Goal: Transaction & Acquisition: Purchase product/service

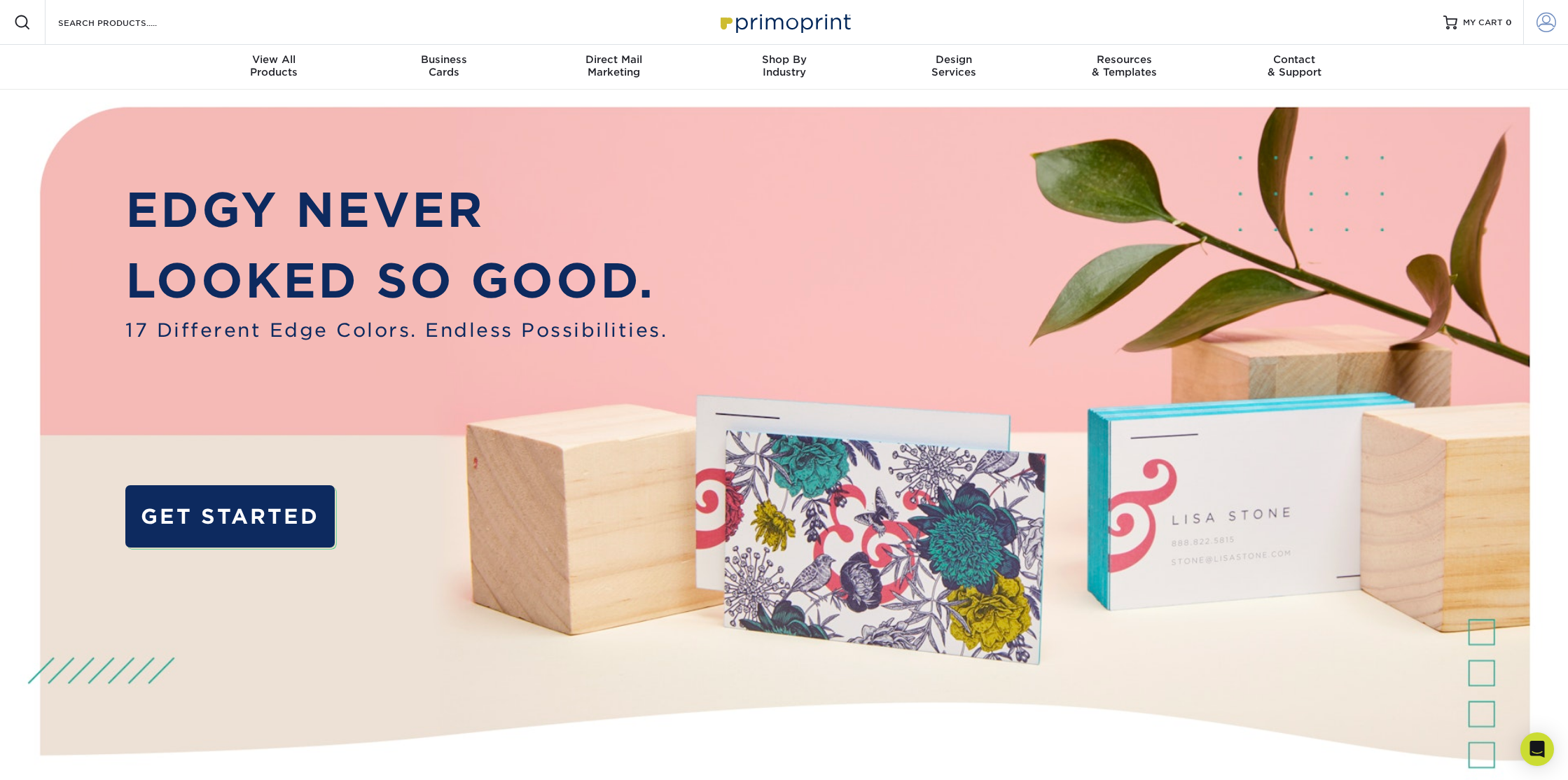
click at [1545, 19] on span at bounding box center [1546, 22] width 19 height 19
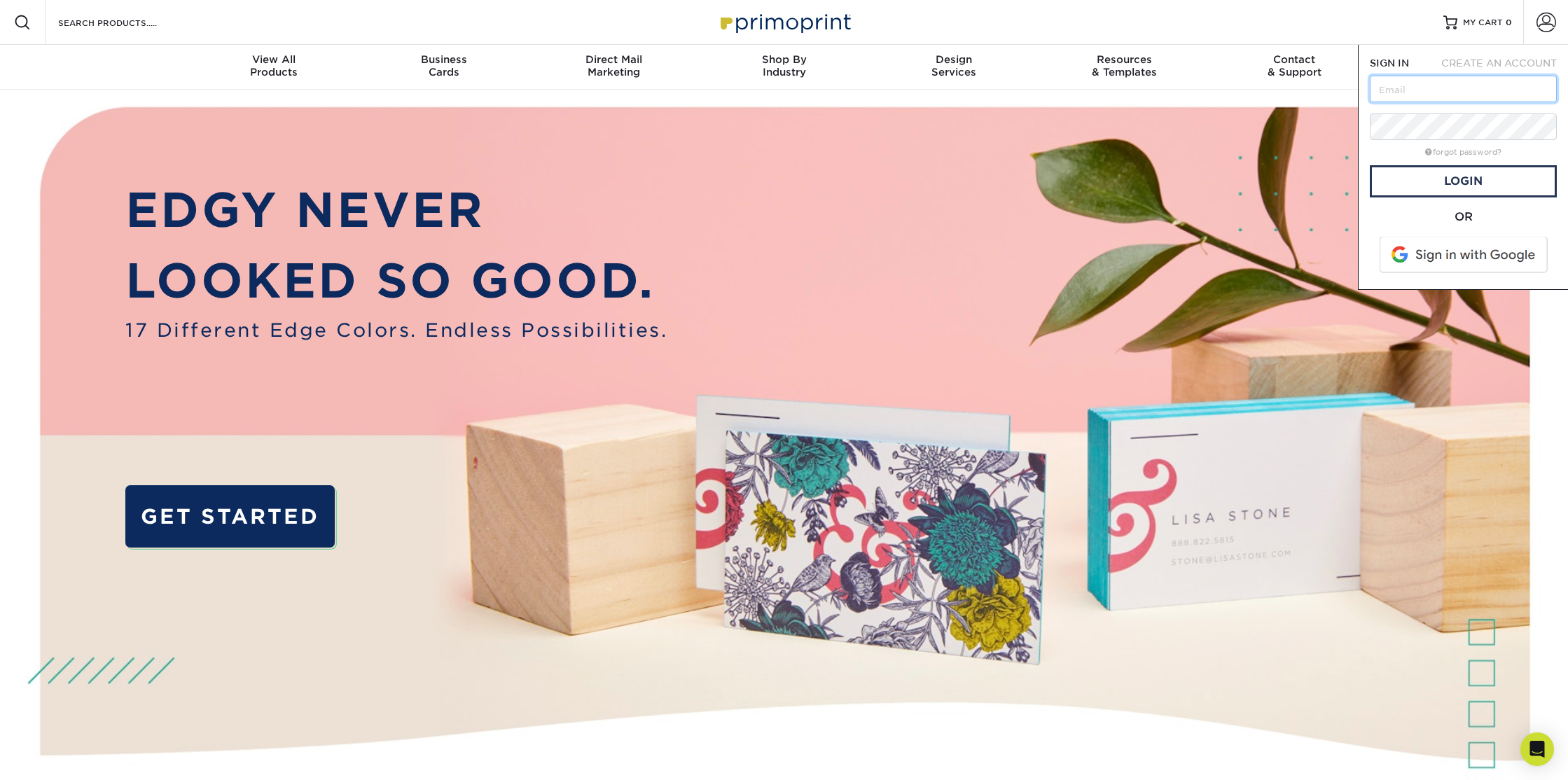
click at [1418, 94] on input "text" at bounding box center [1463, 89] width 187 height 27
click at [1447, 241] on span at bounding box center [1464, 254] width 179 height 36
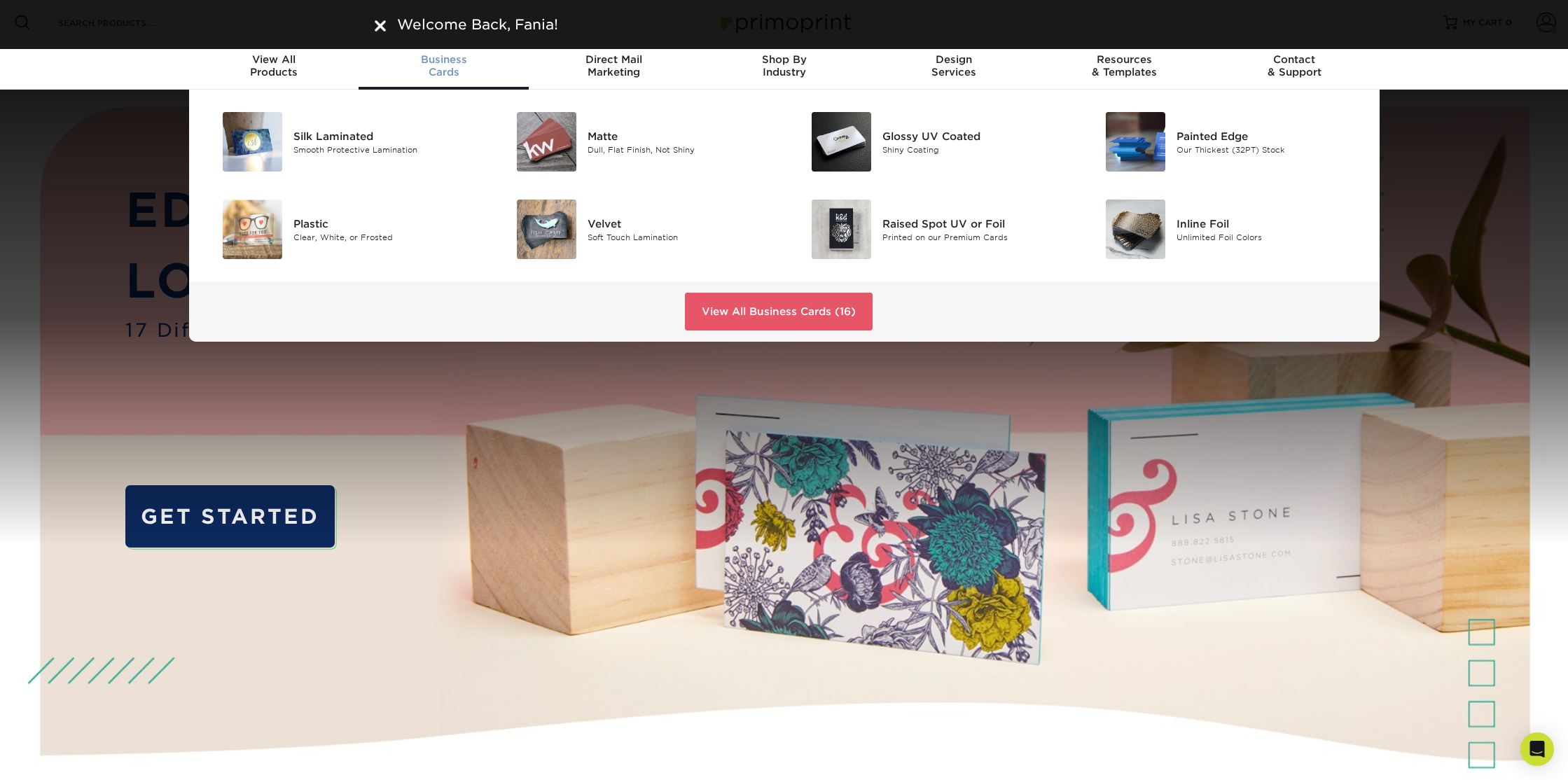
click at [452, 60] on span "Business" at bounding box center [443, 59] width 170 height 13
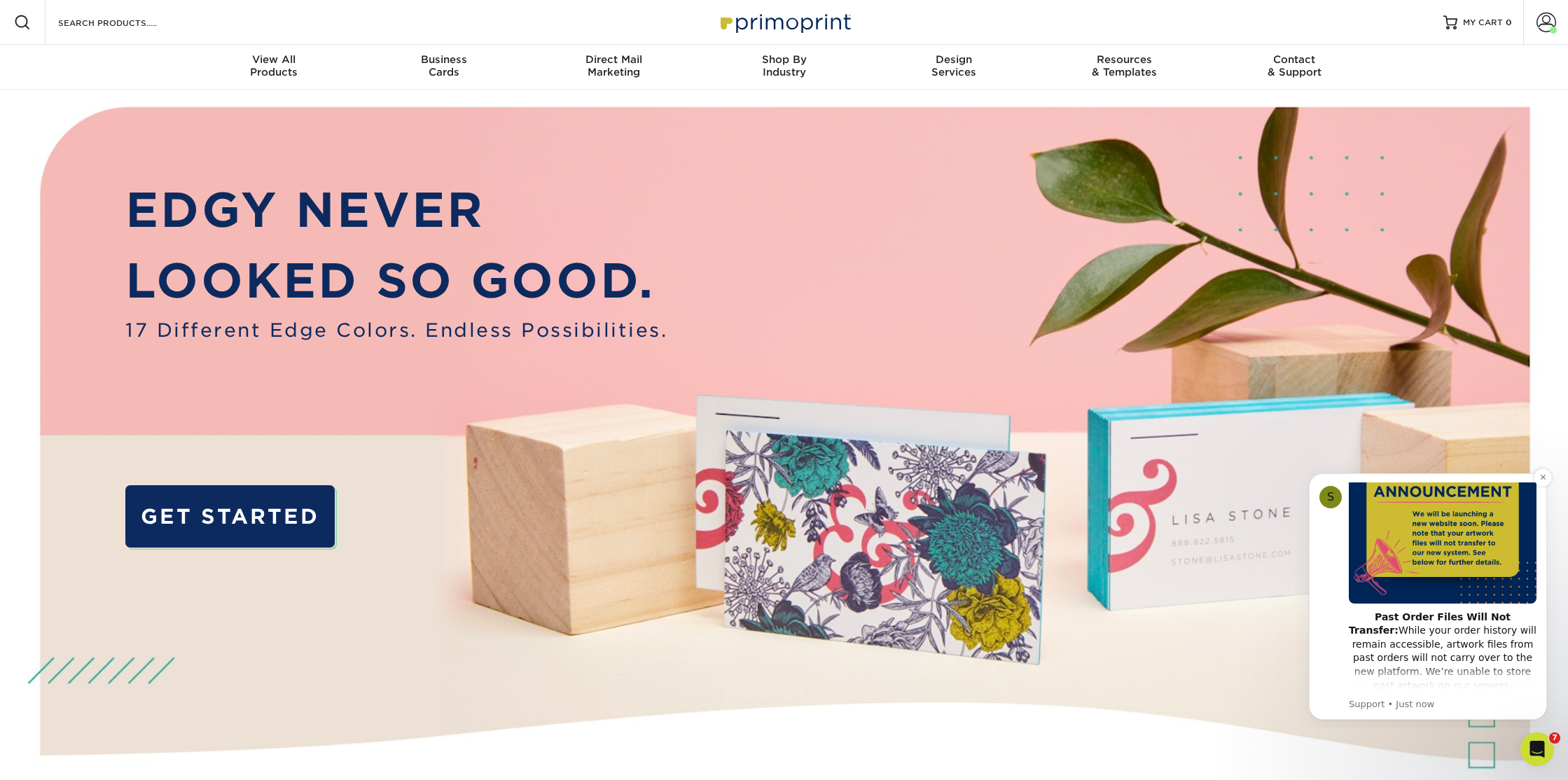
scroll to position [134, 0]
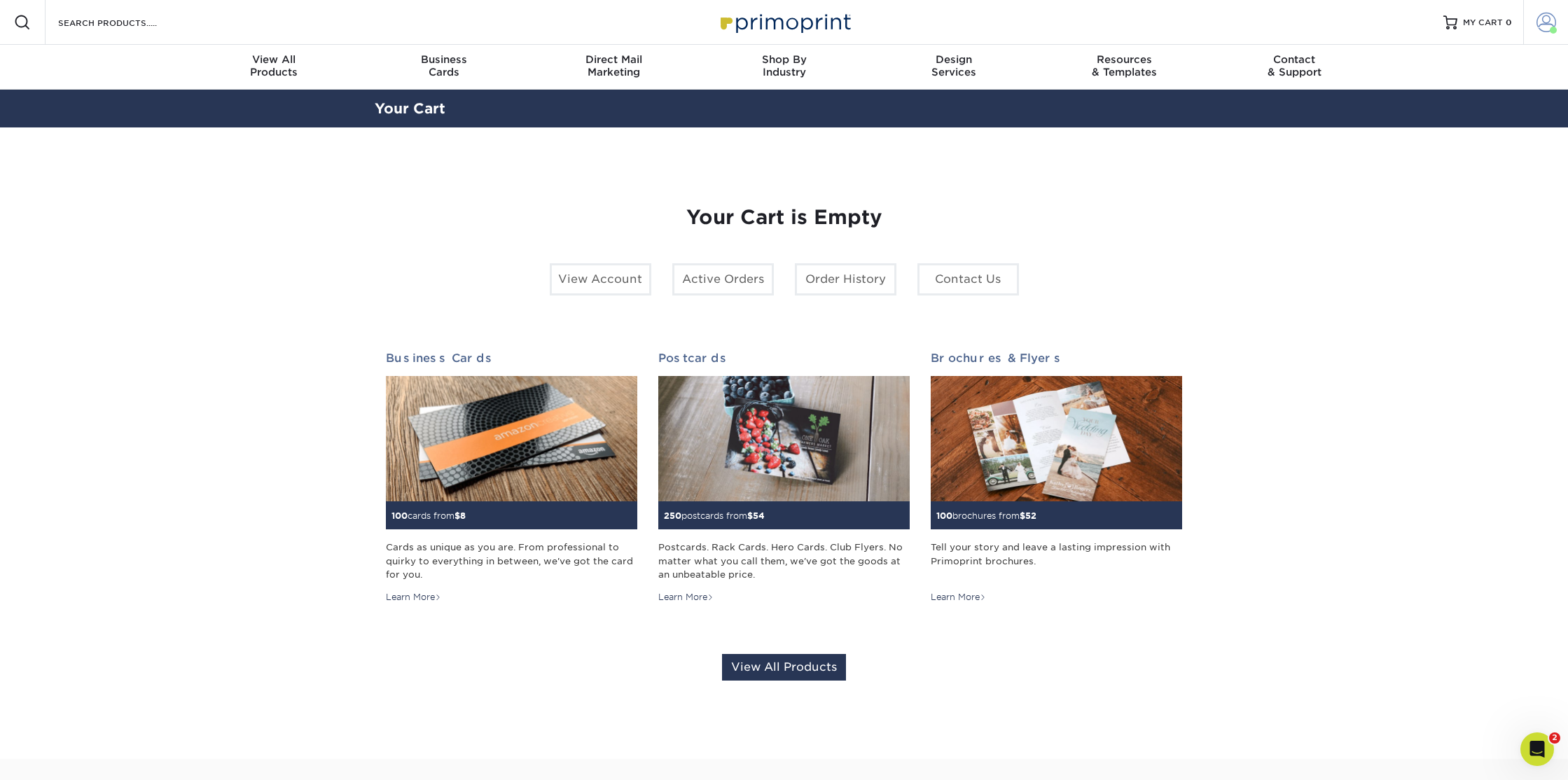
click at [1545, 19] on span at bounding box center [1546, 22] width 19 height 19
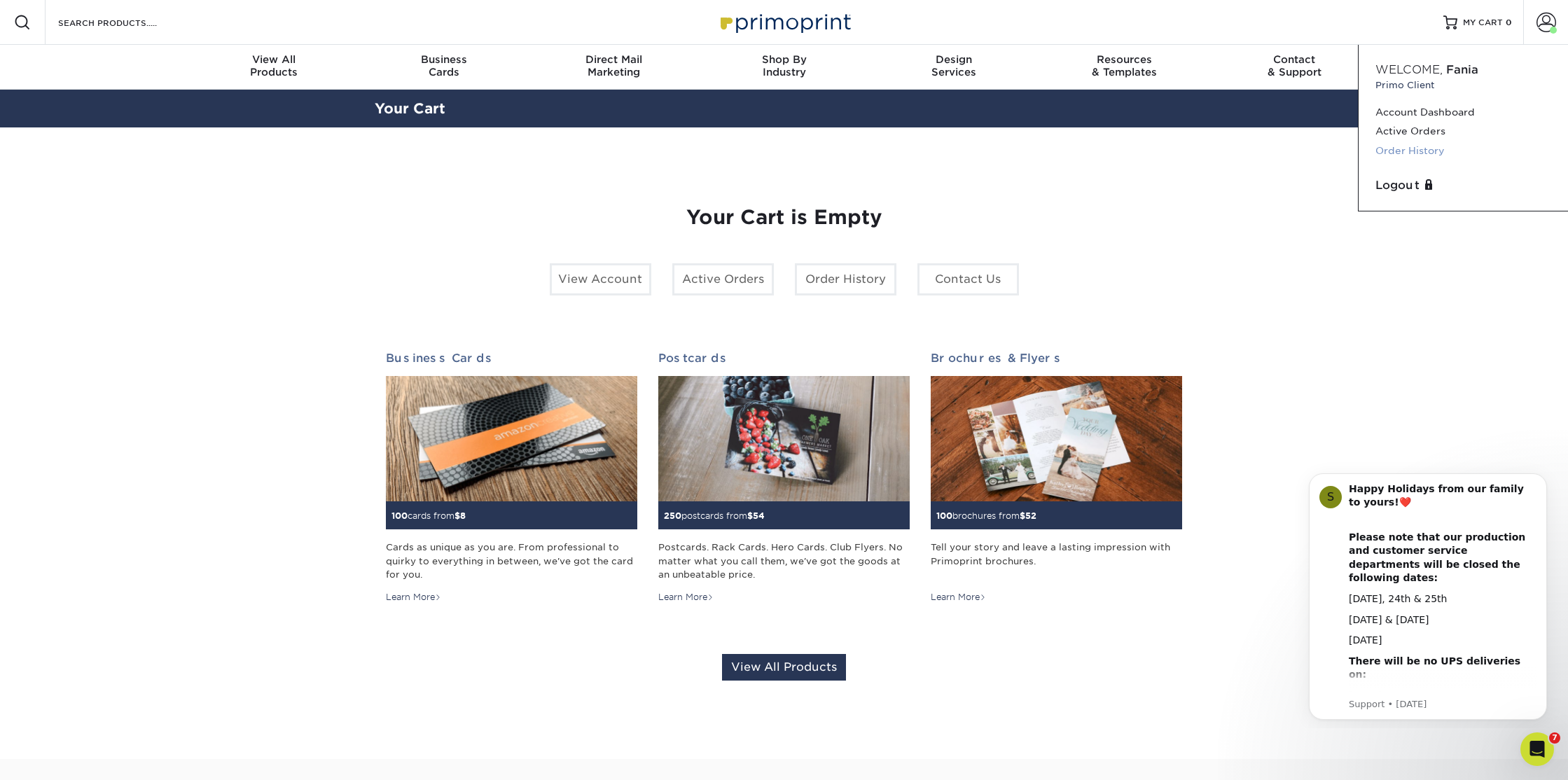
click at [1418, 148] on link "Order History" at bounding box center [1463, 151] width 176 height 19
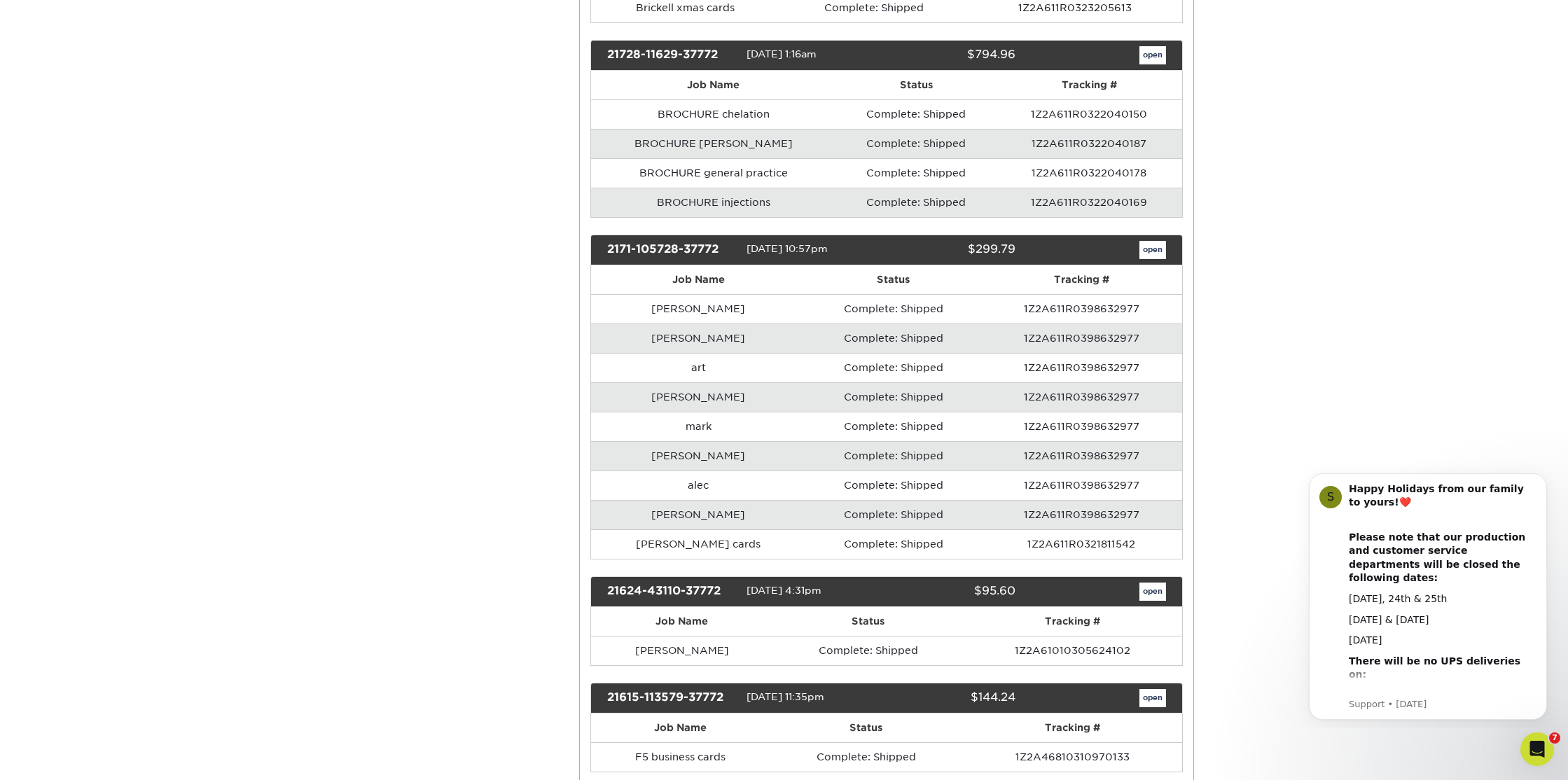
scroll to position [2441, 0]
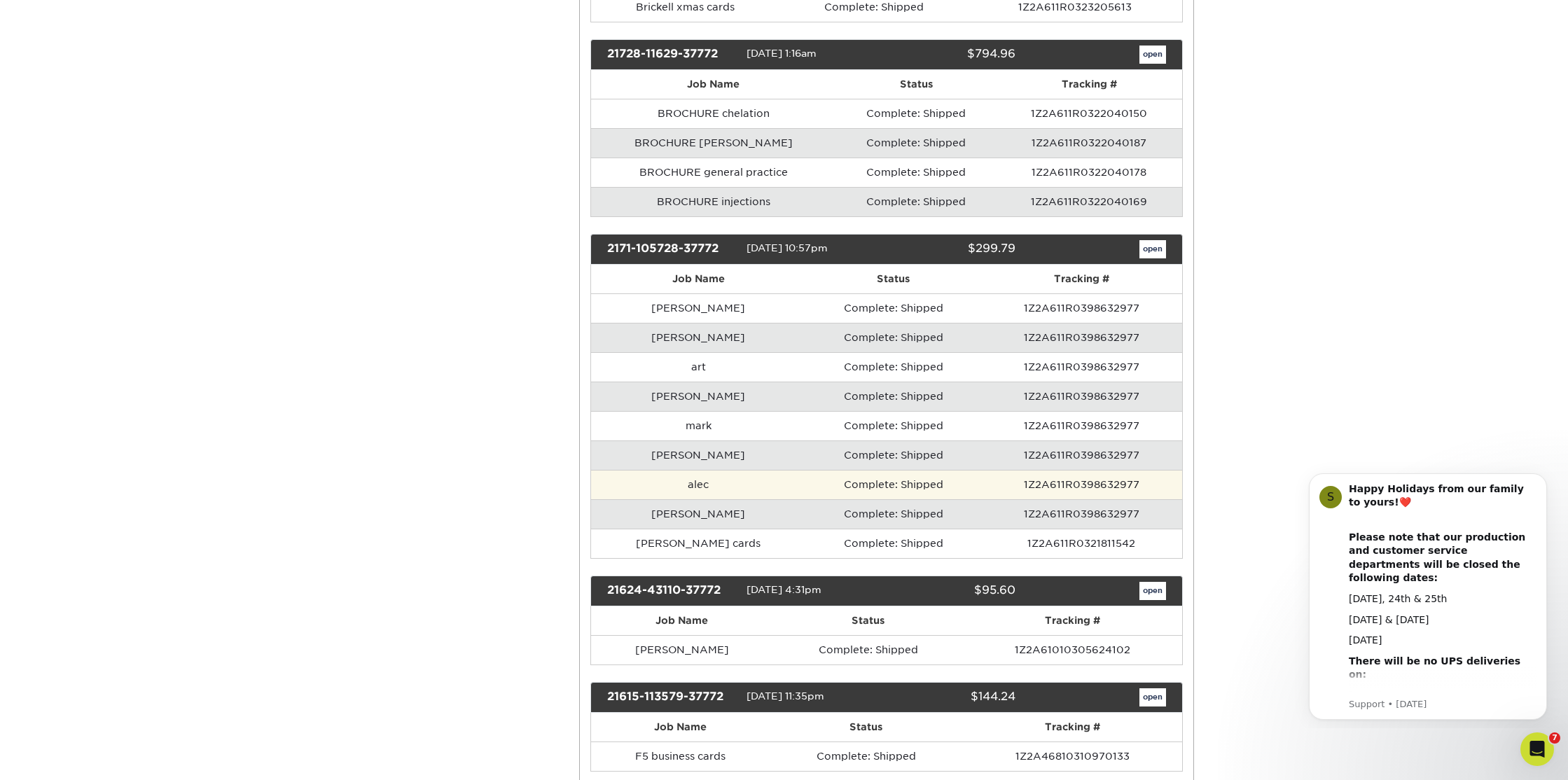
click at [1095, 499] on td "1Z2A611R0398632977" at bounding box center [1081, 485] width 200 height 30
click at [909, 499] on td "Complete: Shipped" at bounding box center [893, 485] width 176 height 30
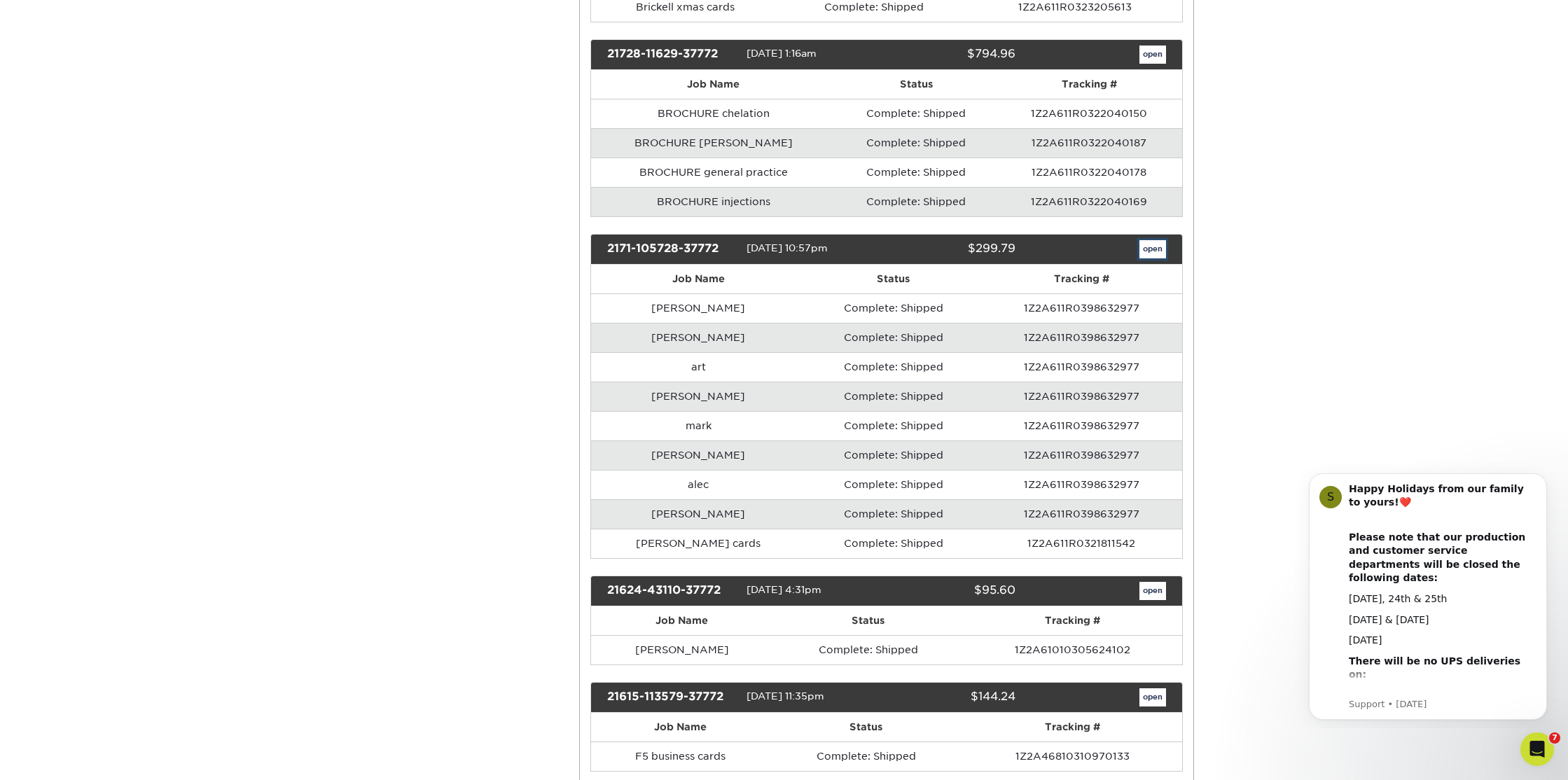
click at [1155, 259] on link "open" at bounding box center [1152, 249] width 27 height 19
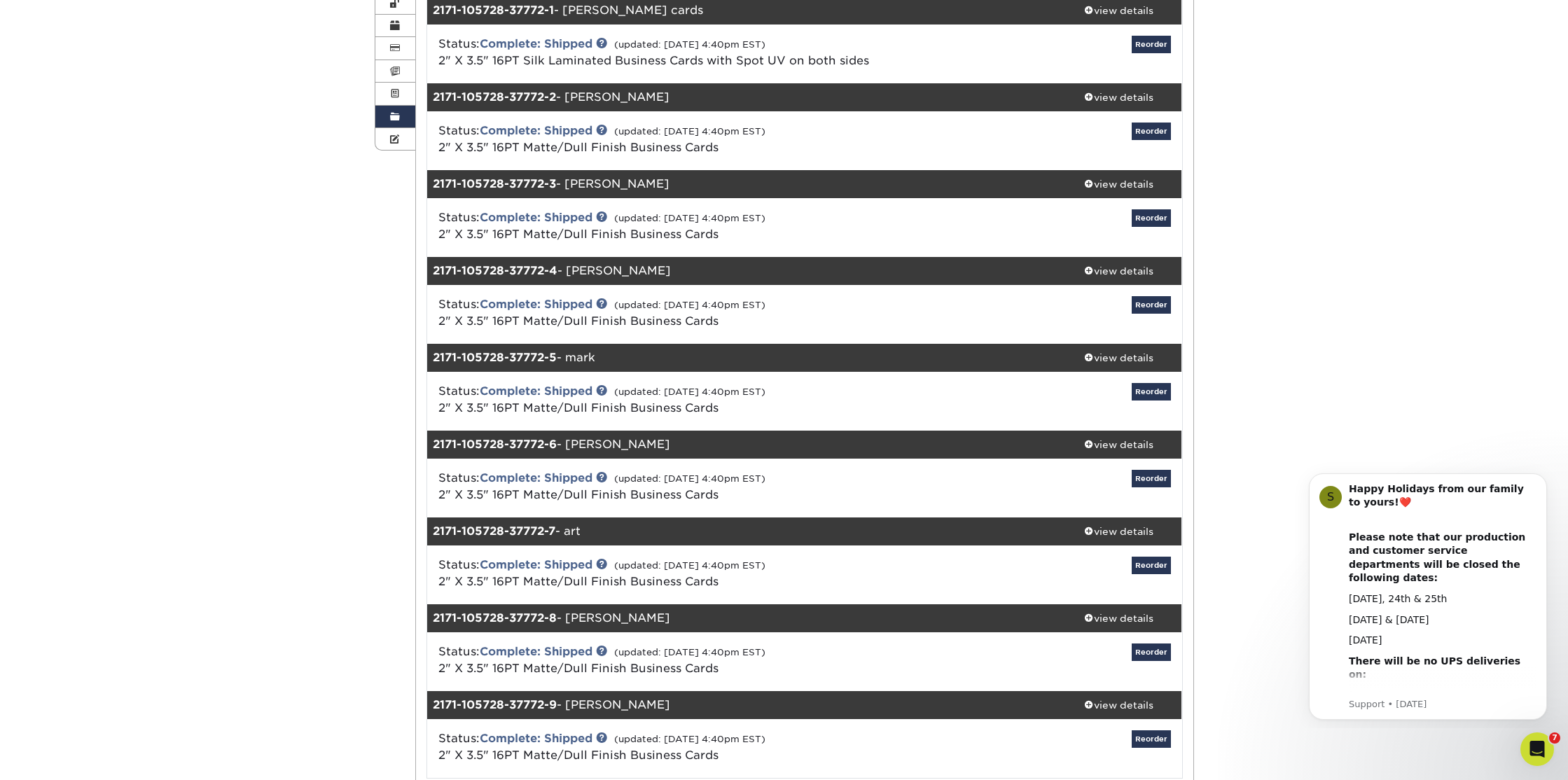
scroll to position [187, 0]
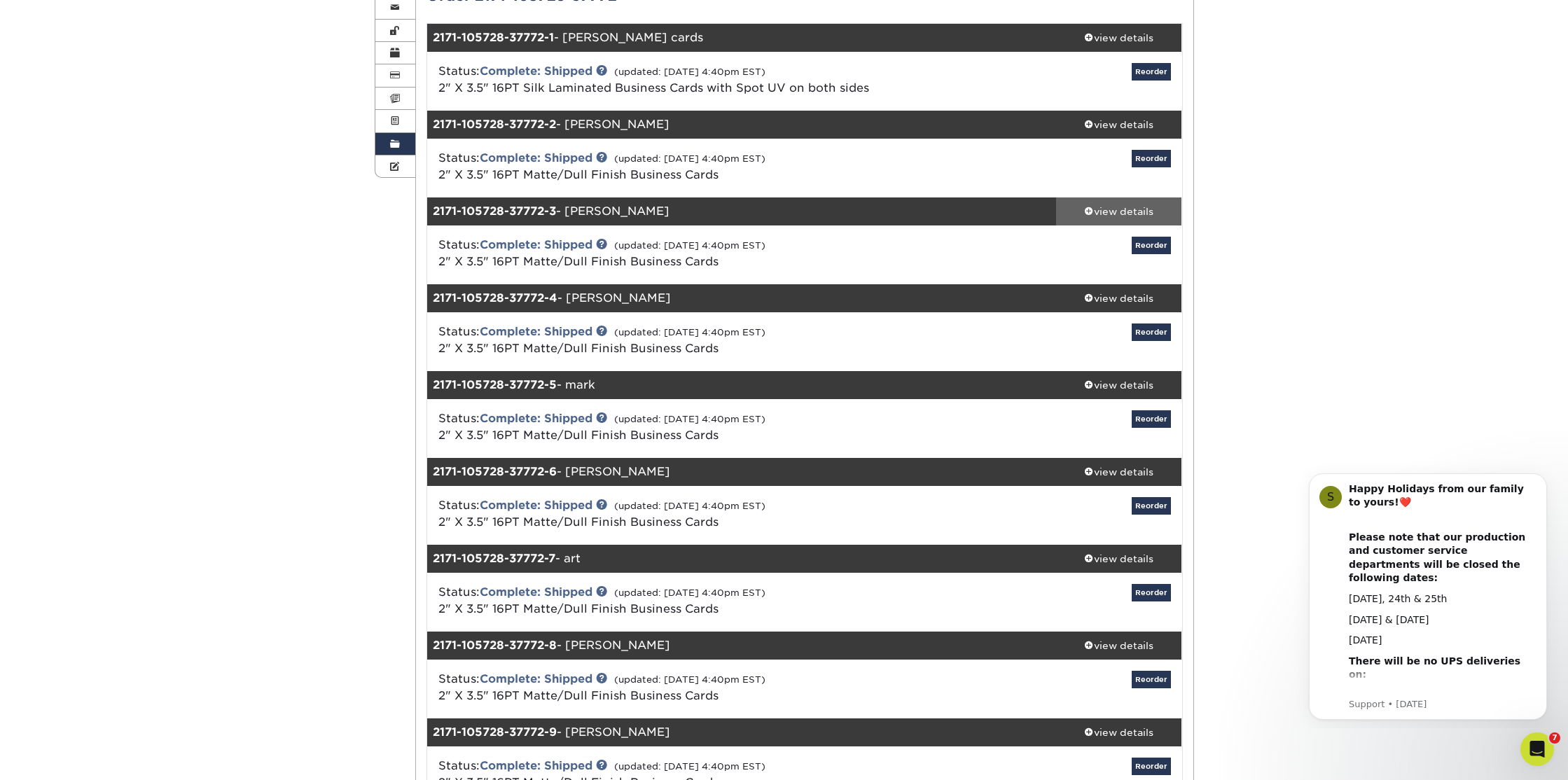
click at [1137, 220] on link "view details" at bounding box center [1119, 211] width 126 height 28
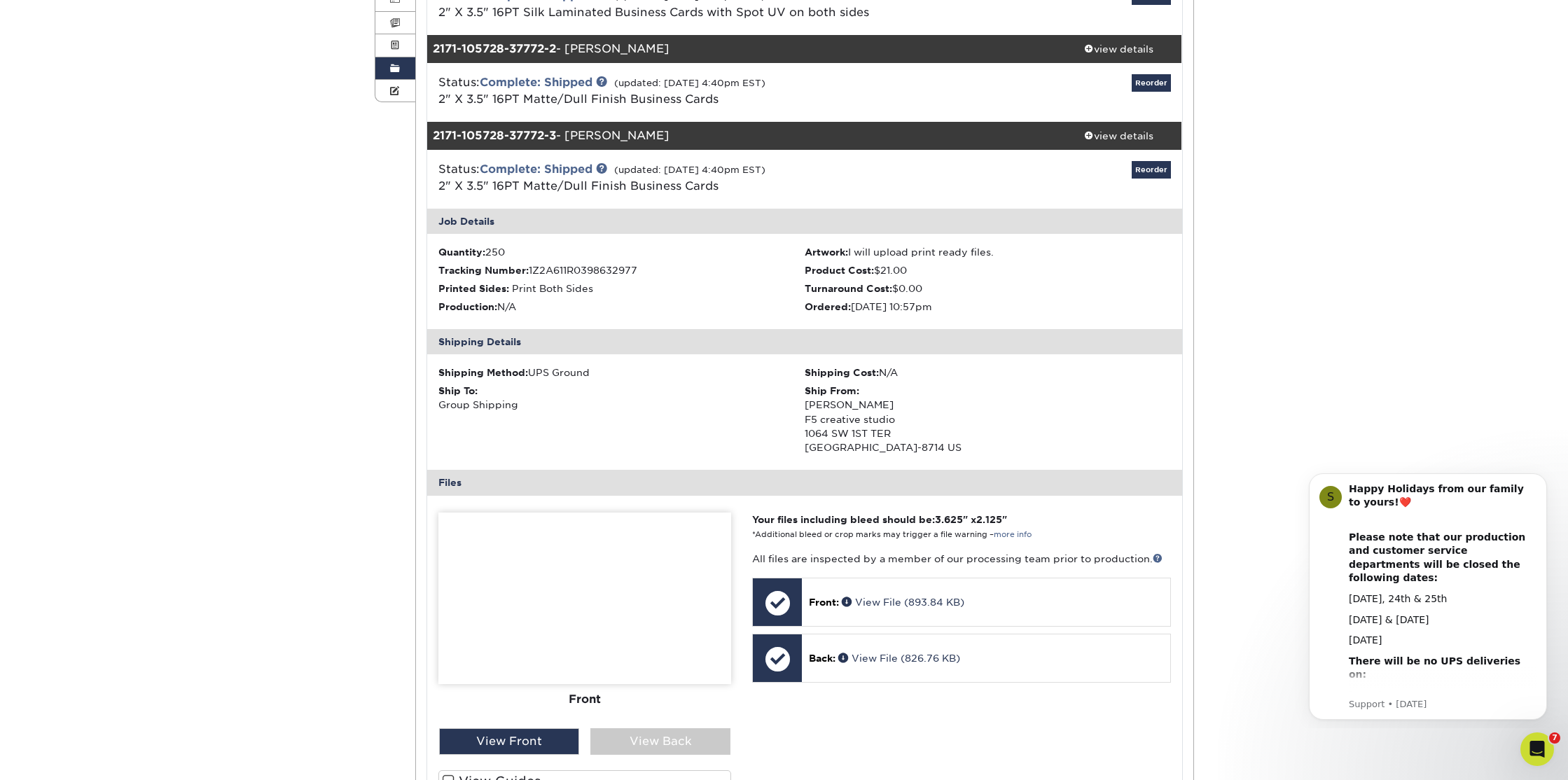
scroll to position [264, 0]
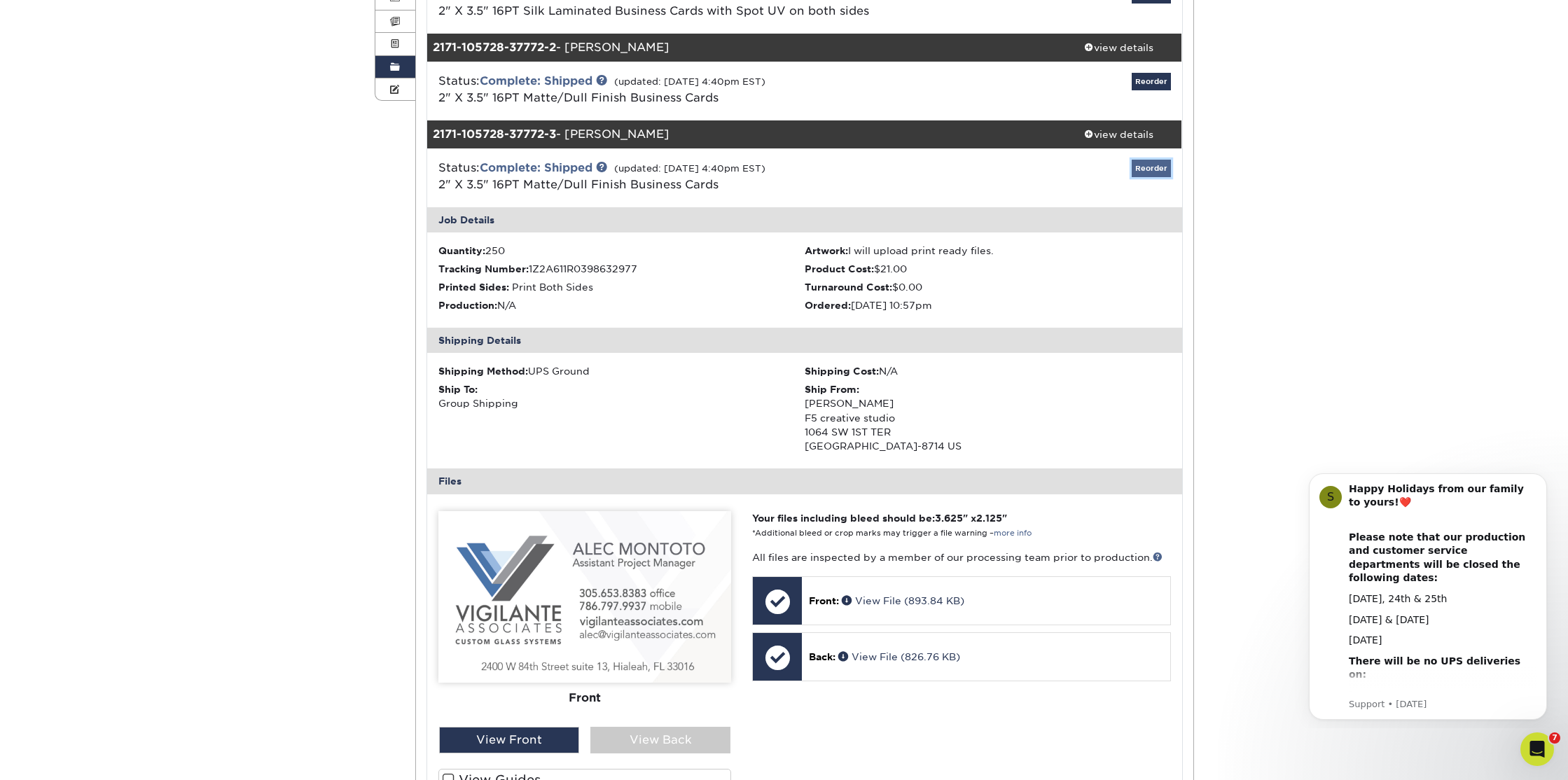
click at [1148, 165] on link "Reorder" at bounding box center [1151, 168] width 39 height 18
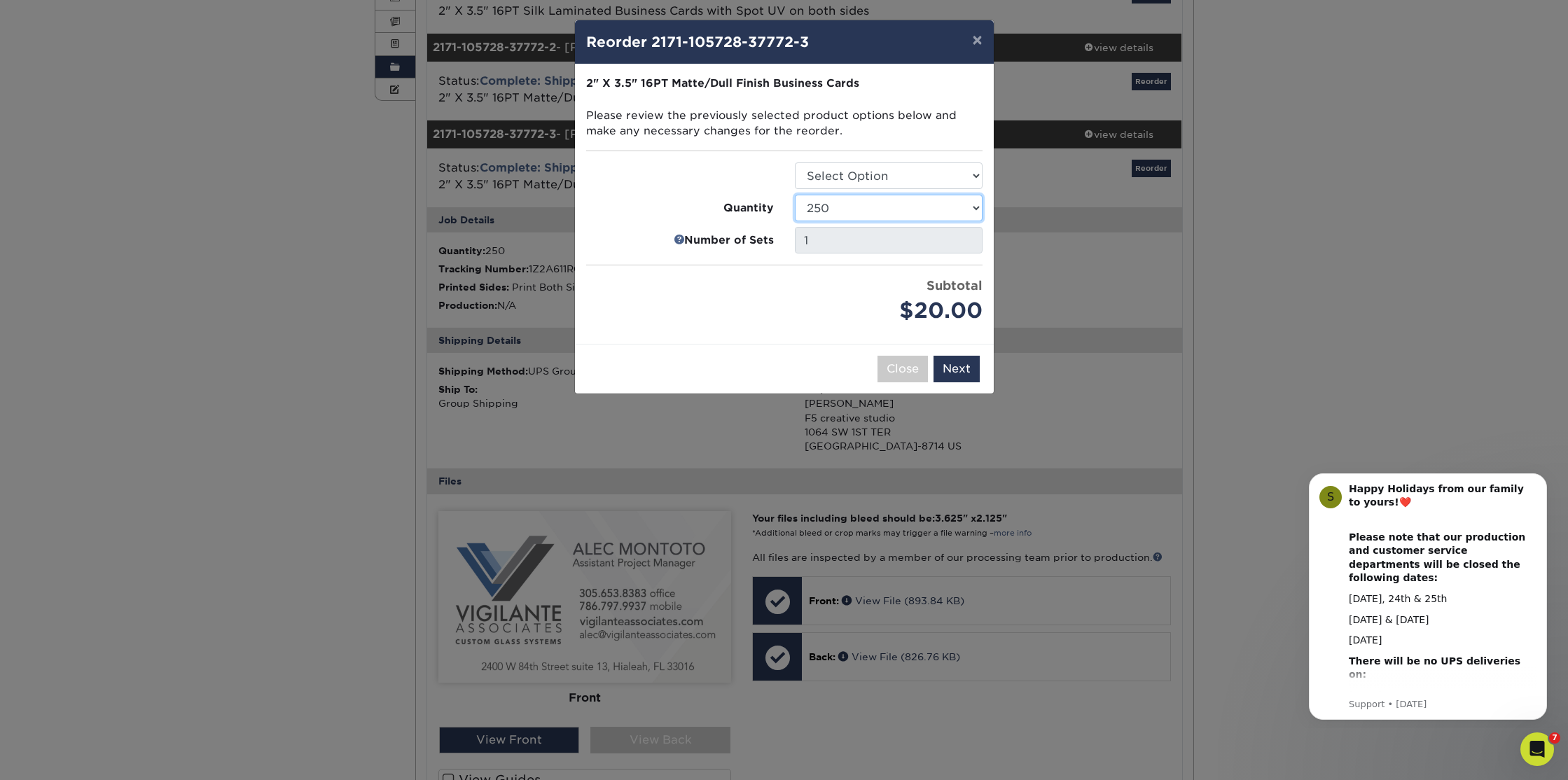
click at [975, 207] on select "100 250 500 1000 2500 5000 7500 10000 15000 20000 25000 30000 35000 40000 45000…" at bounding box center [888, 208] width 187 height 27
select select "f593fda3-2d5c-4b9e-9c2c-6197b899ae74"
click at [795, 195] on select "100 250 500 1000 2500 5000 7500 10000 15000 20000 25000 30000 35000 40000 45000…" at bounding box center [888, 208] width 187 height 27
click at [1421, 164] on div "× Reorder 2171-105728-37772-3 Please select all options to continue. Only quant…" at bounding box center [784, 390] width 1568 height 780
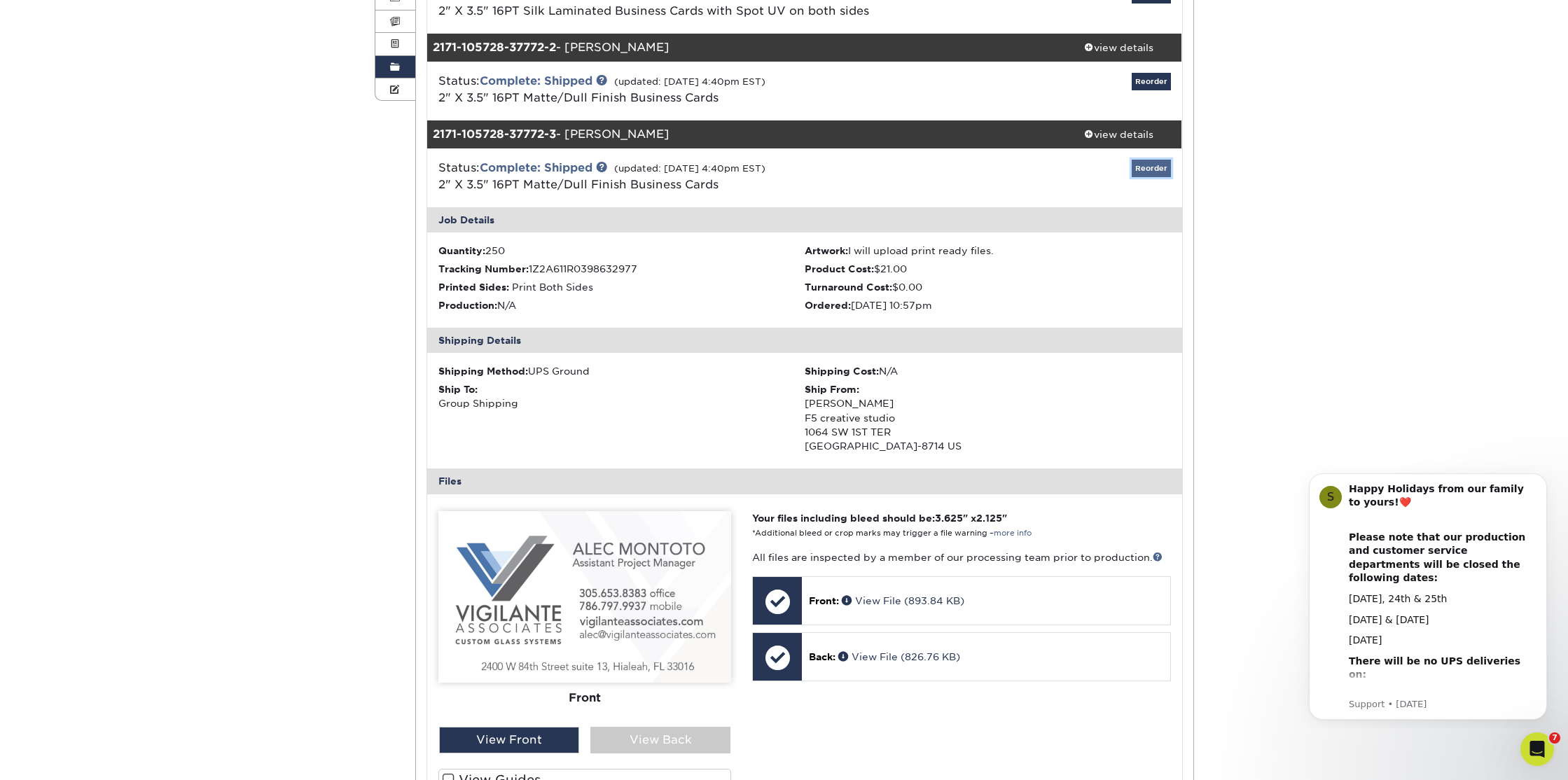
click at [1158, 173] on link "Reorder" at bounding box center [1151, 168] width 39 height 18
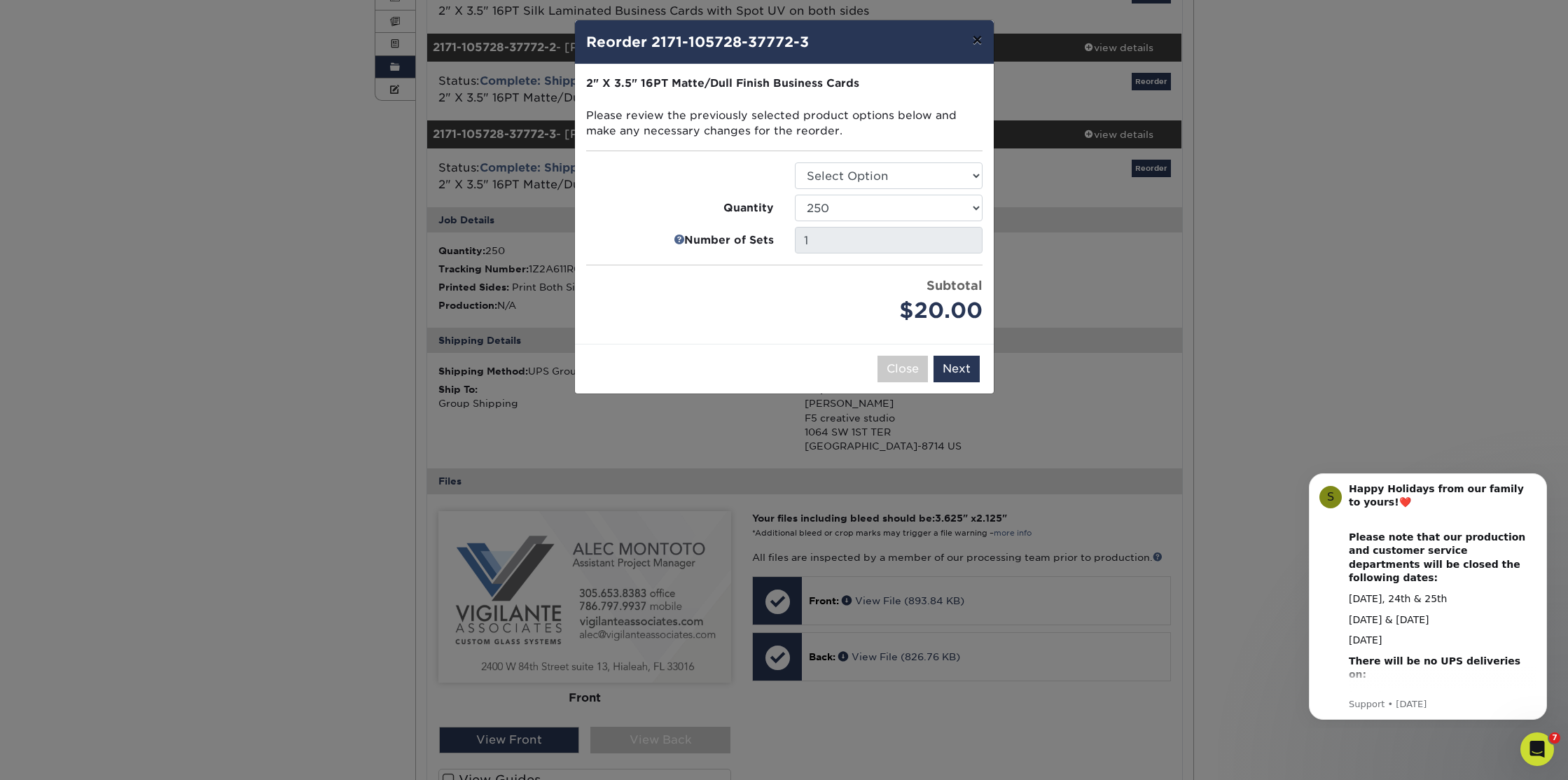
drag, startPoint x: 976, startPoint y: 40, endPoint x: 1017, endPoint y: 79, distance: 56.6
click at [976, 40] on button "×" at bounding box center [976, 40] width 32 height 39
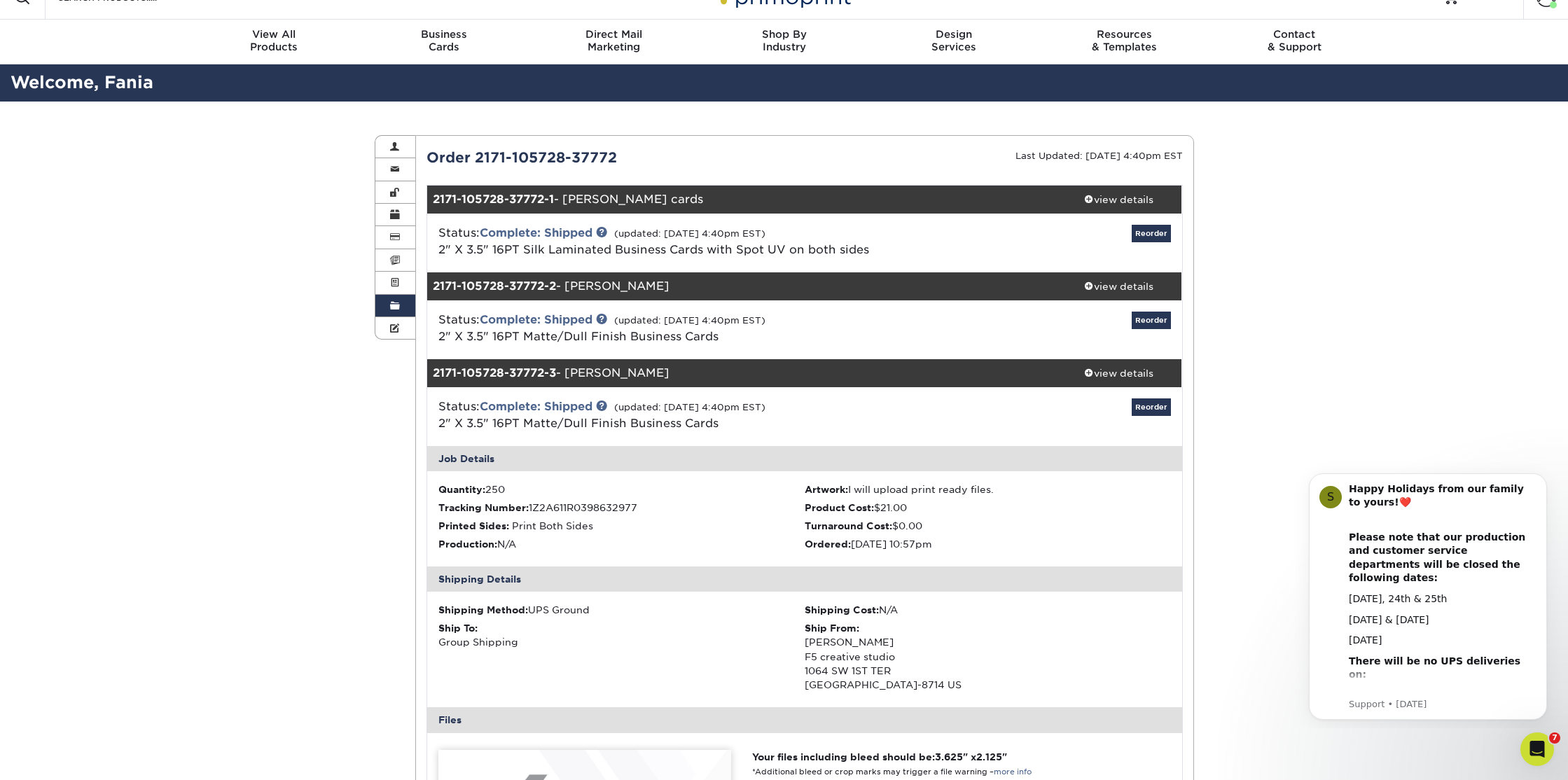
scroll to position [0, 0]
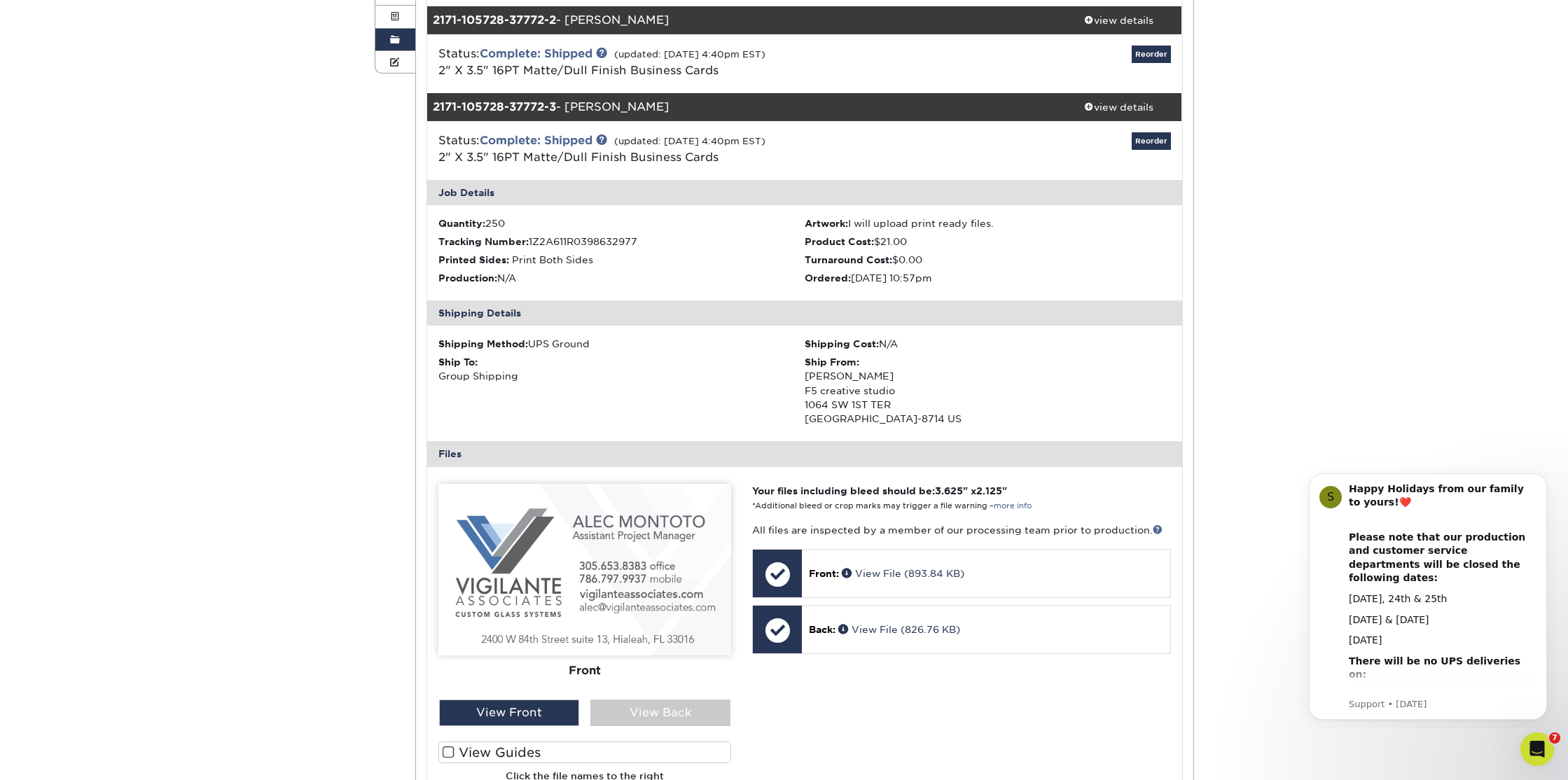
scroll to position [288, 0]
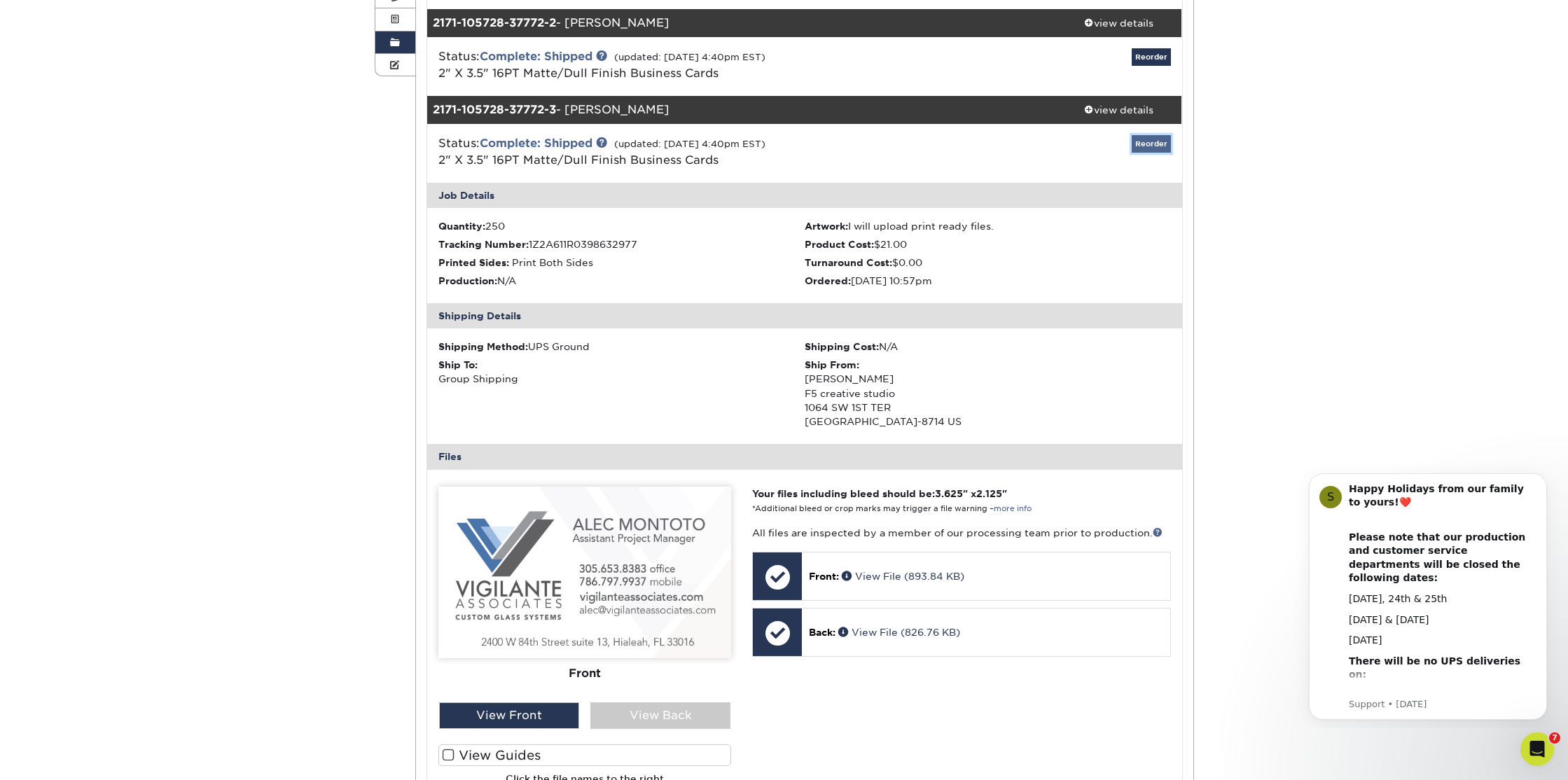
click at [1152, 147] on link "Reorder" at bounding box center [1151, 144] width 39 height 18
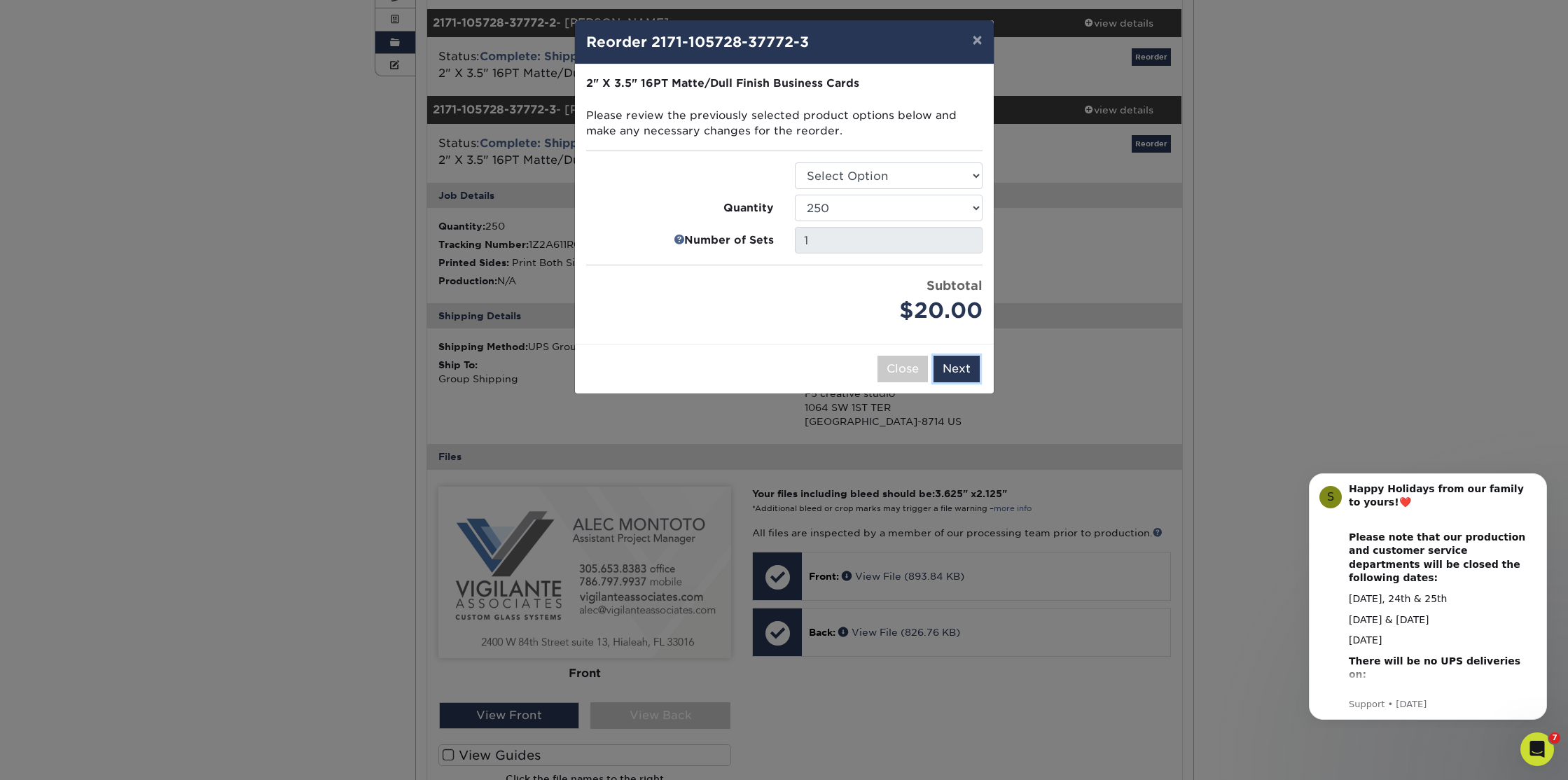
click at [965, 368] on button "Next" at bounding box center [956, 369] width 46 height 27
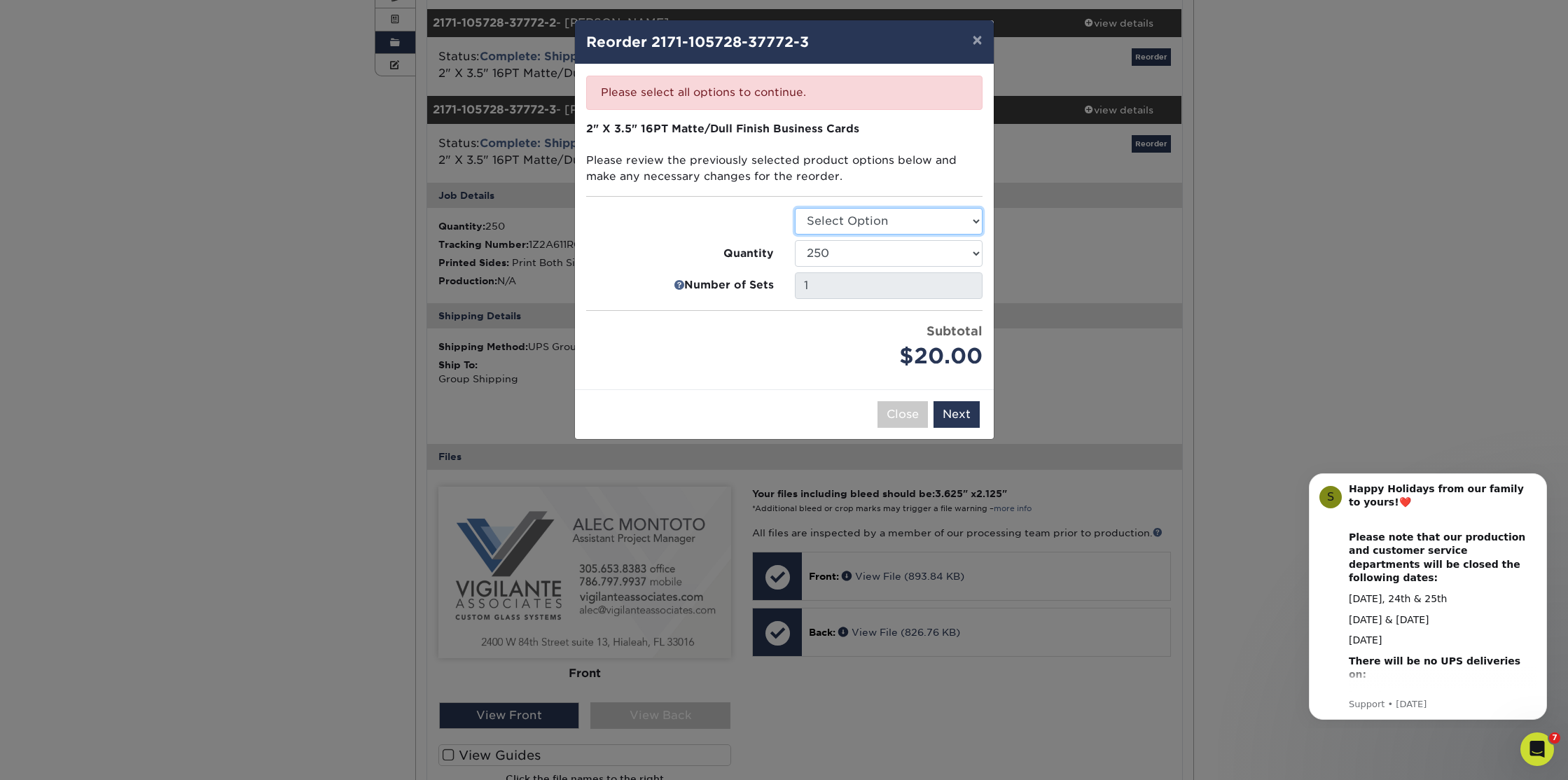
click at [825, 224] on select "Select Option Business Cards" at bounding box center [888, 221] width 187 height 27
select select "3b5148f1-0588-4f88-a218-97bcfdce65c1"
click at [795, 208] on select "Select Option Business Cards" at bounding box center [888, 221] width 187 height 27
click at [962, 416] on button "Next" at bounding box center [956, 415] width 46 height 27
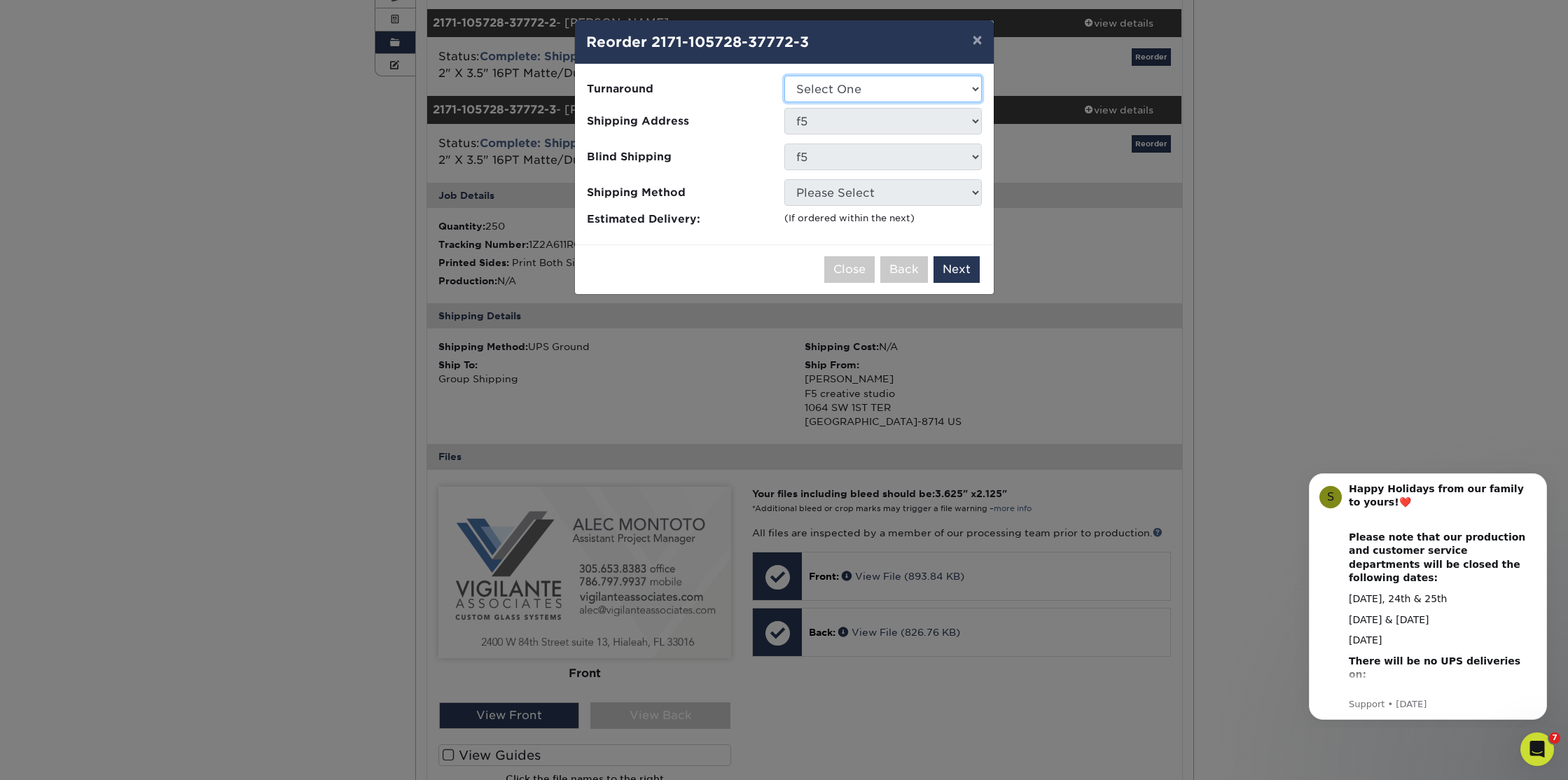
click at [824, 89] on select "Select One 2-4 Business Days 2 Day Next Business Day" at bounding box center [883, 89] width 198 height 27
select select "23721297-b68b-4846-ba83-3171e6bd9d78"
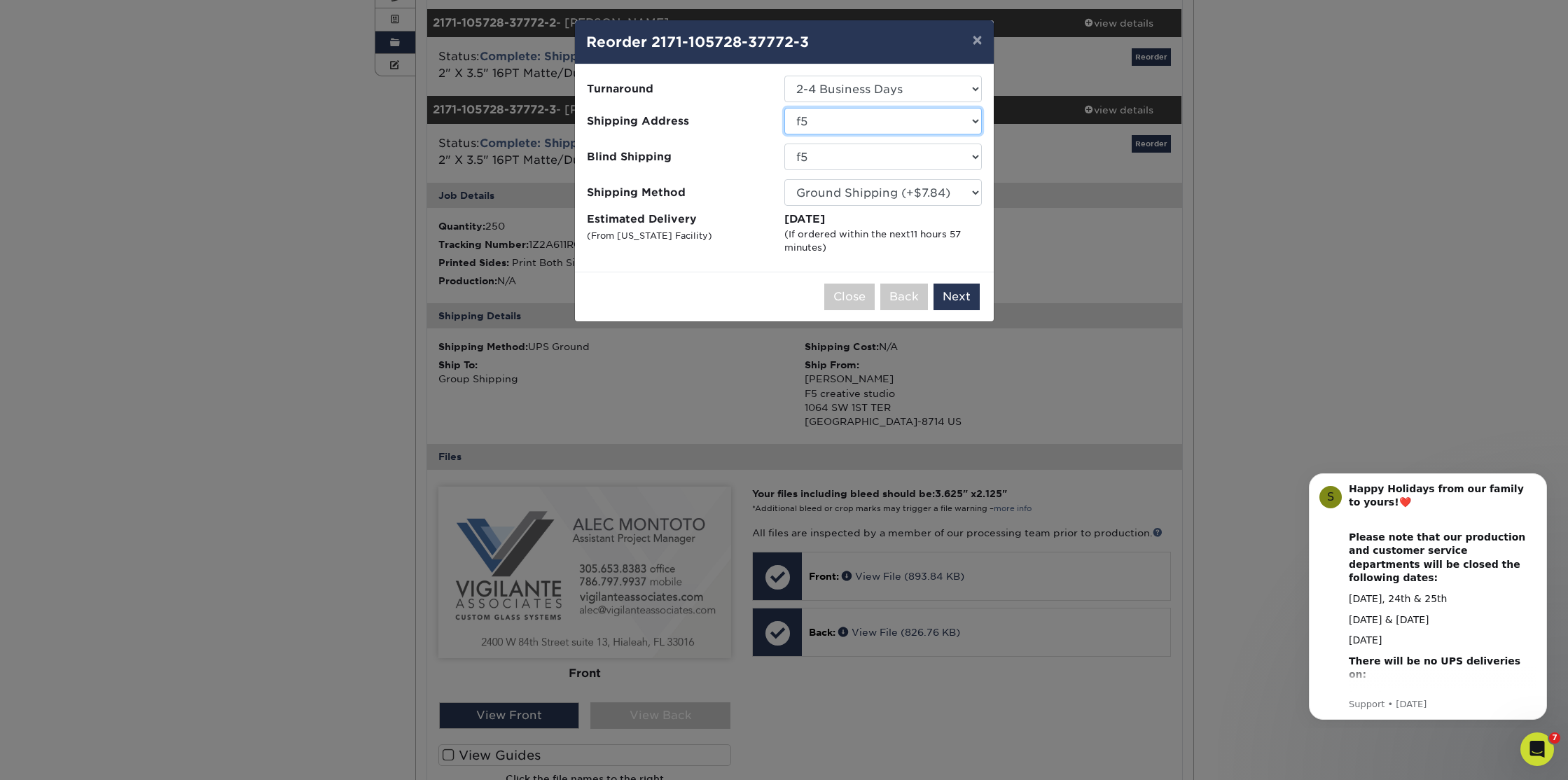
click at [817, 122] on select "Select One benjamin benjamin brickell group brickell group f5 karen farinella L…" at bounding box center [883, 121] width 198 height 27
select select "212605"
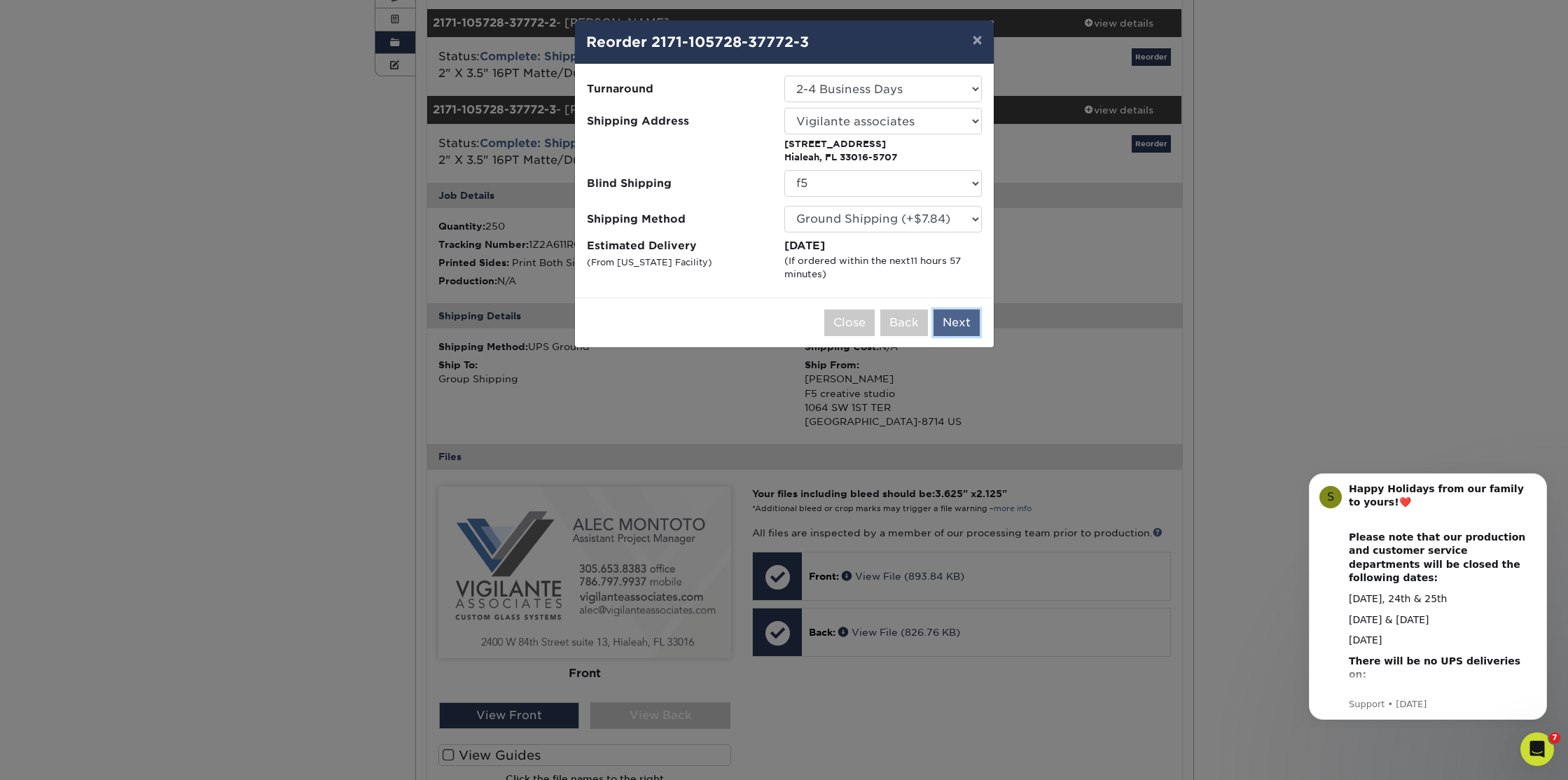
click at [959, 323] on button "Next" at bounding box center [956, 323] width 46 height 27
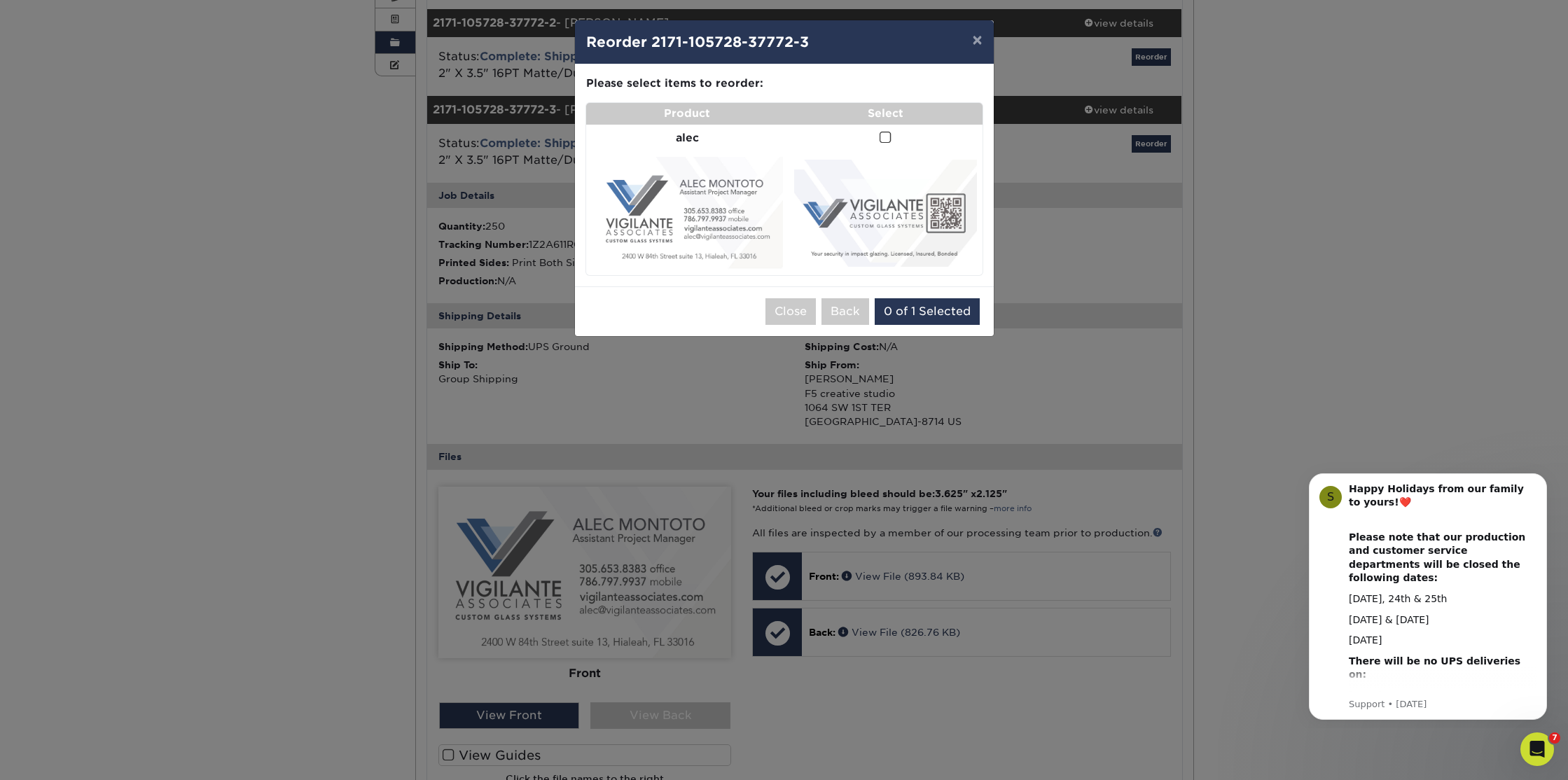
click at [565, 179] on div "× Reorder 2171-105728-37772-3 Please select all options to continue. Only quant…" at bounding box center [784, 390] width 1568 height 780
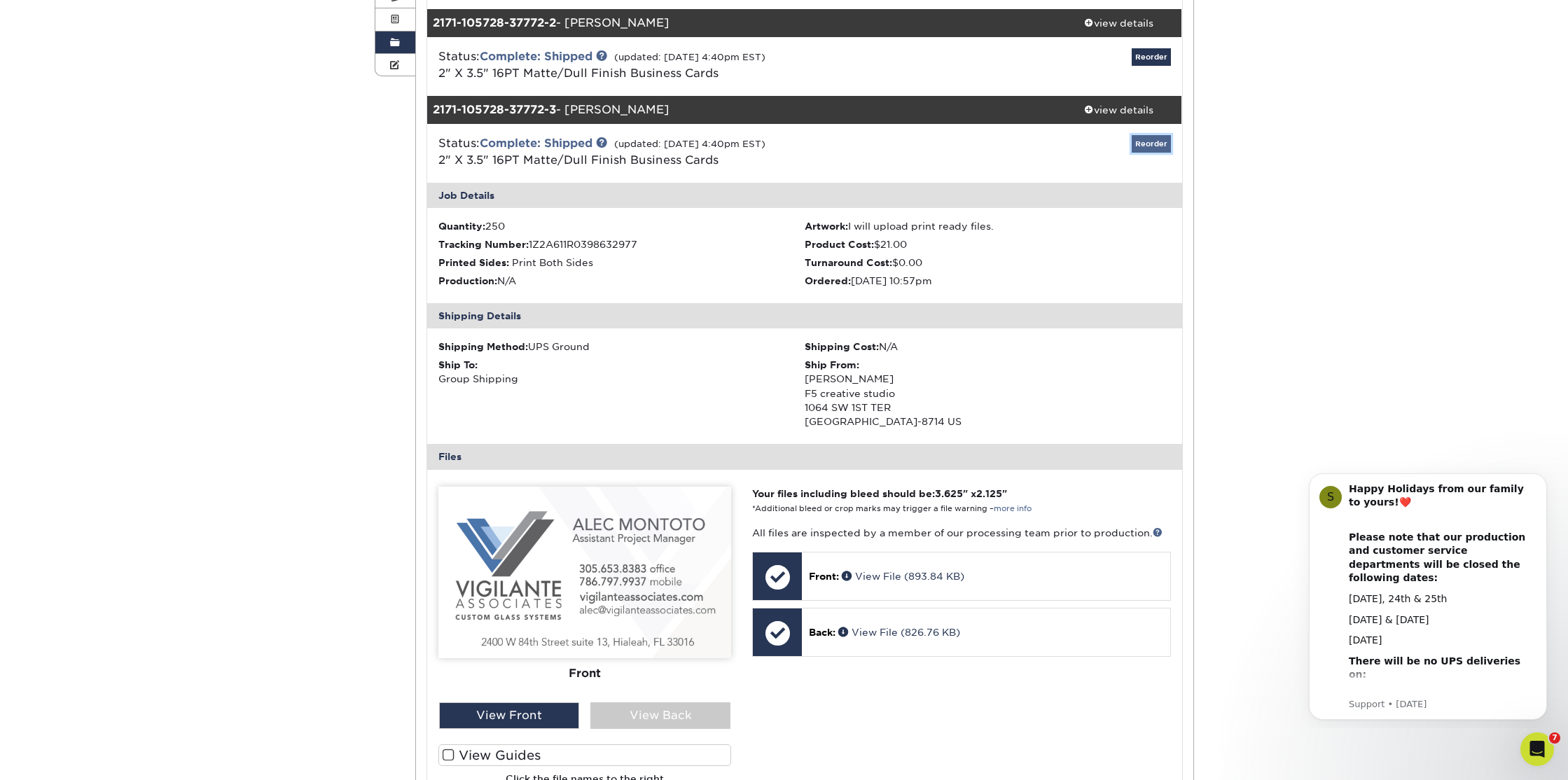
click at [1144, 142] on link "Reorder" at bounding box center [1151, 144] width 39 height 18
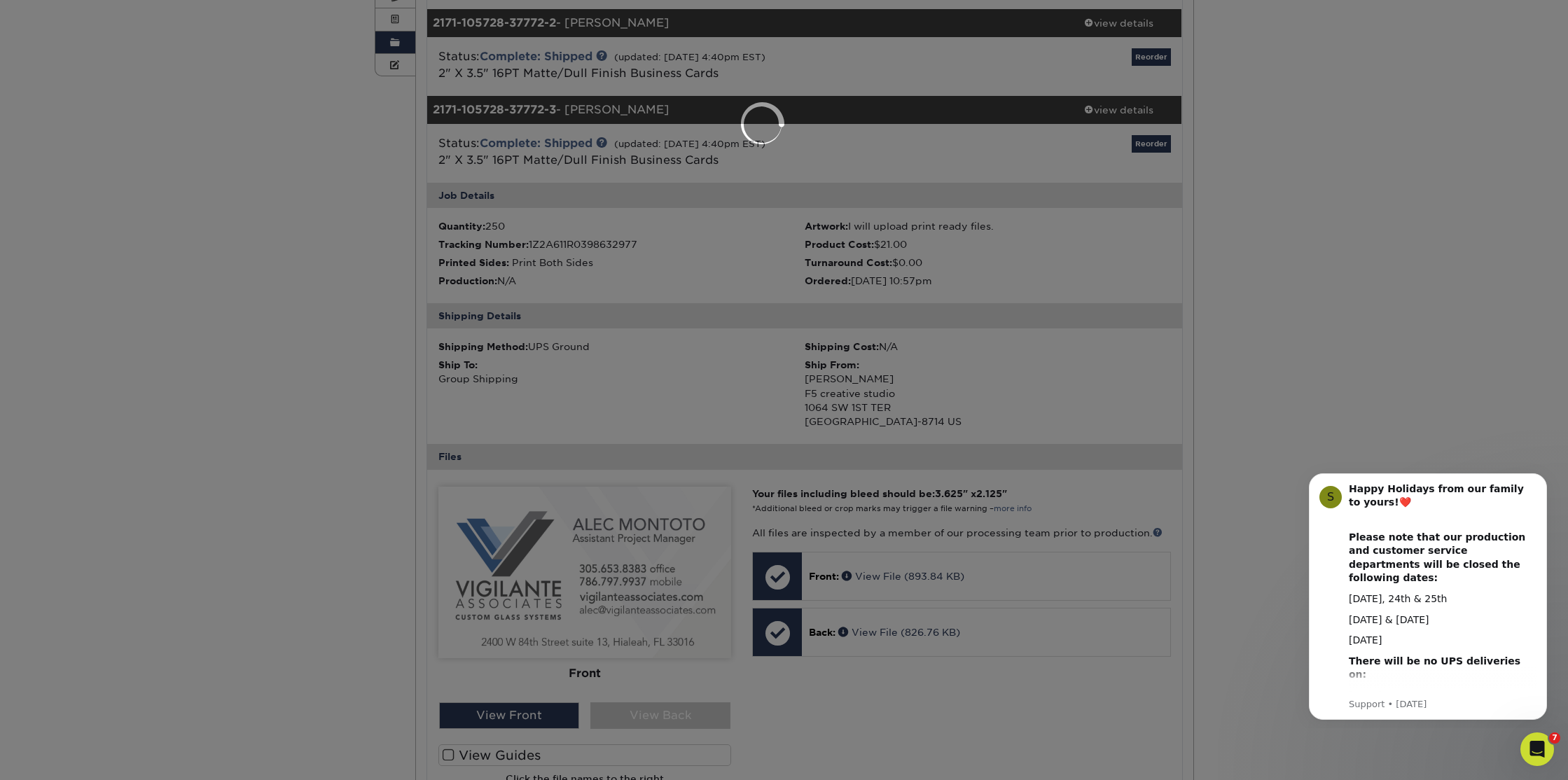
select select "67612"
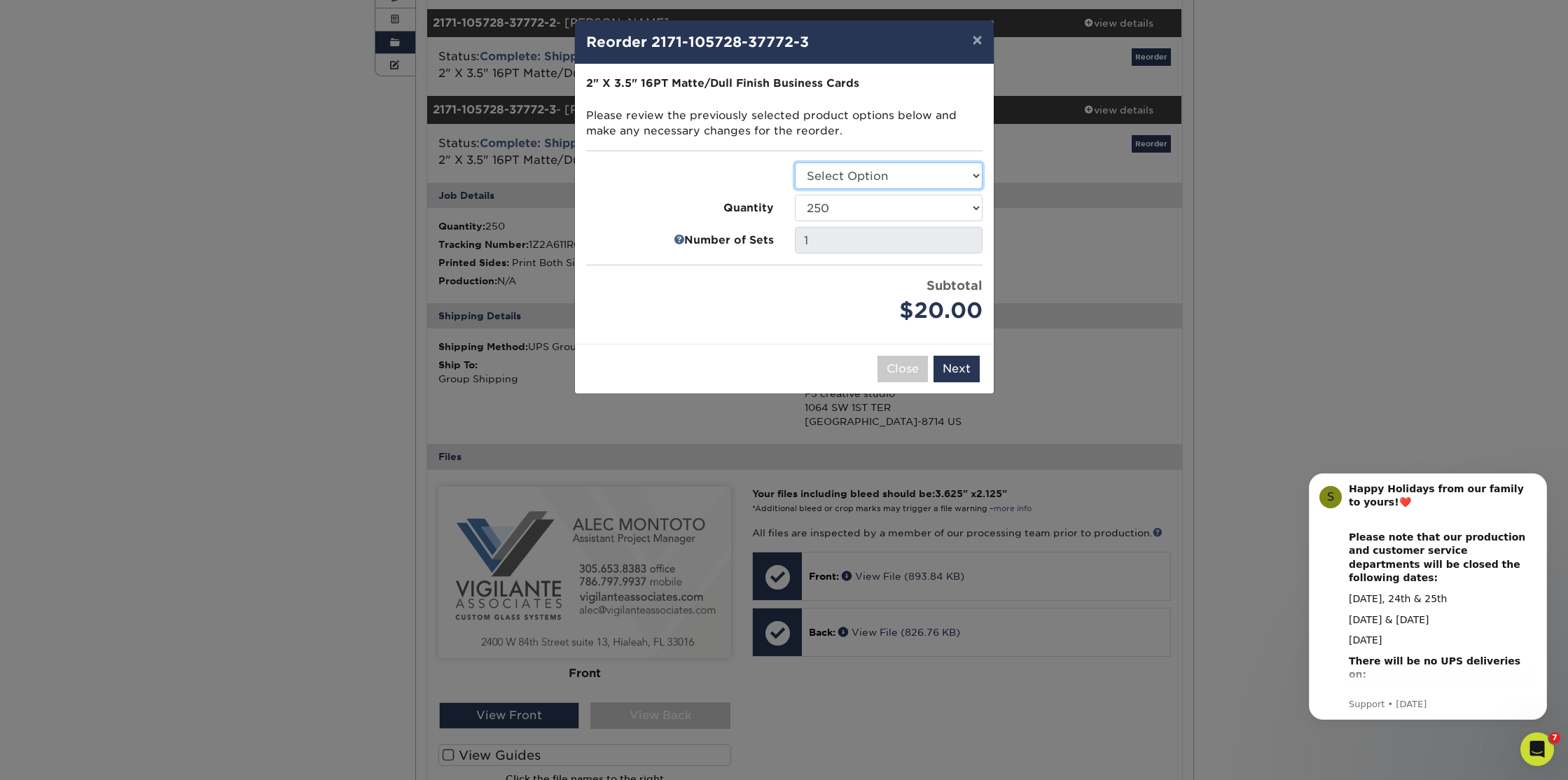
click at [879, 177] on select "Select Option Business Cards" at bounding box center [888, 175] width 187 height 27
select select "3b5148f1-0588-4f88-a218-97bcfdce65c1"
click at [795, 162] on select "Select Option Business Cards" at bounding box center [888, 175] width 187 height 27
click at [962, 373] on button "Next" at bounding box center [956, 369] width 46 height 27
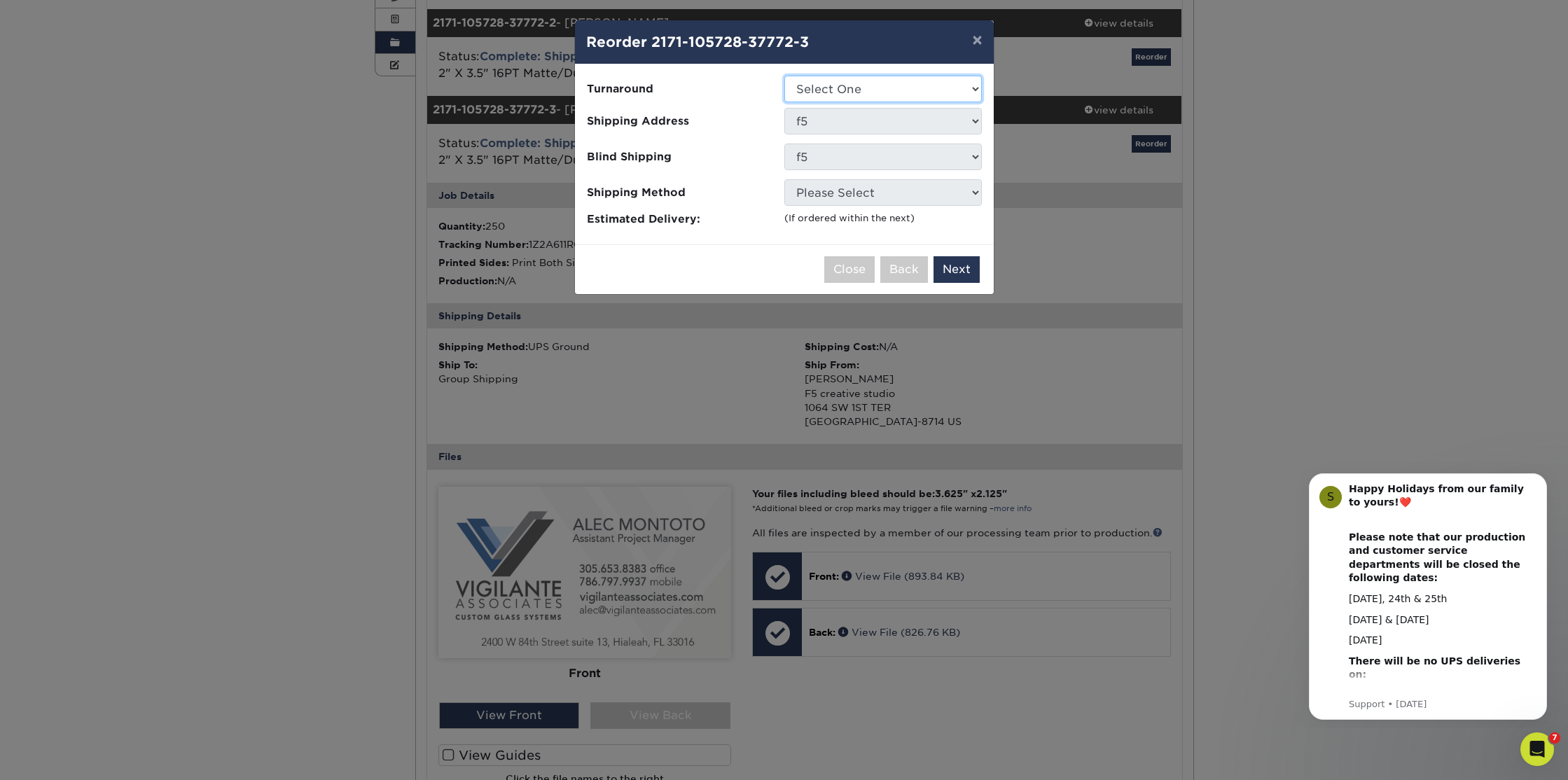
click at [850, 84] on select "Select One 2-4 Business Days 2 Day Next Business Day" at bounding box center [883, 89] width 198 height 27
select select "23721297-b68b-4846-ba83-3171e6bd9d78"
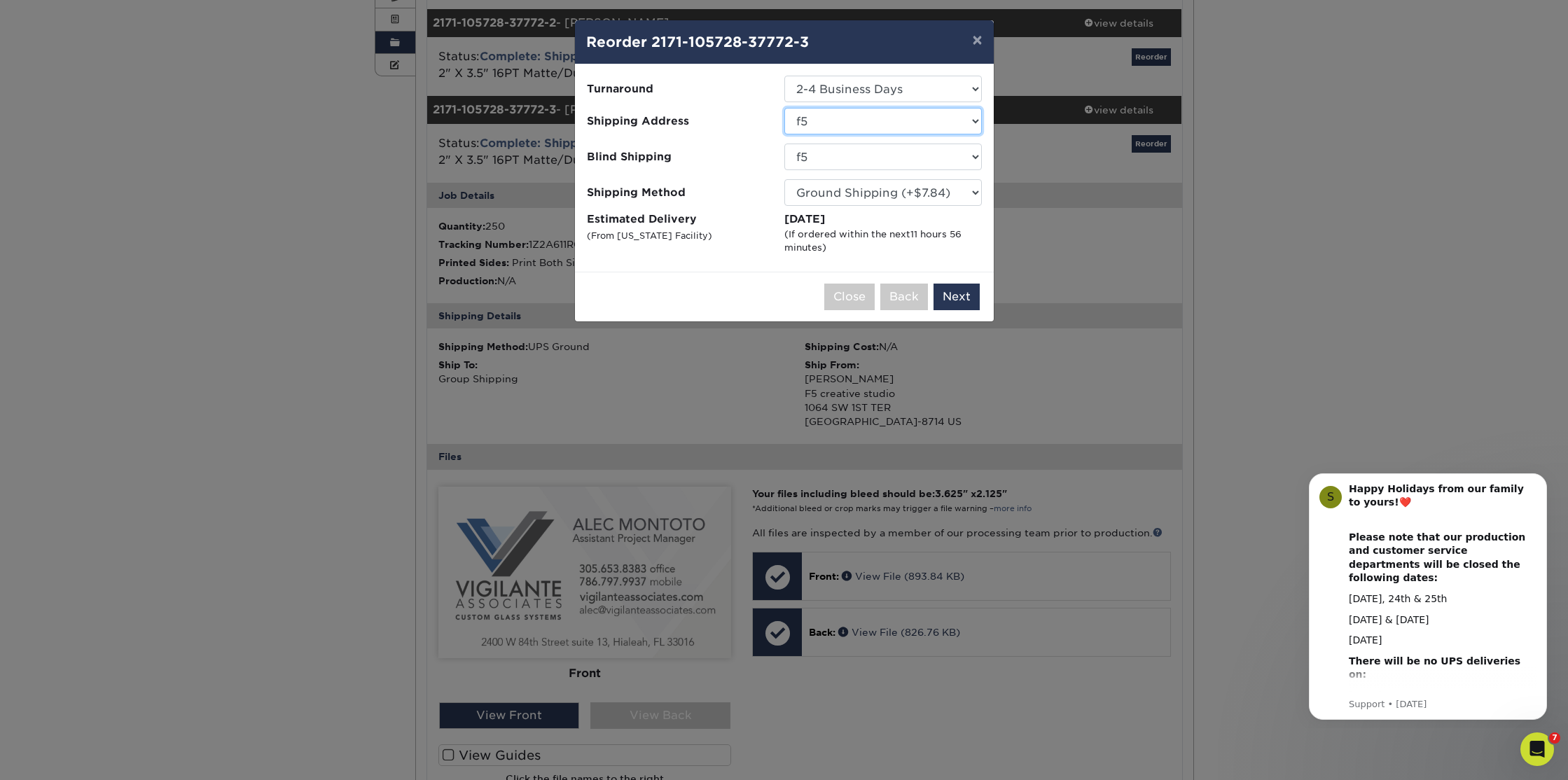
click at [830, 124] on select "Select One benjamin benjamin brickell group brickell group f5 karen farinella L…" at bounding box center [883, 121] width 198 height 27
select select "212605"
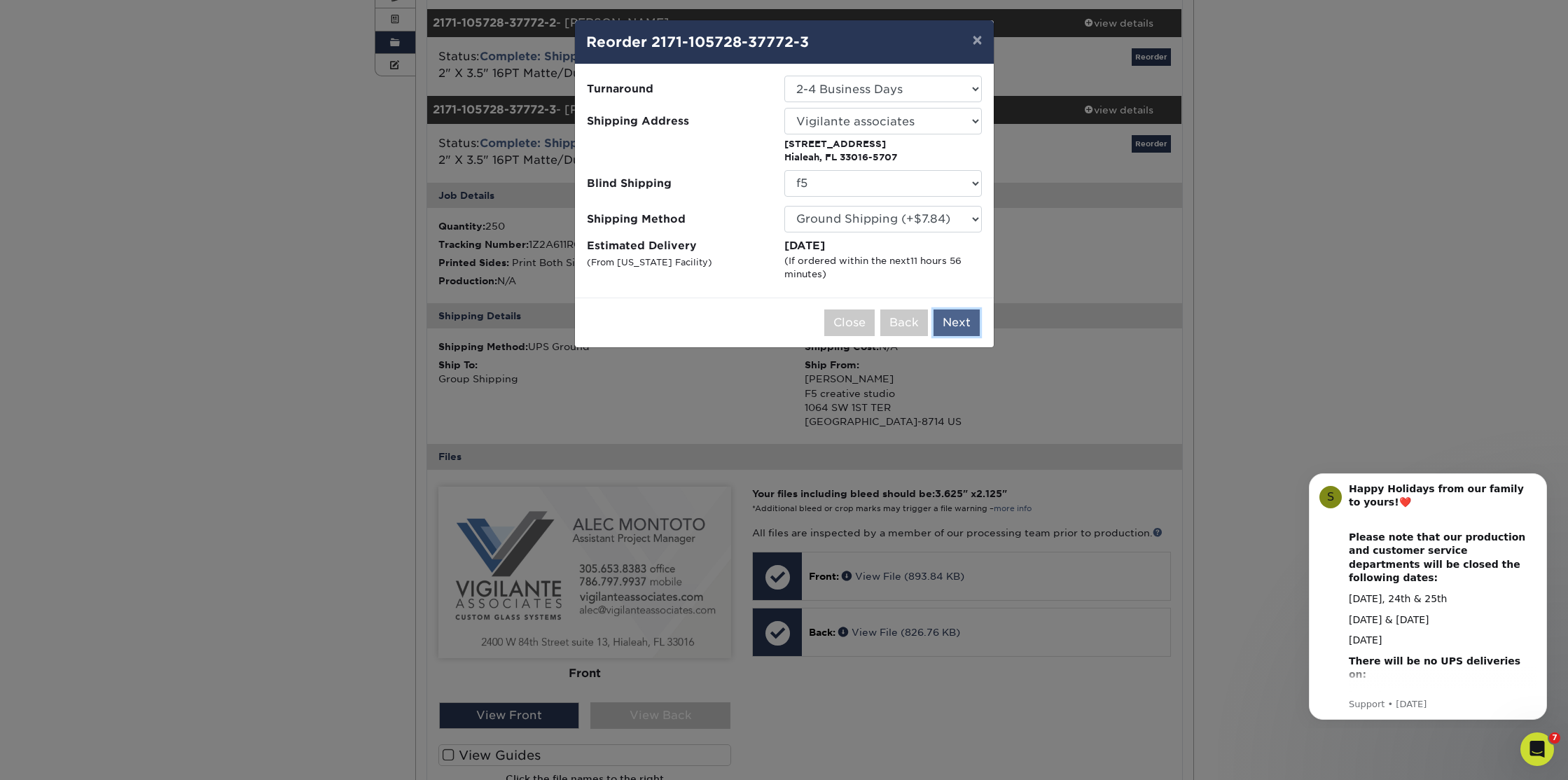
click at [956, 322] on button "Next" at bounding box center [956, 323] width 46 height 27
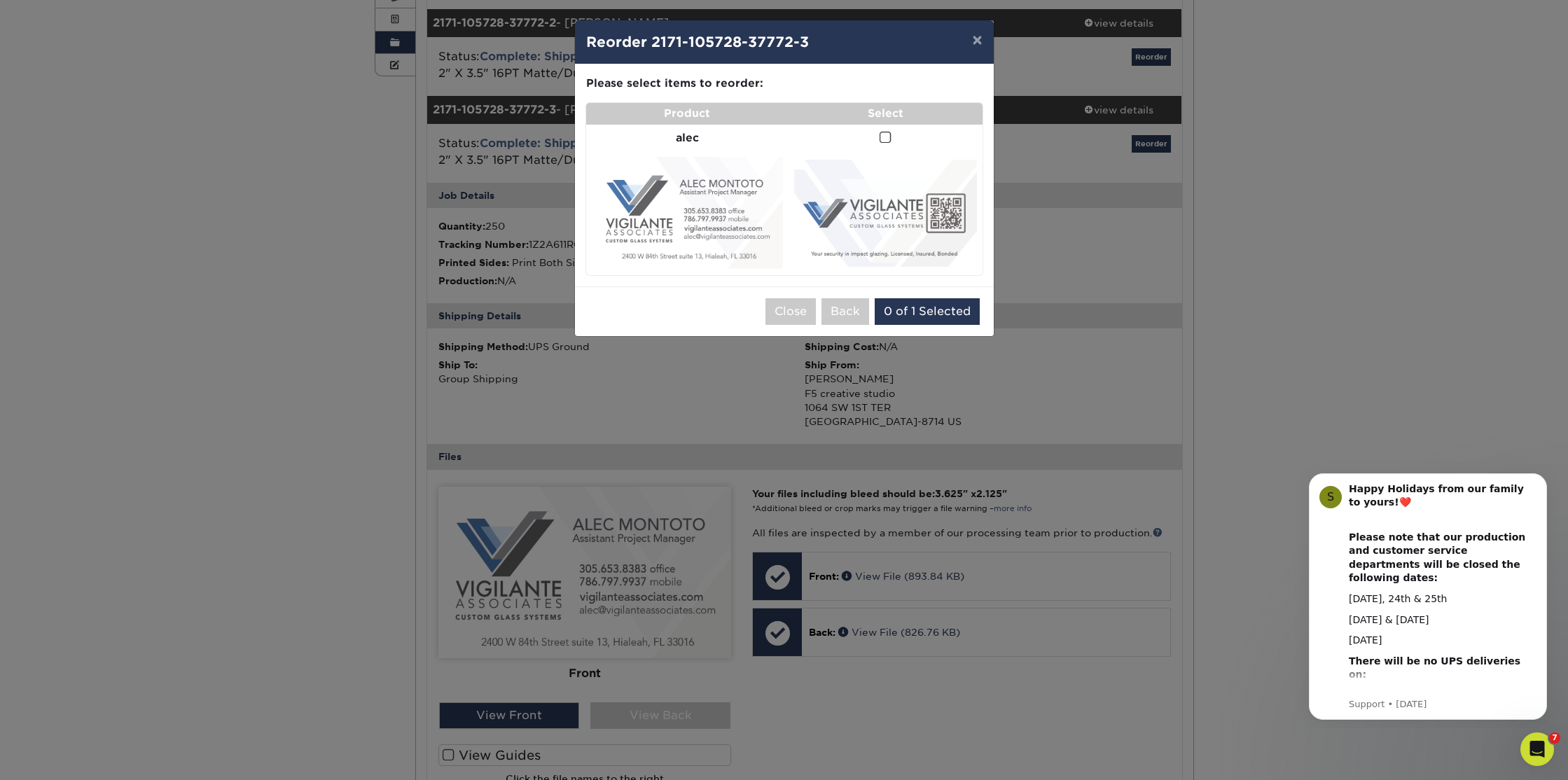
click at [880, 137] on span at bounding box center [885, 137] width 12 height 13
click at [0, 0] on input "checkbox" at bounding box center [0, 0] width 0 height 0
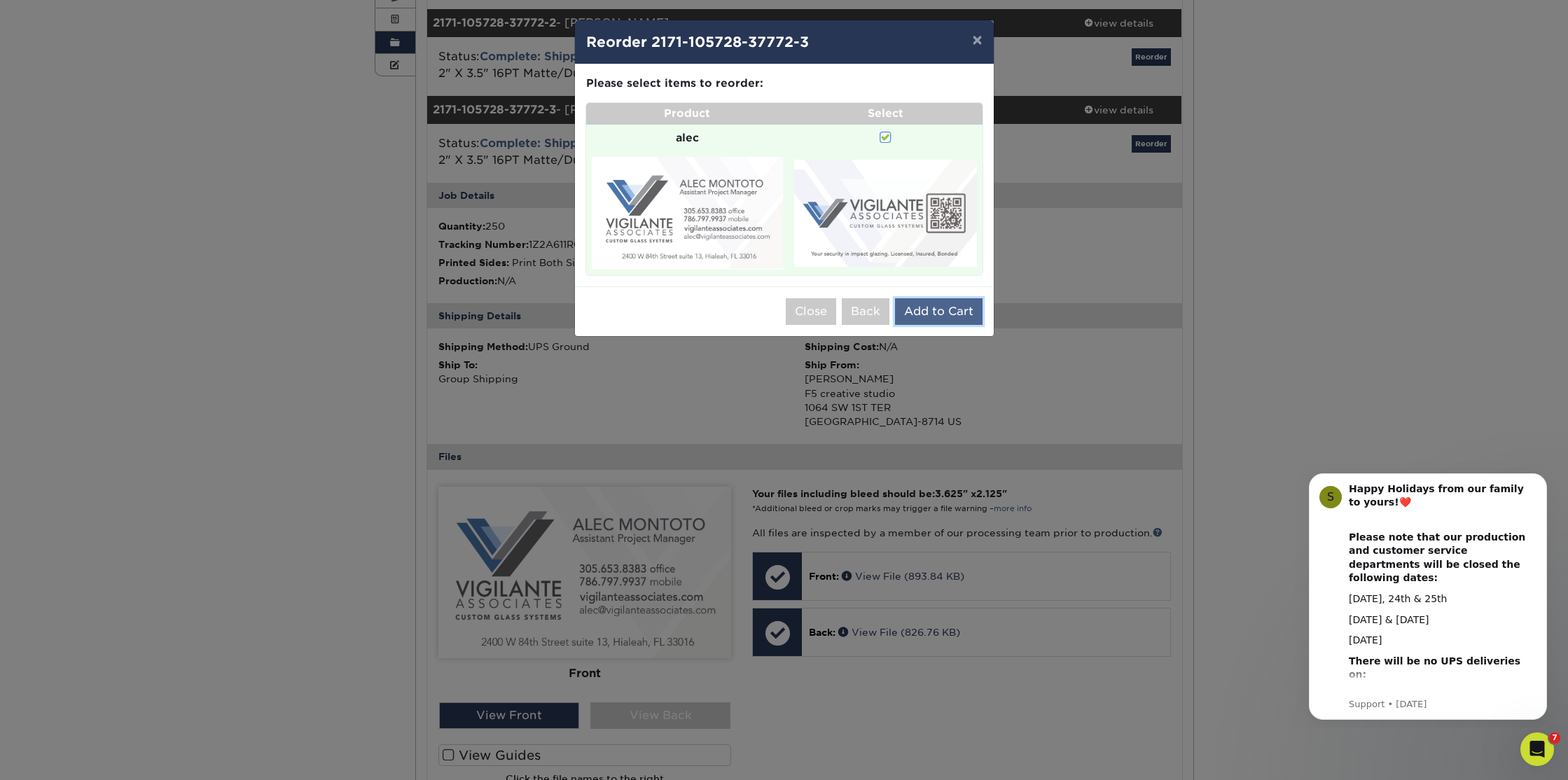
click at [935, 310] on button "Add to Cart" at bounding box center [938, 312] width 87 height 27
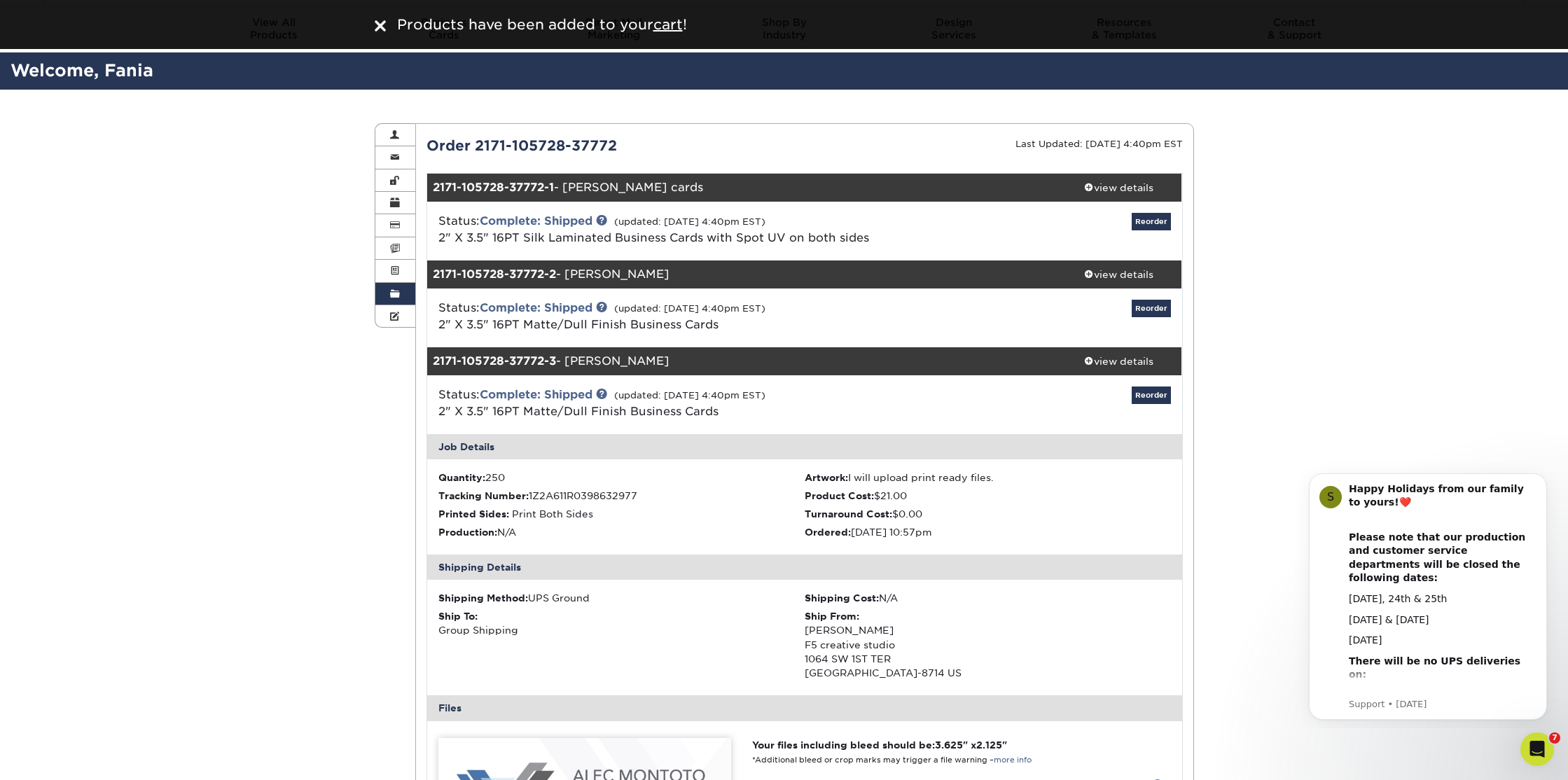
scroll to position [33, 0]
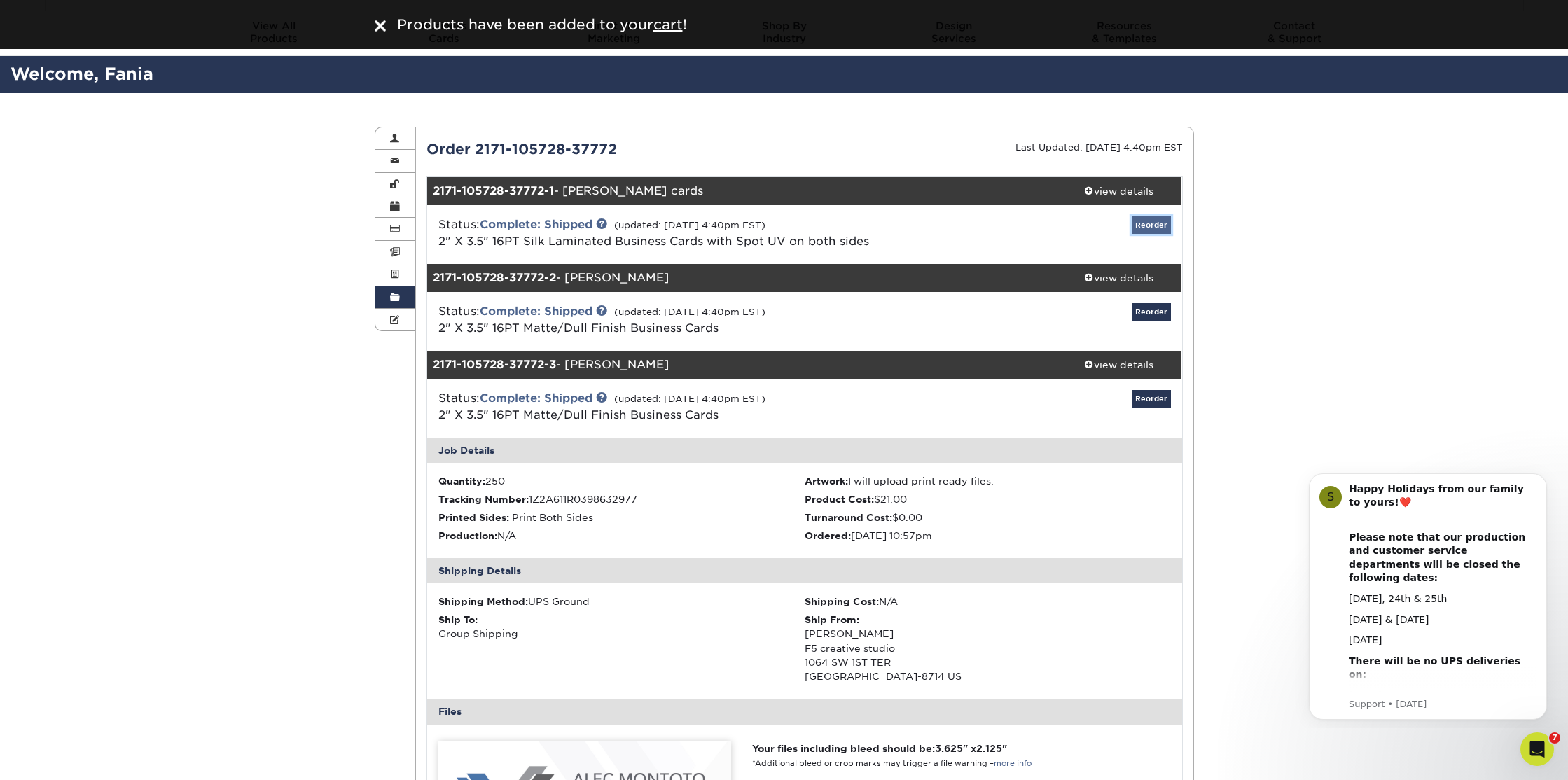
click at [1148, 224] on link "Reorder" at bounding box center [1151, 224] width 39 height 18
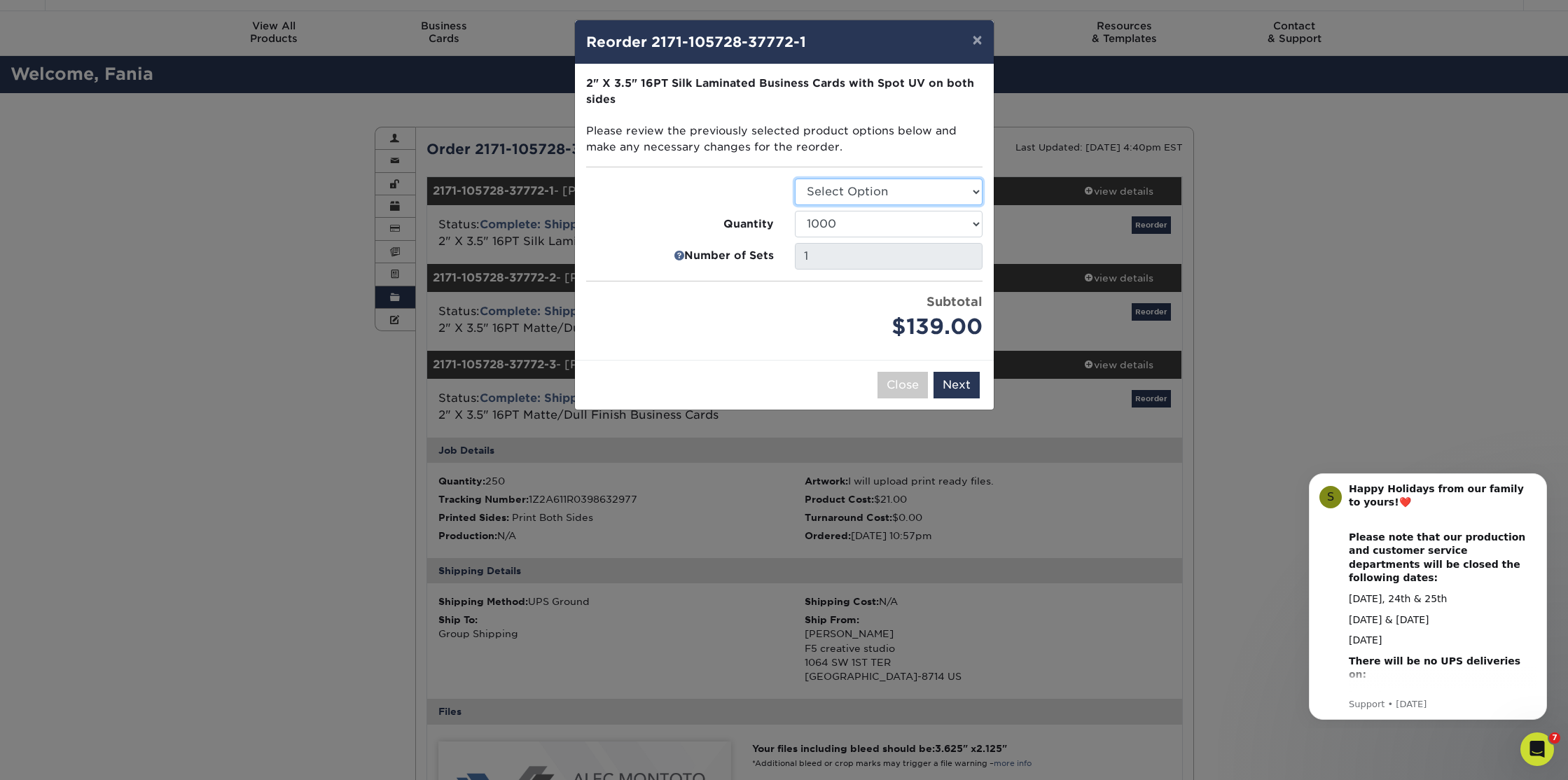
click at [841, 192] on select "Select Option Business Cards" at bounding box center [888, 192] width 187 height 27
select select "3b5148f1-0588-4f88-a218-97bcfdce65c1"
click at [795, 179] on select "Select Option Business Cards" at bounding box center [888, 192] width 187 height 27
click at [960, 386] on button "Next" at bounding box center [956, 385] width 46 height 27
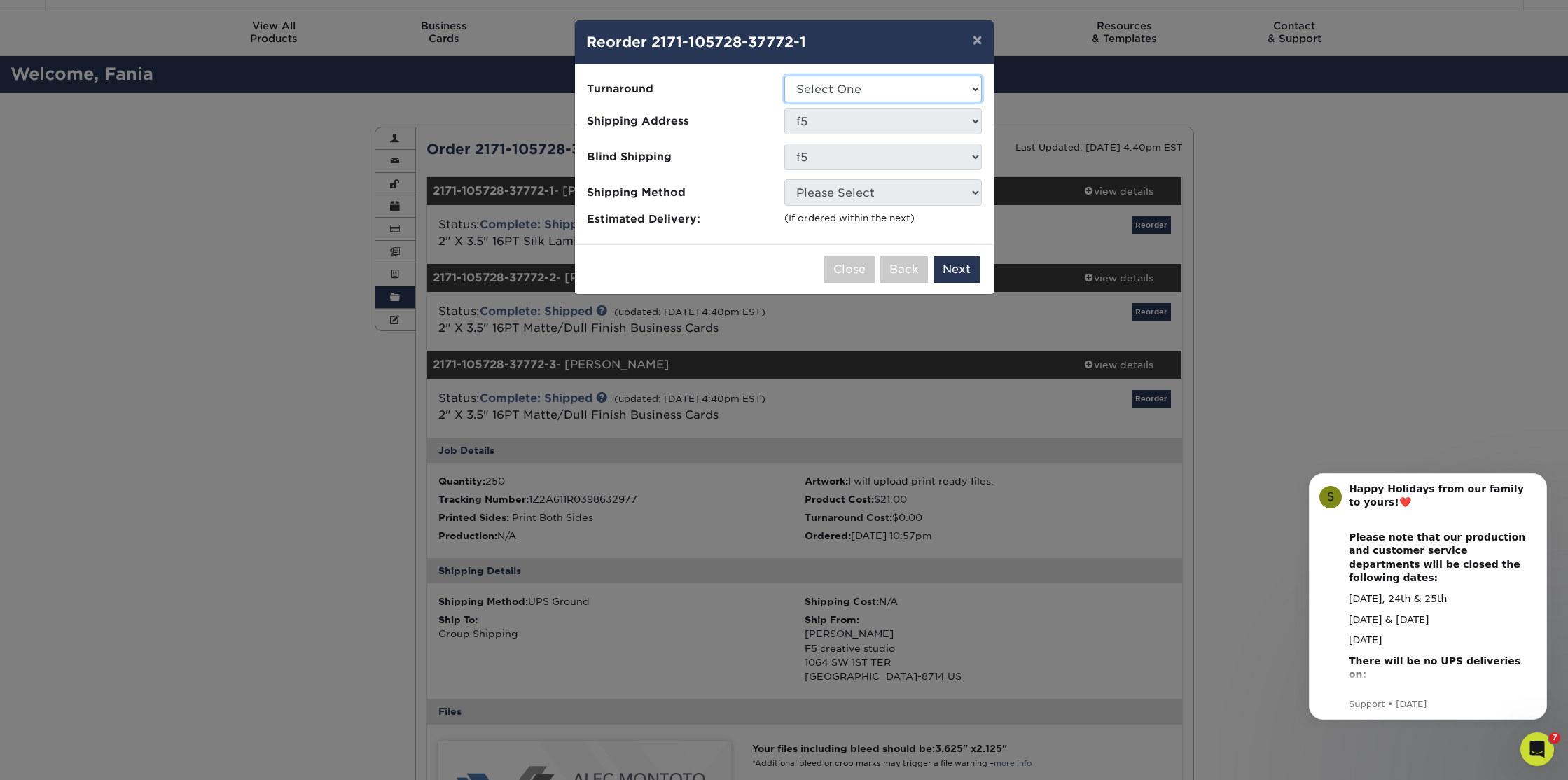
click at [882, 89] on select "Select One 2-4 Business Days" at bounding box center [883, 89] width 198 height 27
select select "cb454609-49fa-4780-9579-c9522ab991d3"
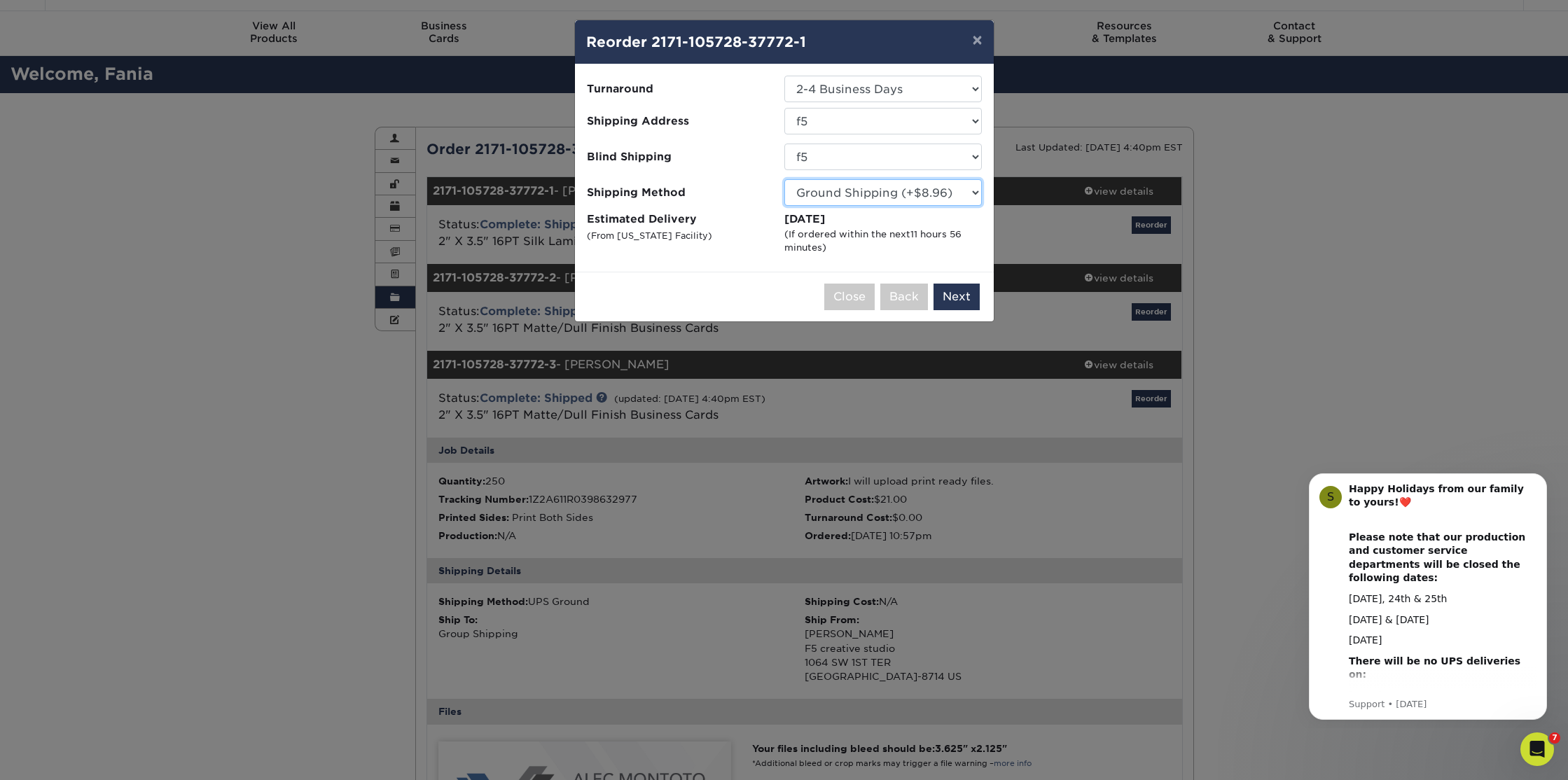
click at [882, 197] on select "Please Select Ground Shipping (+$8.96) 3 Day Shipping Service (+$20.04) 2 Day A…" at bounding box center [883, 192] width 198 height 27
click at [784, 179] on select "Please Select Ground Shipping (+$8.96) 3 Day Shipping Service (+$20.04) 2 Day A…" at bounding box center [883, 192] width 198 height 27
click at [954, 292] on button "Next" at bounding box center [956, 297] width 46 height 27
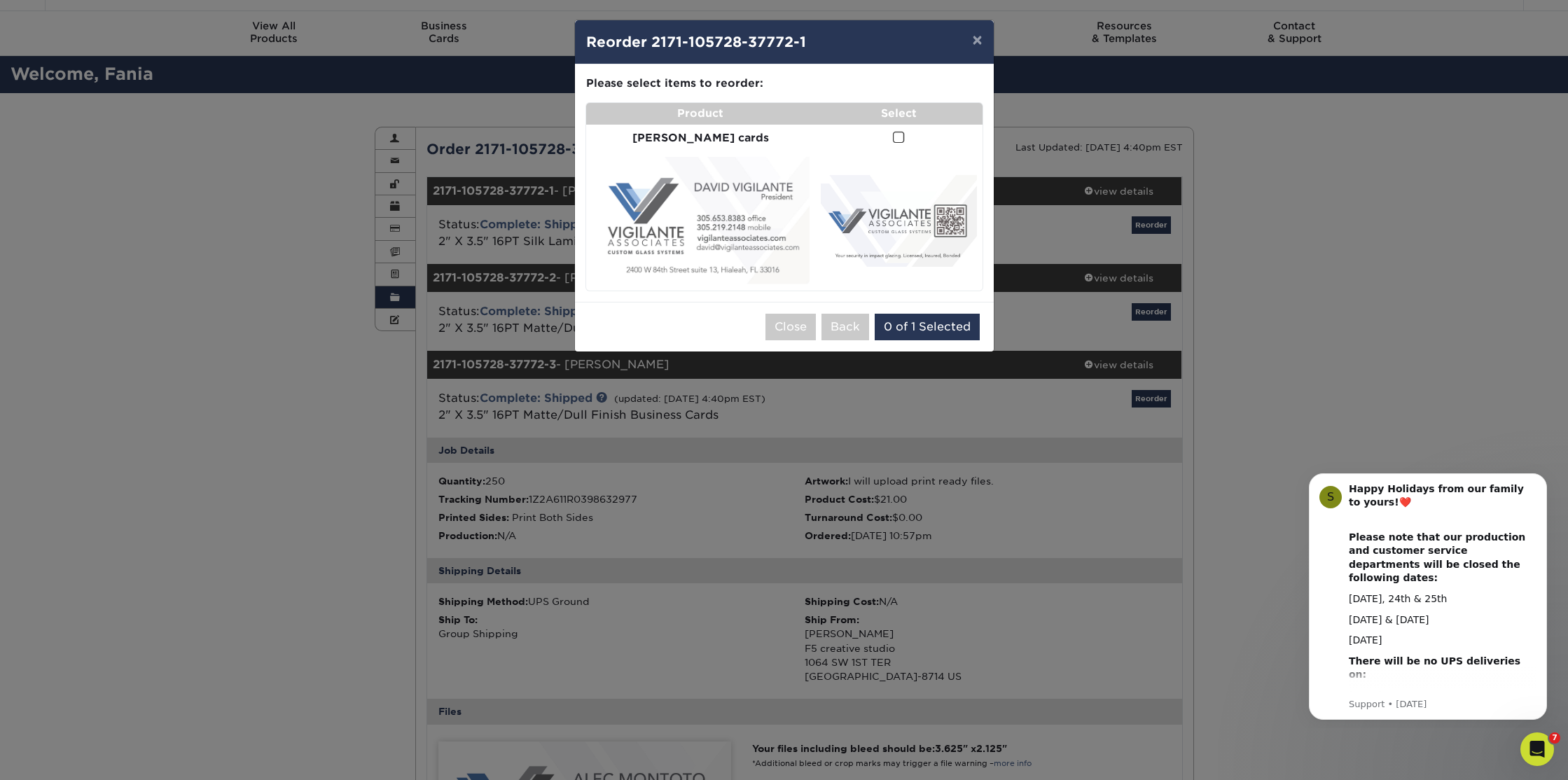
click at [893, 136] on span at bounding box center [899, 137] width 12 height 13
click at [0, 0] on input "checkbox" at bounding box center [0, 0] width 0 height 0
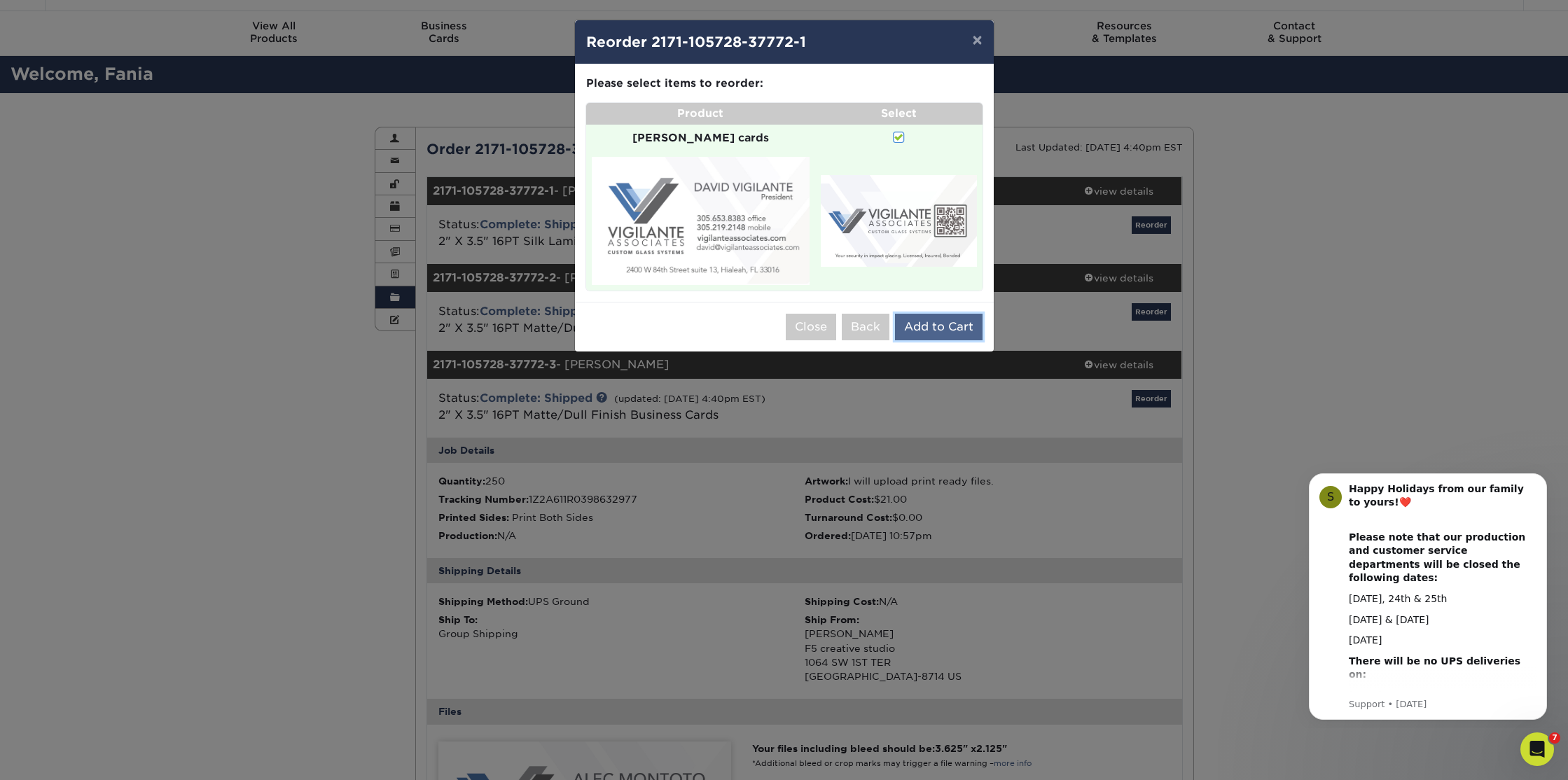
click at [943, 315] on button "Add to Cart" at bounding box center [938, 326] width 87 height 27
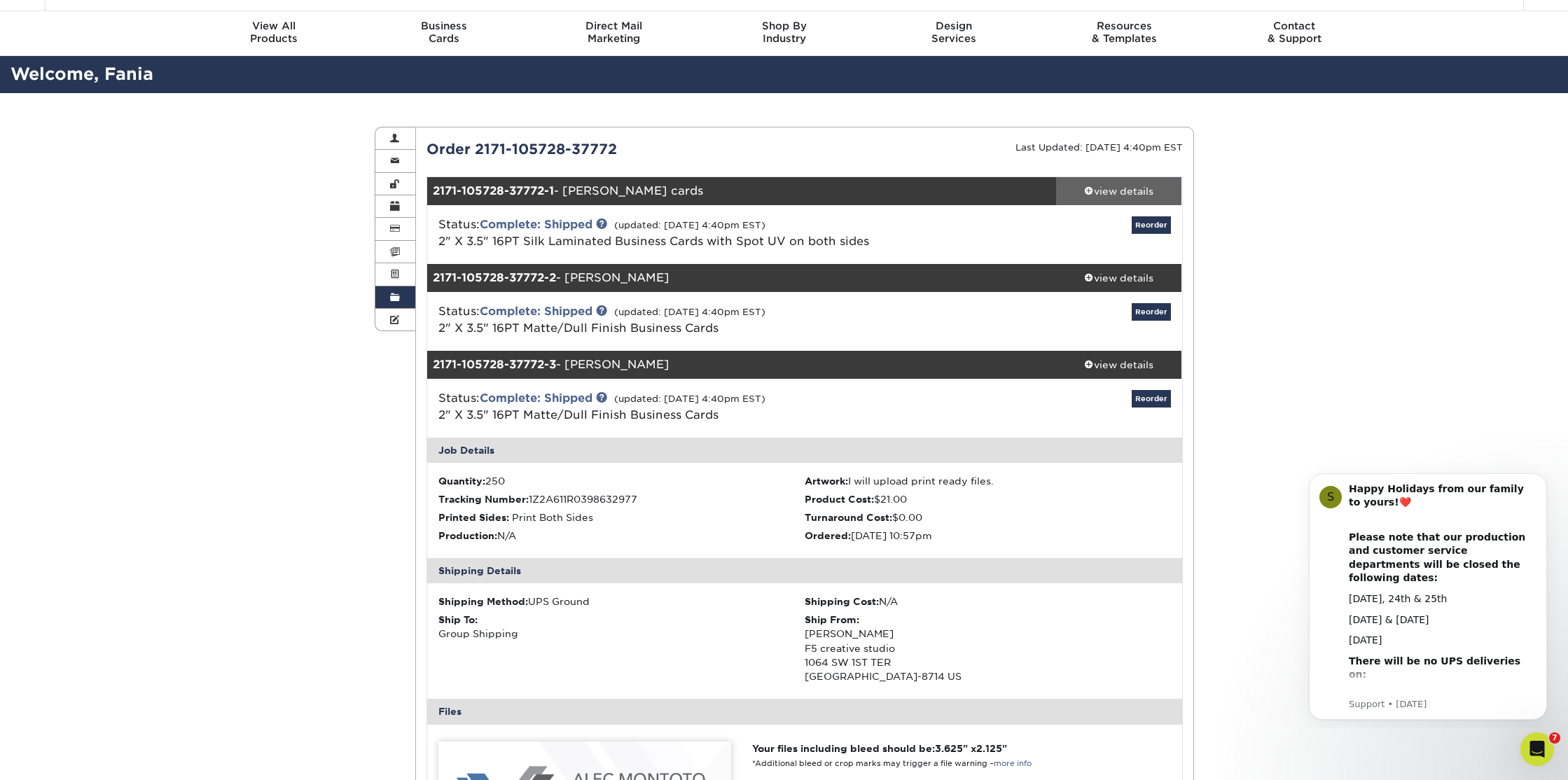
click at [1128, 191] on div "view details" at bounding box center [1119, 191] width 126 height 14
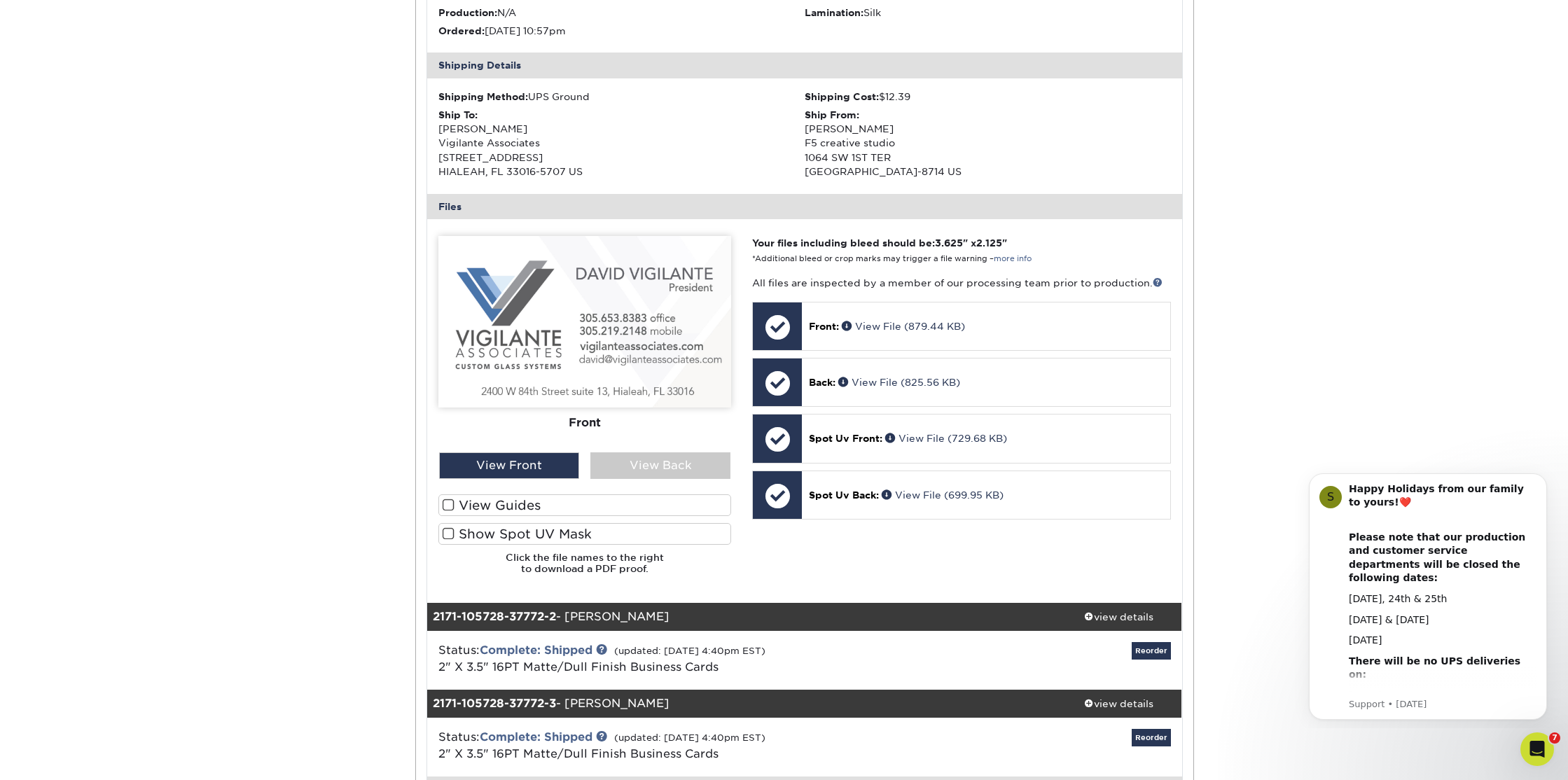
scroll to position [390, 0]
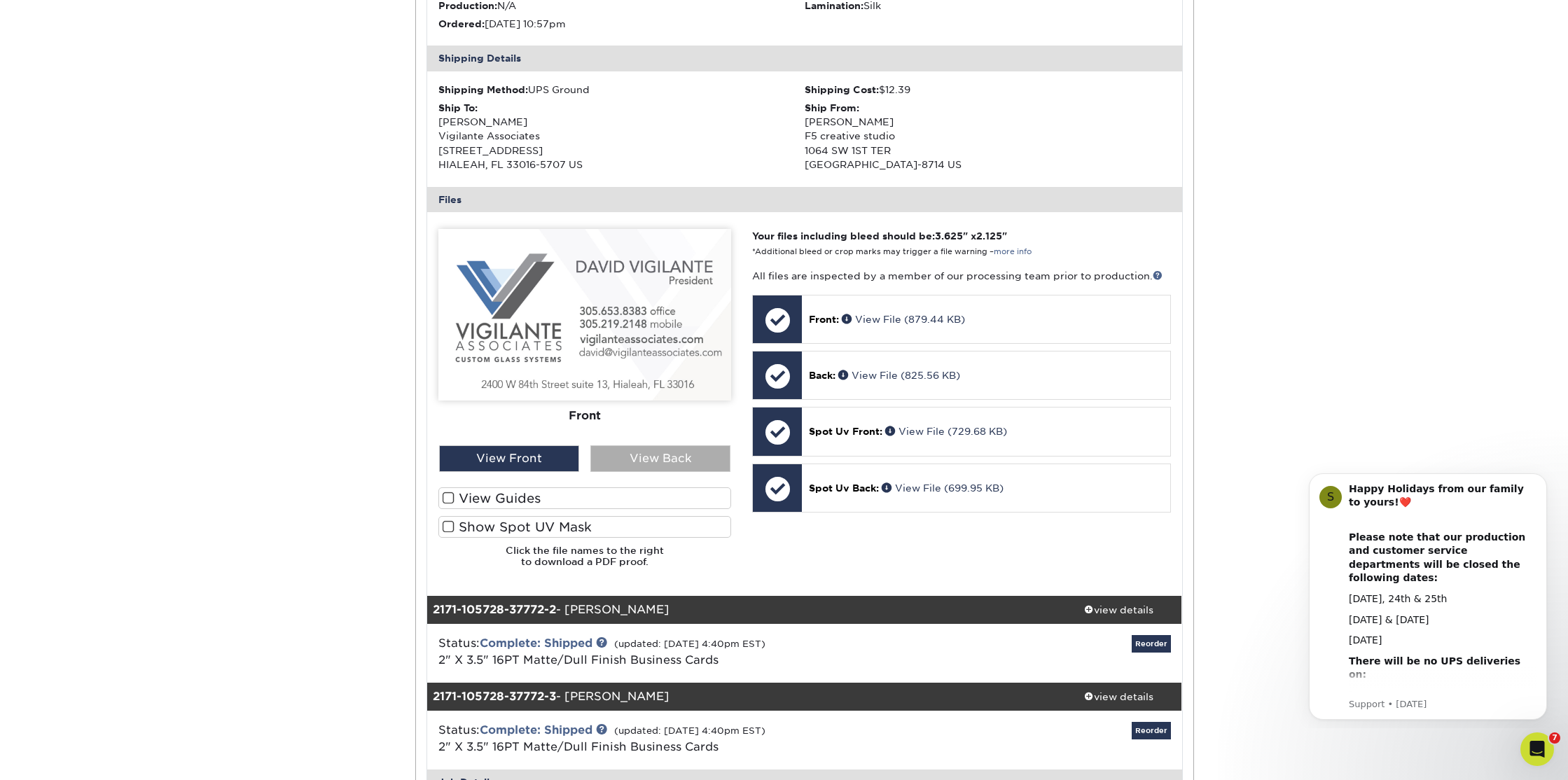
click at [652, 464] on div "View Back" at bounding box center [659, 458] width 140 height 27
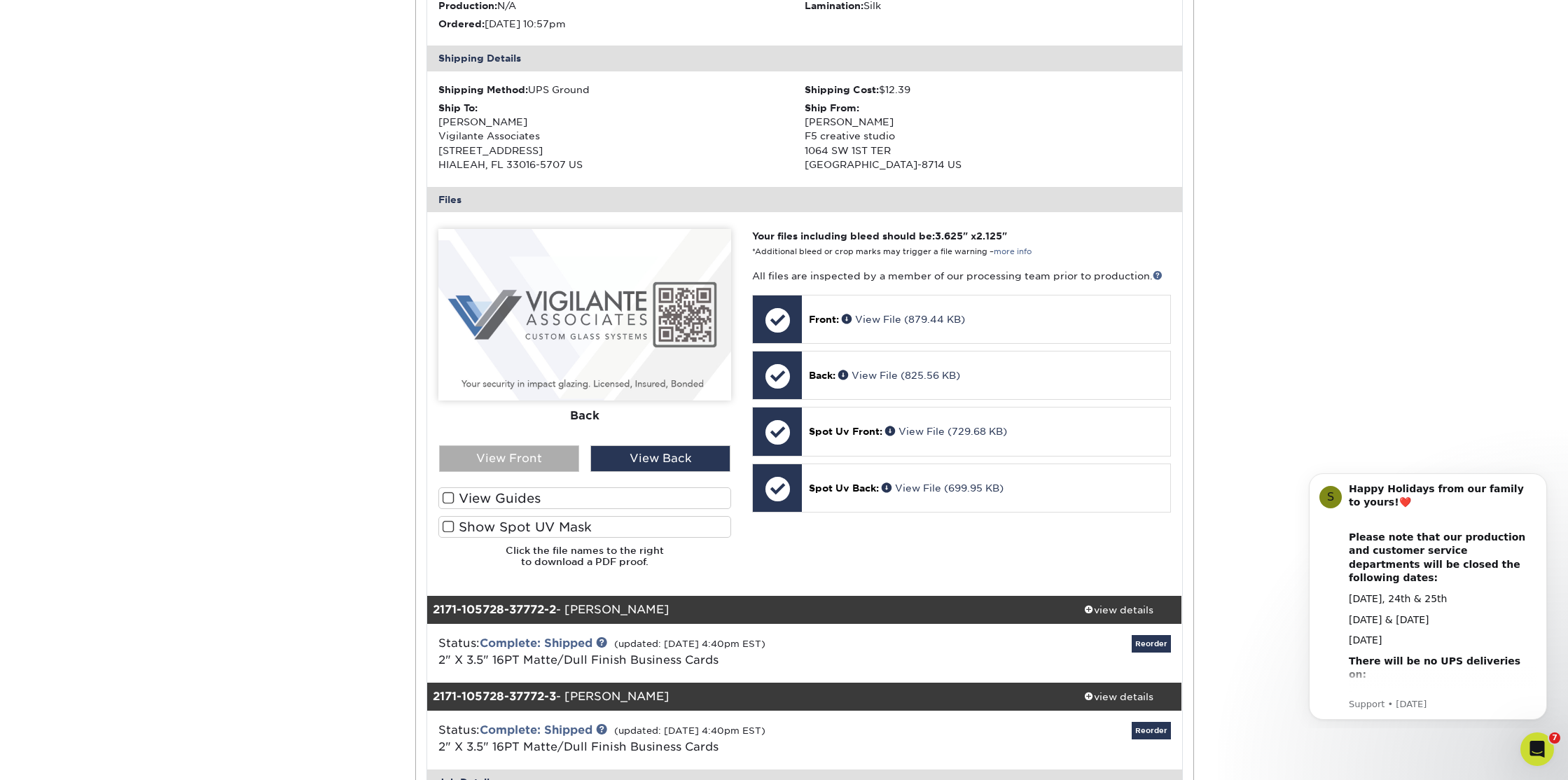
click at [531, 454] on div "View Front" at bounding box center [508, 458] width 140 height 27
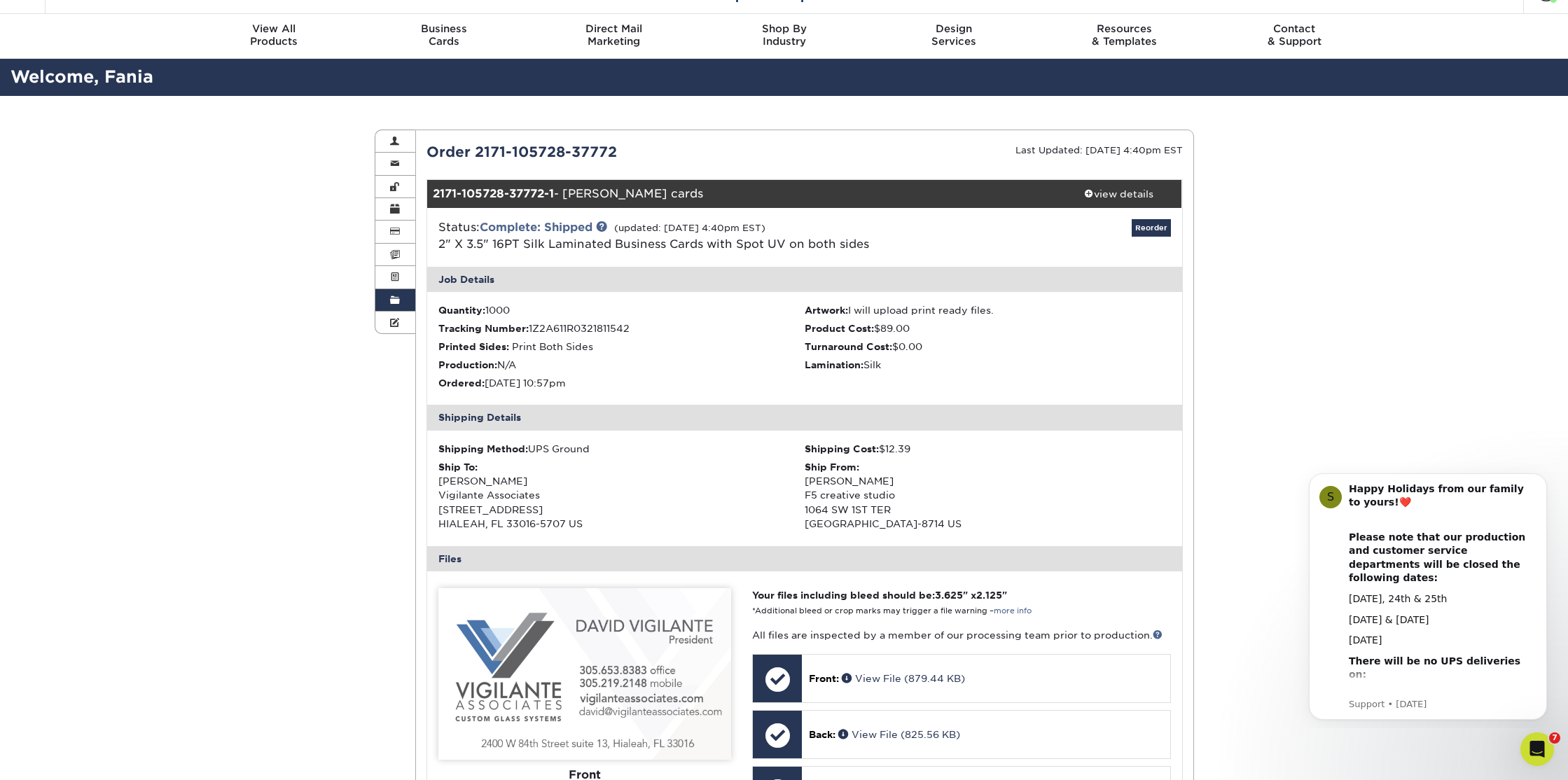
scroll to position [30, 0]
click at [1122, 190] on div "view details" at bounding box center [1119, 194] width 126 height 14
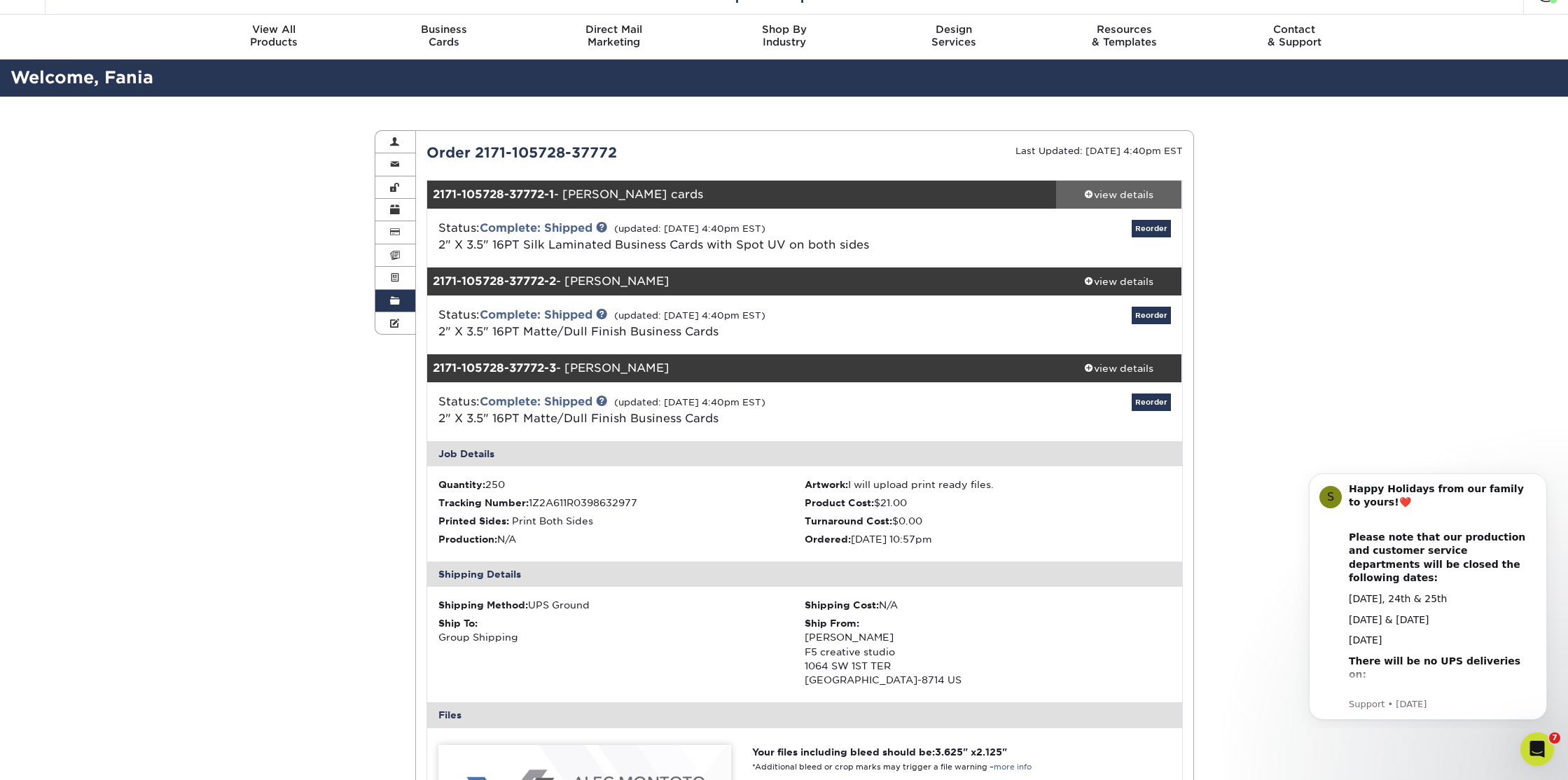
click at [1122, 190] on div "view details" at bounding box center [1119, 194] width 126 height 14
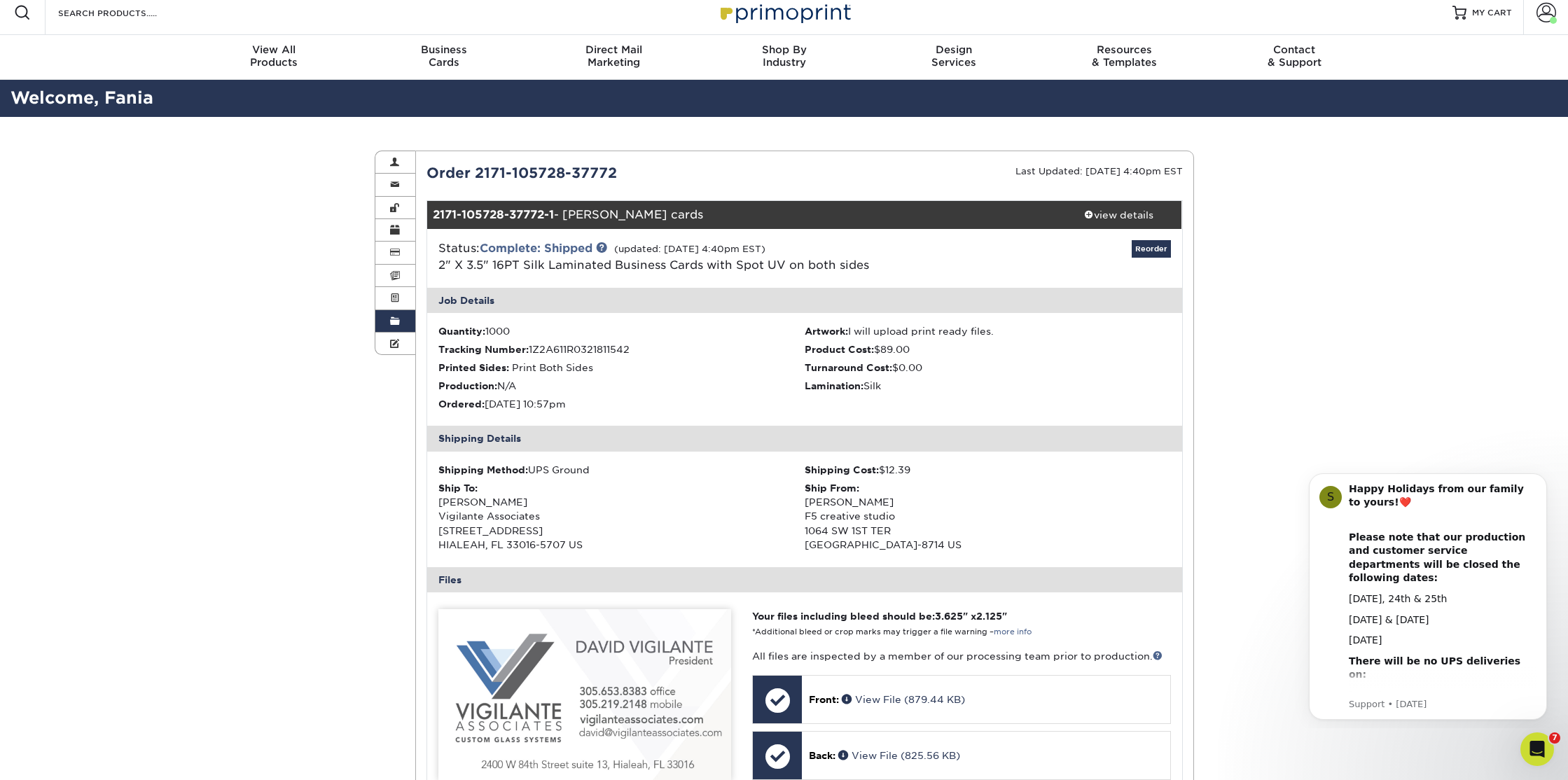
scroll to position [0, 0]
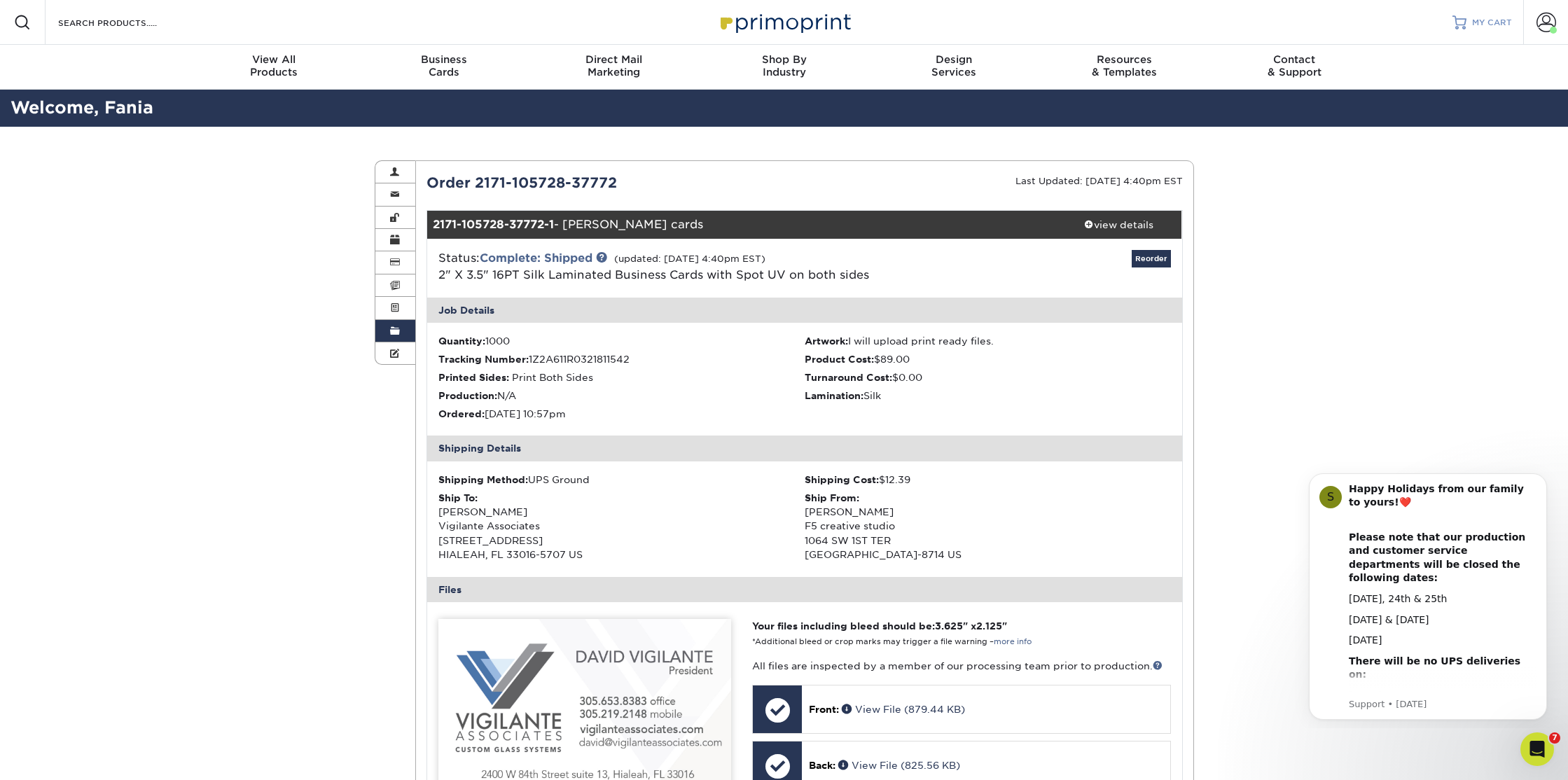
click at [1489, 25] on span "MY CART" at bounding box center [1491, 22] width 40 height 12
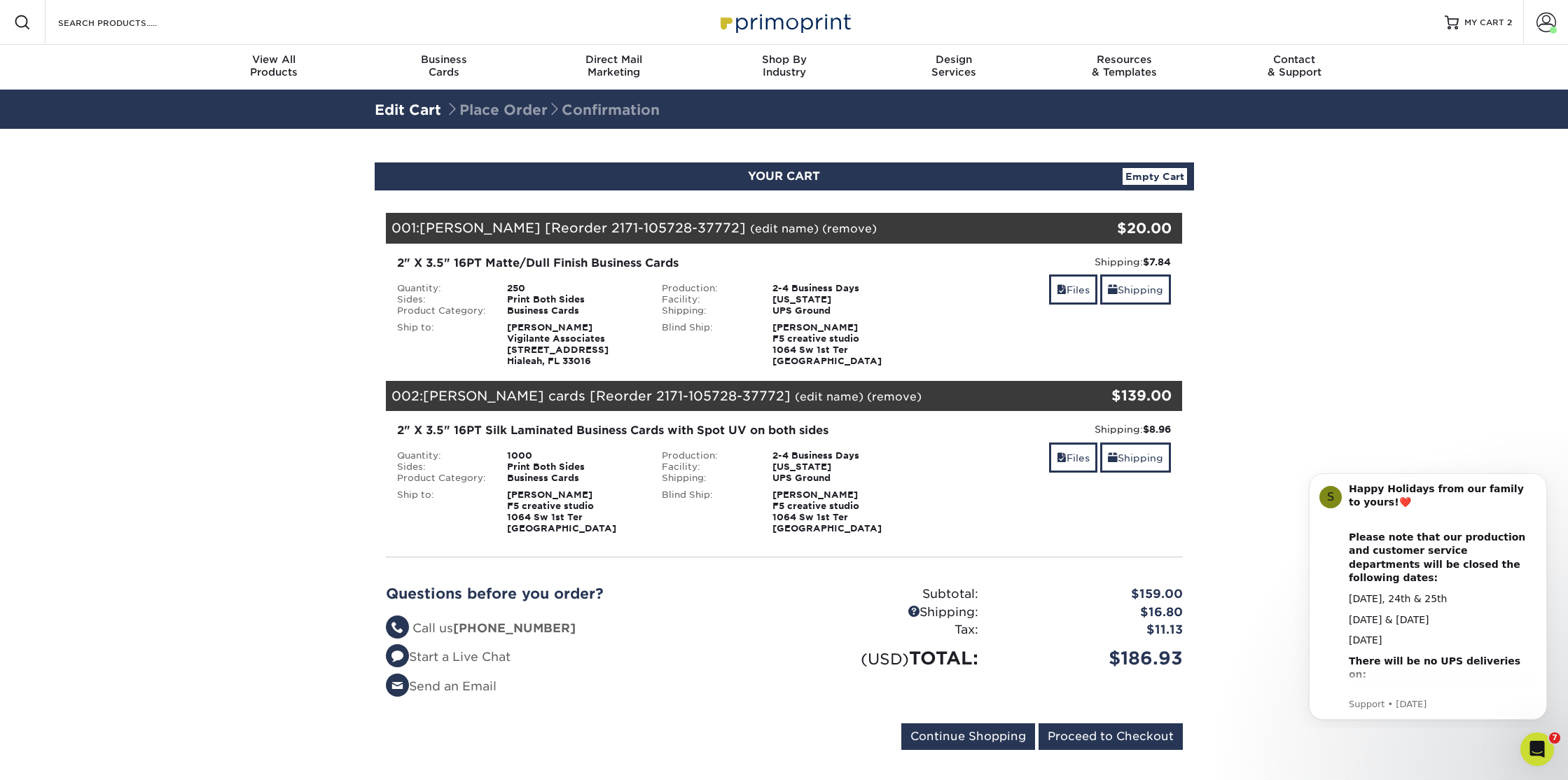
scroll to position [3, 0]
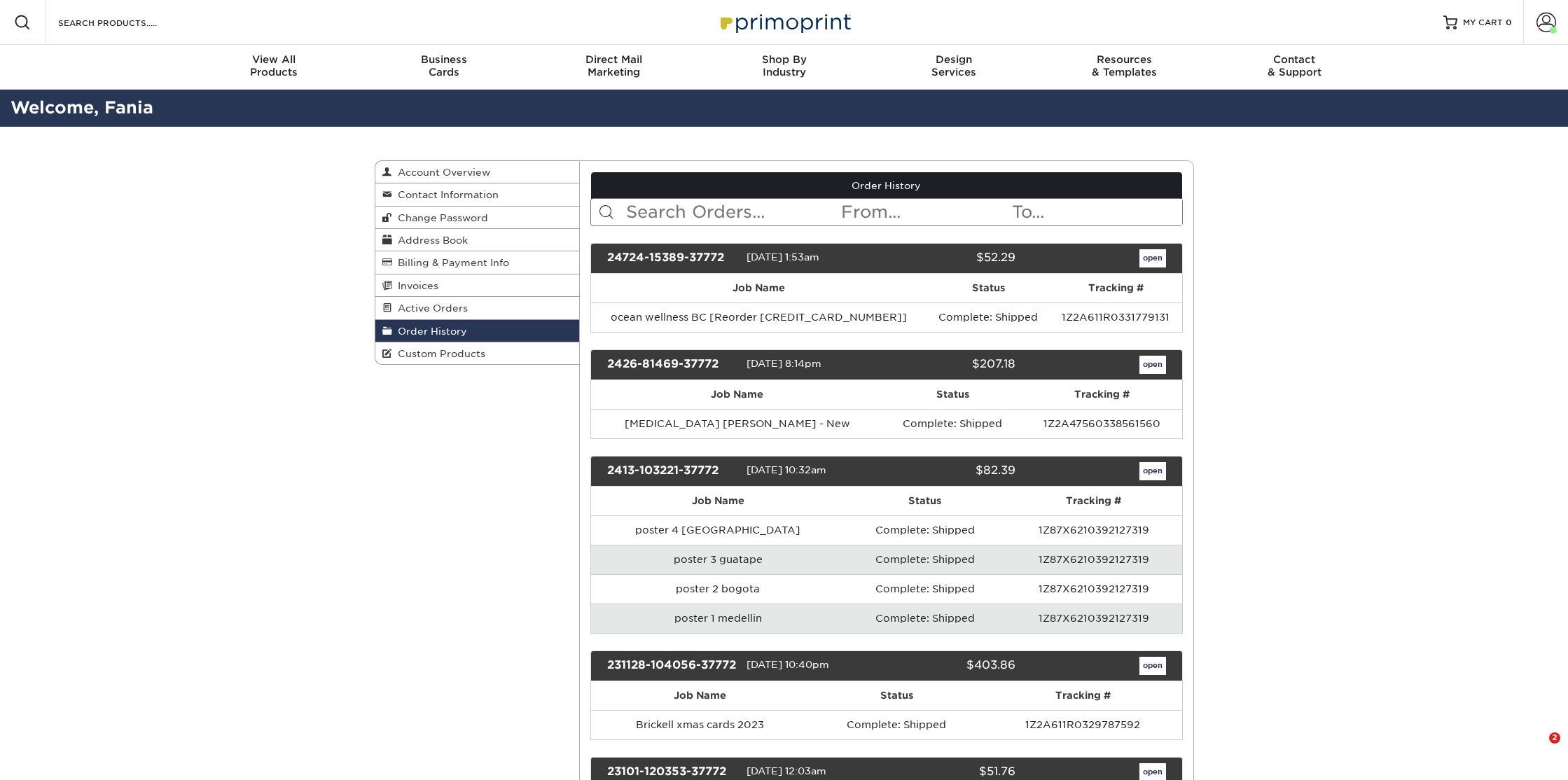
click at [680, 210] on input "text" at bounding box center [732, 211] width 215 height 27
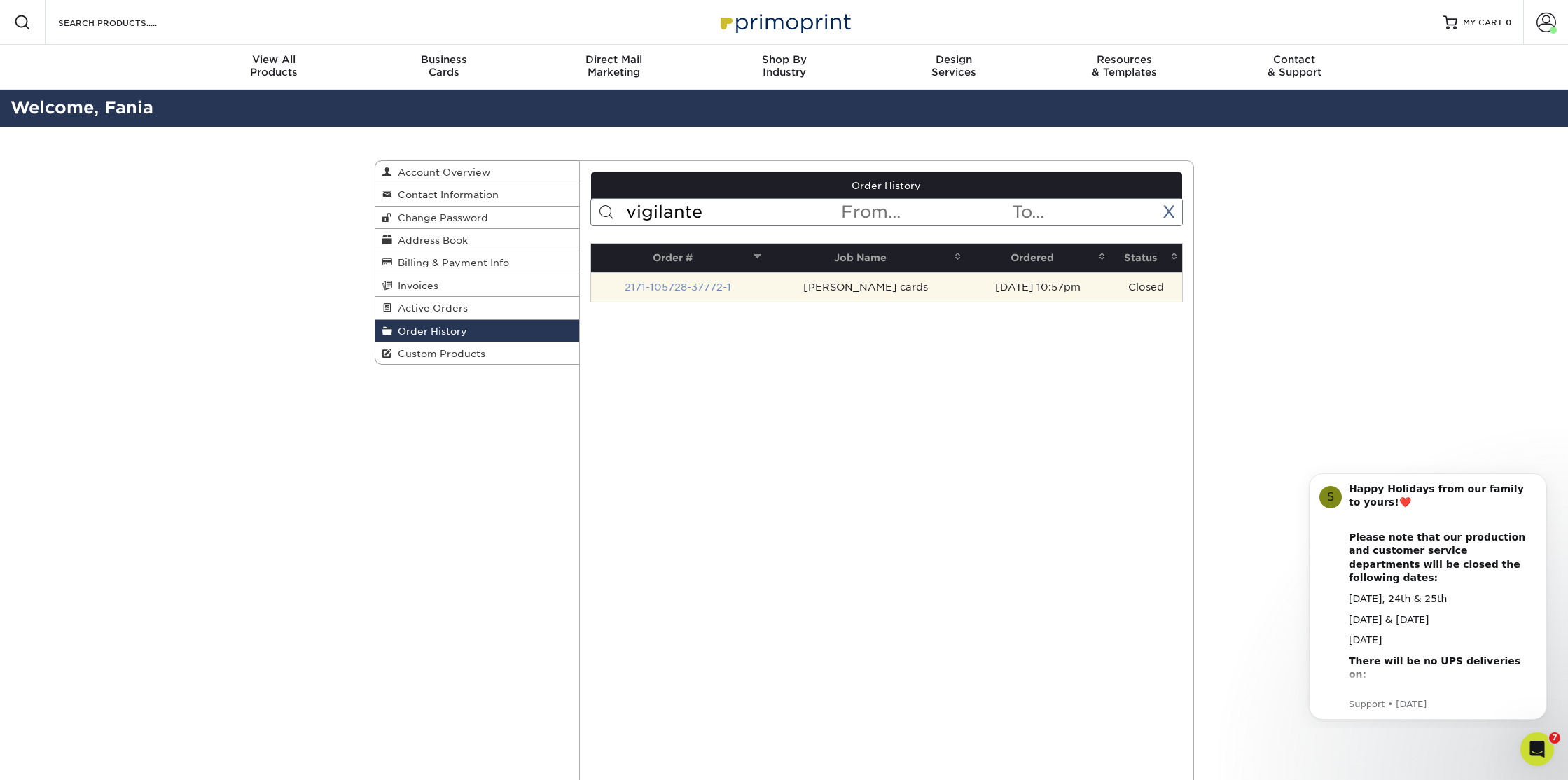
type input "vigilante"
click at [698, 288] on link "2171-105728-37772-1" at bounding box center [677, 288] width 107 height 11
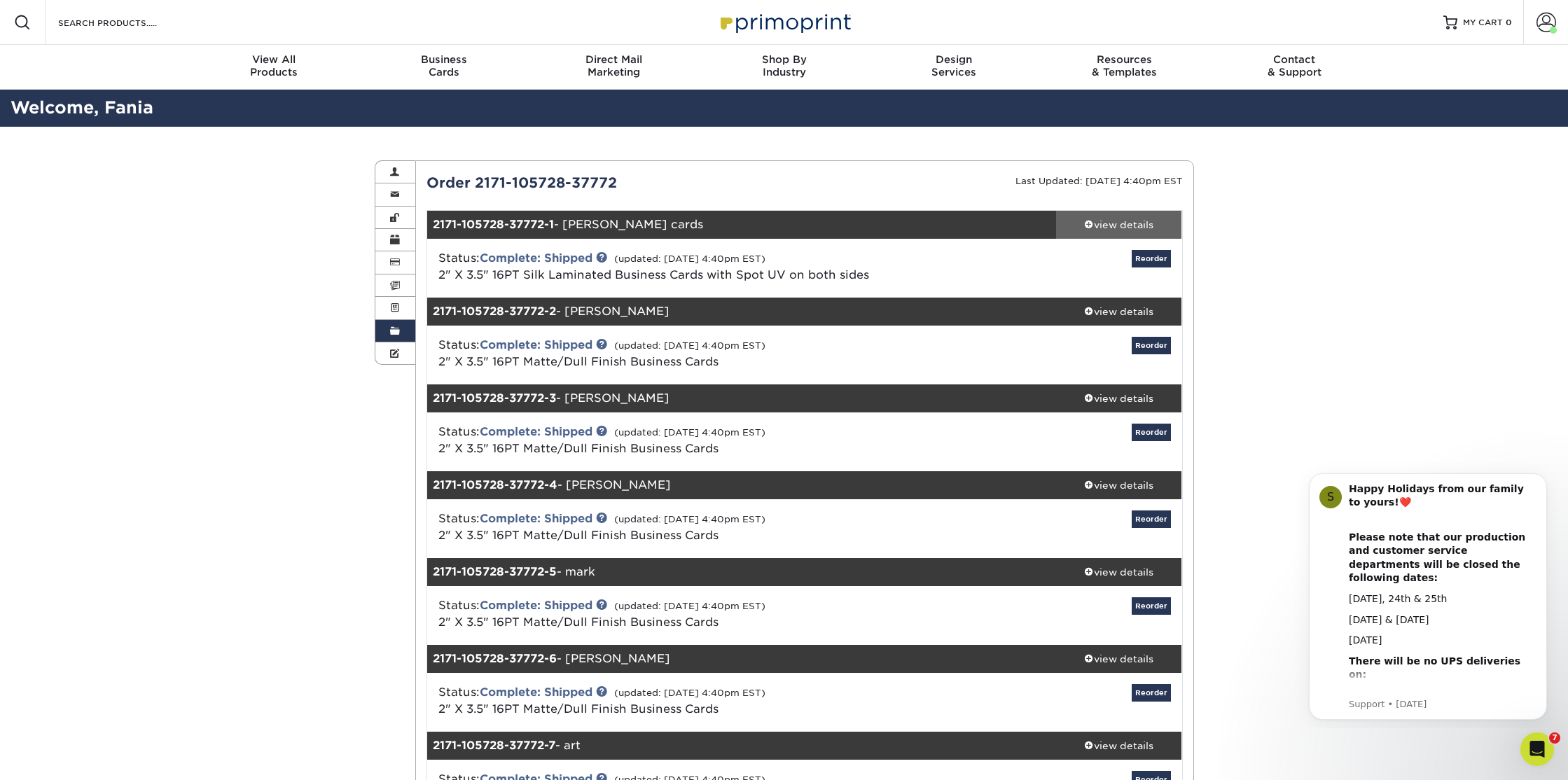
click at [1132, 230] on div "view details" at bounding box center [1119, 224] width 126 height 14
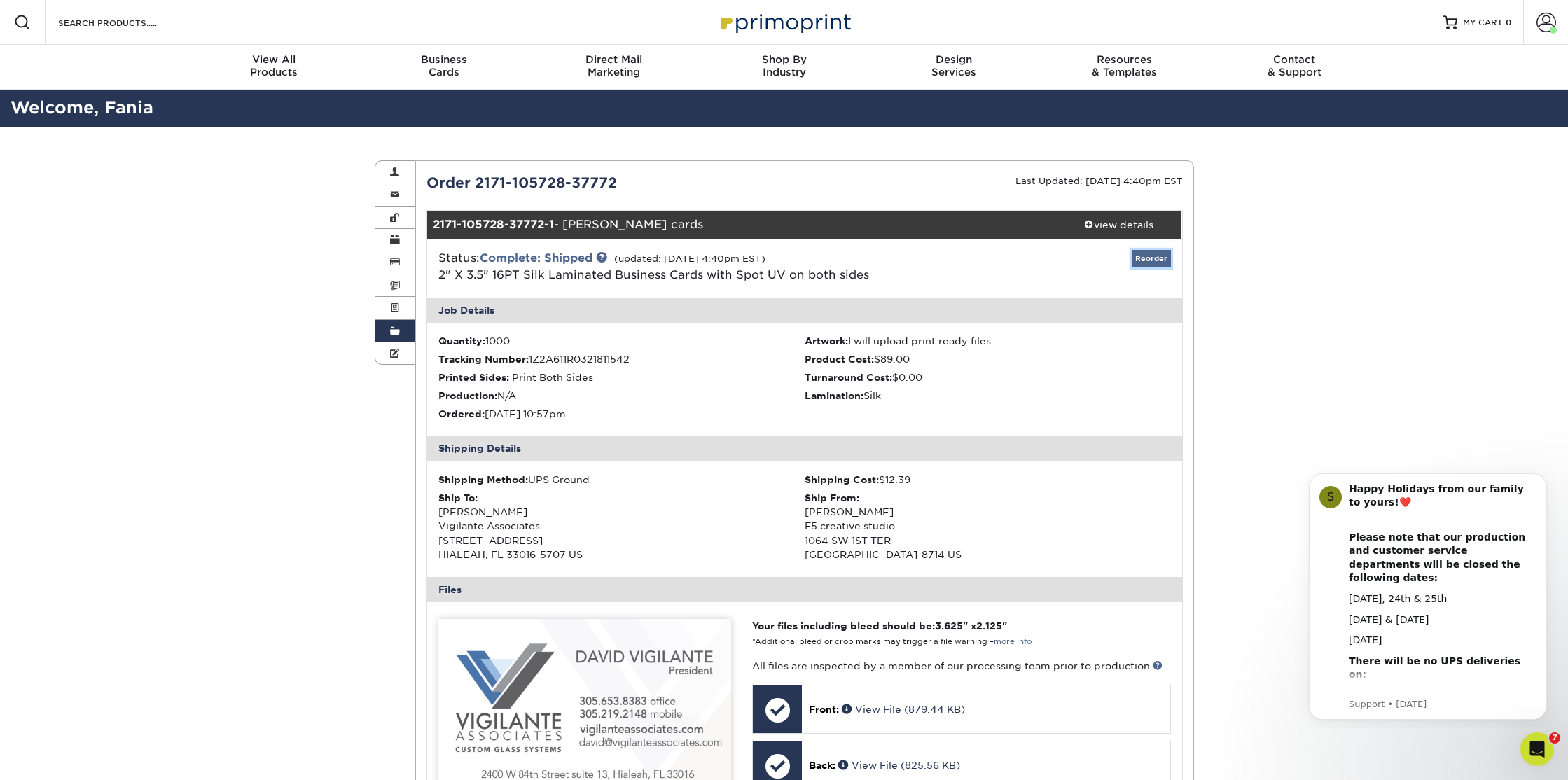
click at [1150, 258] on link "Reorder" at bounding box center [1151, 259] width 39 height 18
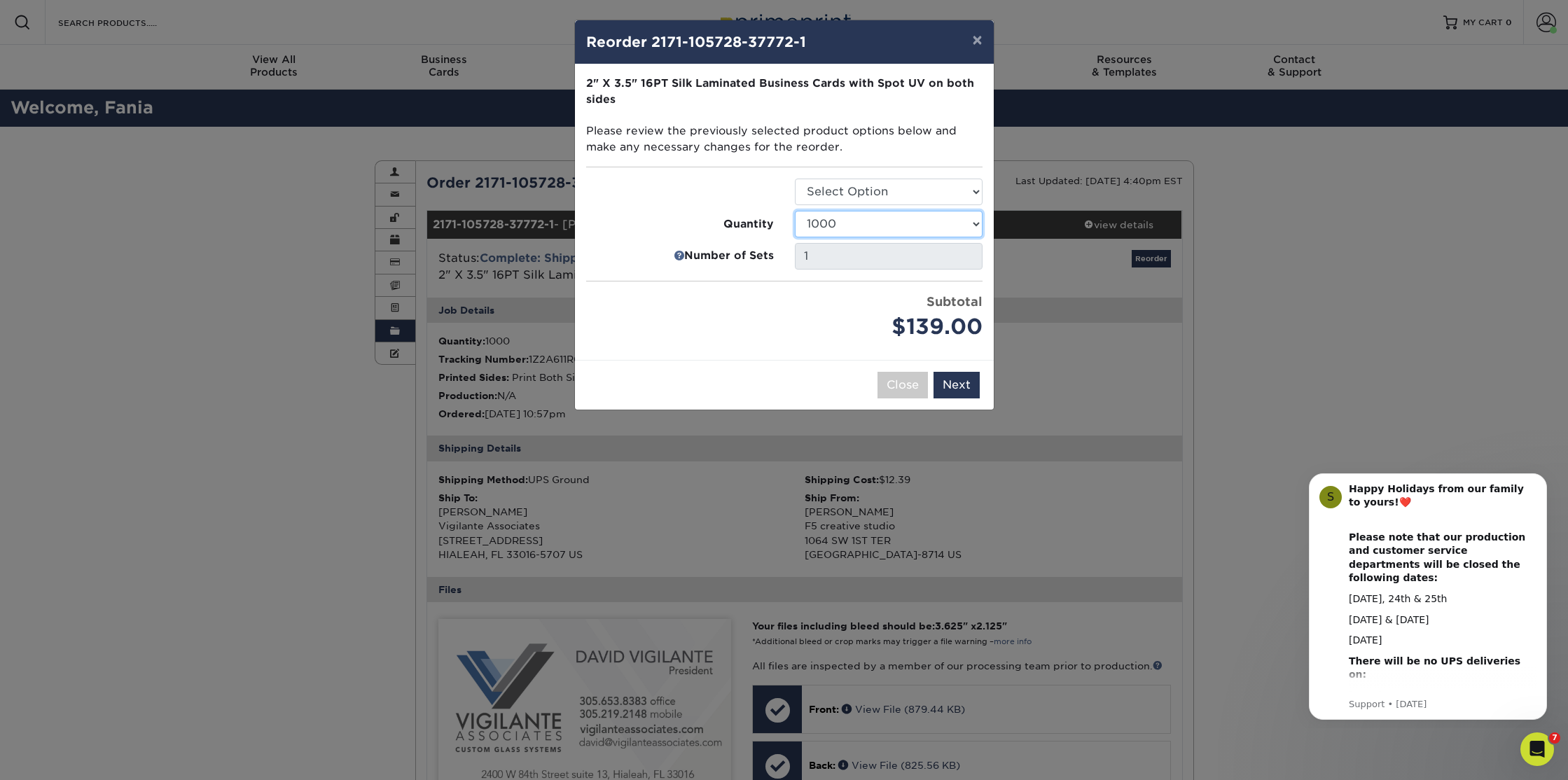
click at [938, 219] on select "500 1000 2500 5000 10000" at bounding box center [888, 224] width 187 height 27
select select "f593fda3-2d5c-4b9e-9c2c-6197b899ae74"
click at [795, 211] on select "500 1000 2500 5000 10000" at bounding box center [888, 224] width 187 height 27
click at [915, 190] on select "Select Option Business Cards" at bounding box center [888, 192] width 187 height 27
select select "3b5148f1-0588-4f88-a218-97bcfdce65c1"
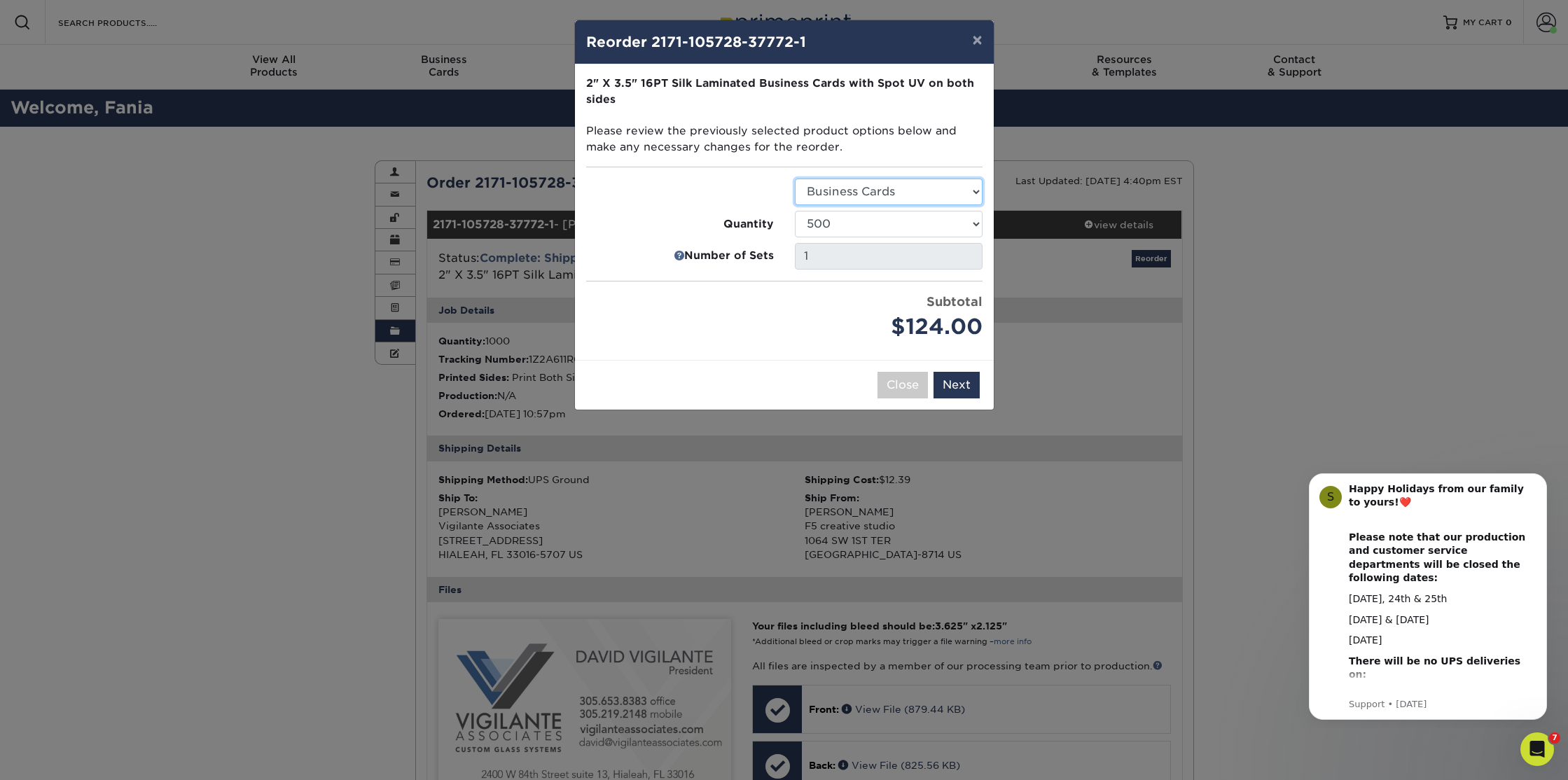
click at [795, 179] on select "Select Option Business Cards" at bounding box center [888, 192] width 187 height 27
click at [956, 383] on button "Next" at bounding box center [956, 385] width 46 height 27
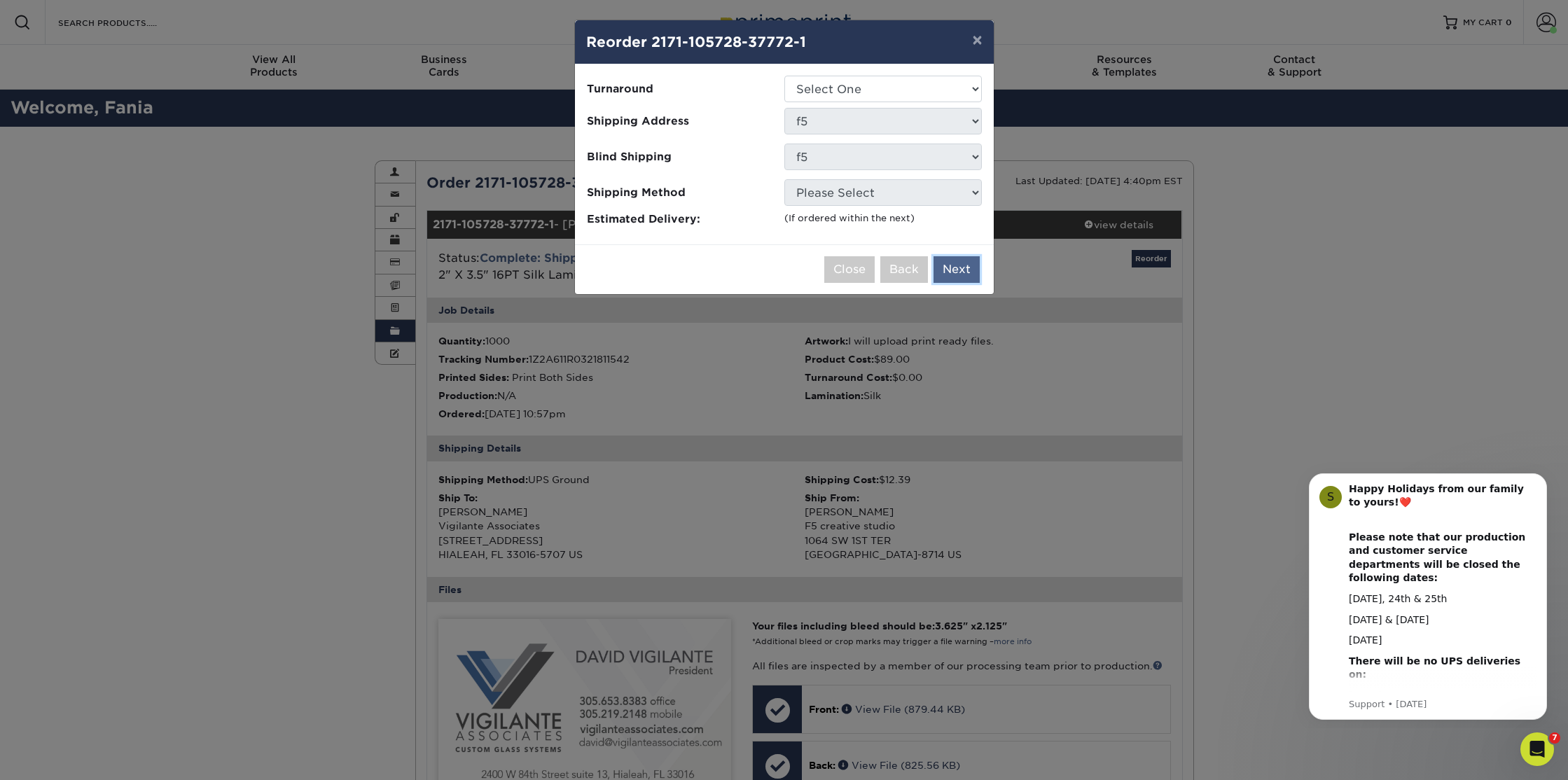
click at [967, 282] on button "Next" at bounding box center [956, 269] width 46 height 27
click at [890, 93] on select "Select One 2-4 Business Days" at bounding box center [883, 89] width 198 height 27
select select "a02e7c76-bdf4-4cc9-8b1d-1aa03151ab1e"
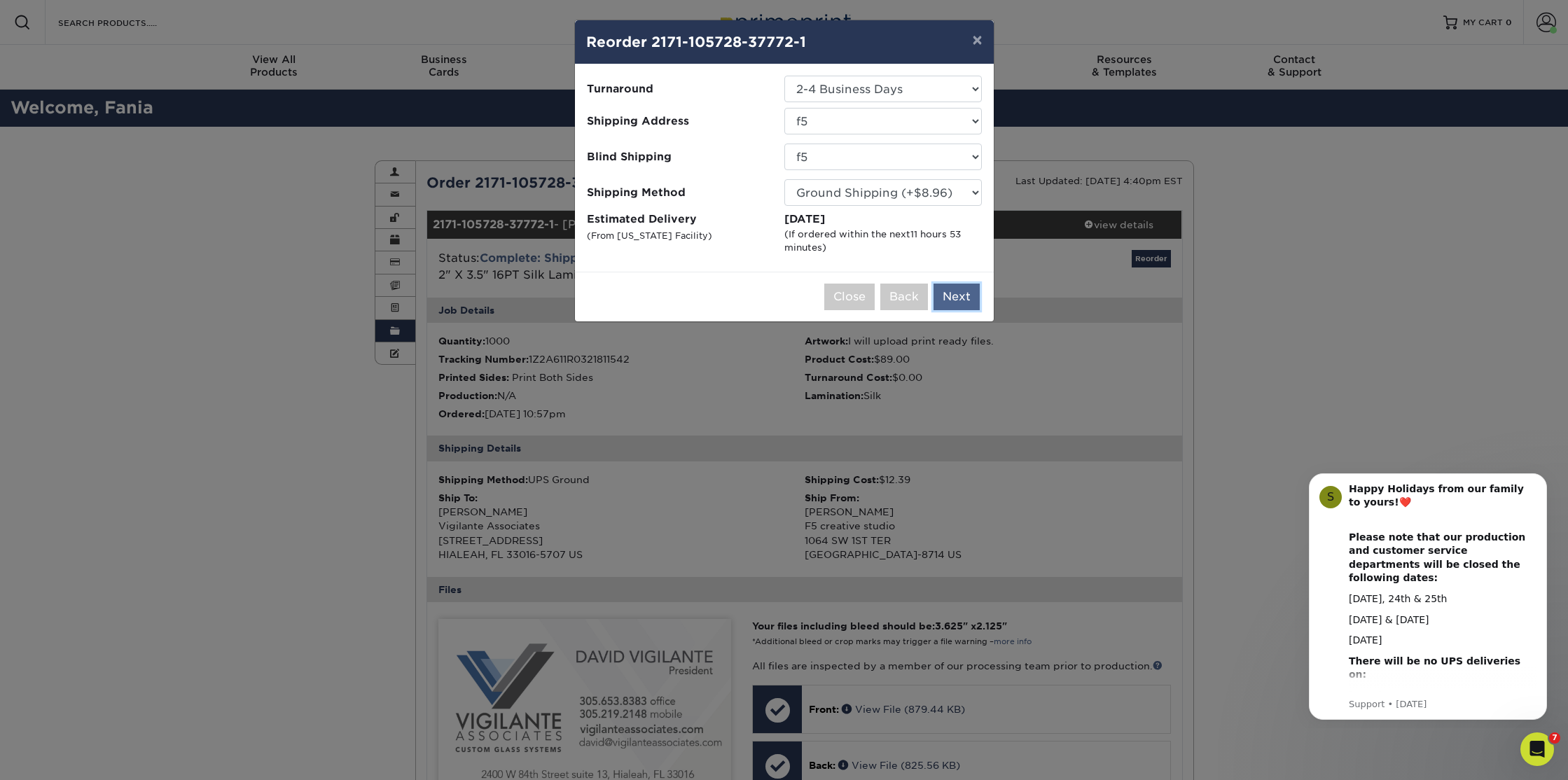
click at [962, 301] on button "Next" at bounding box center [956, 297] width 46 height 27
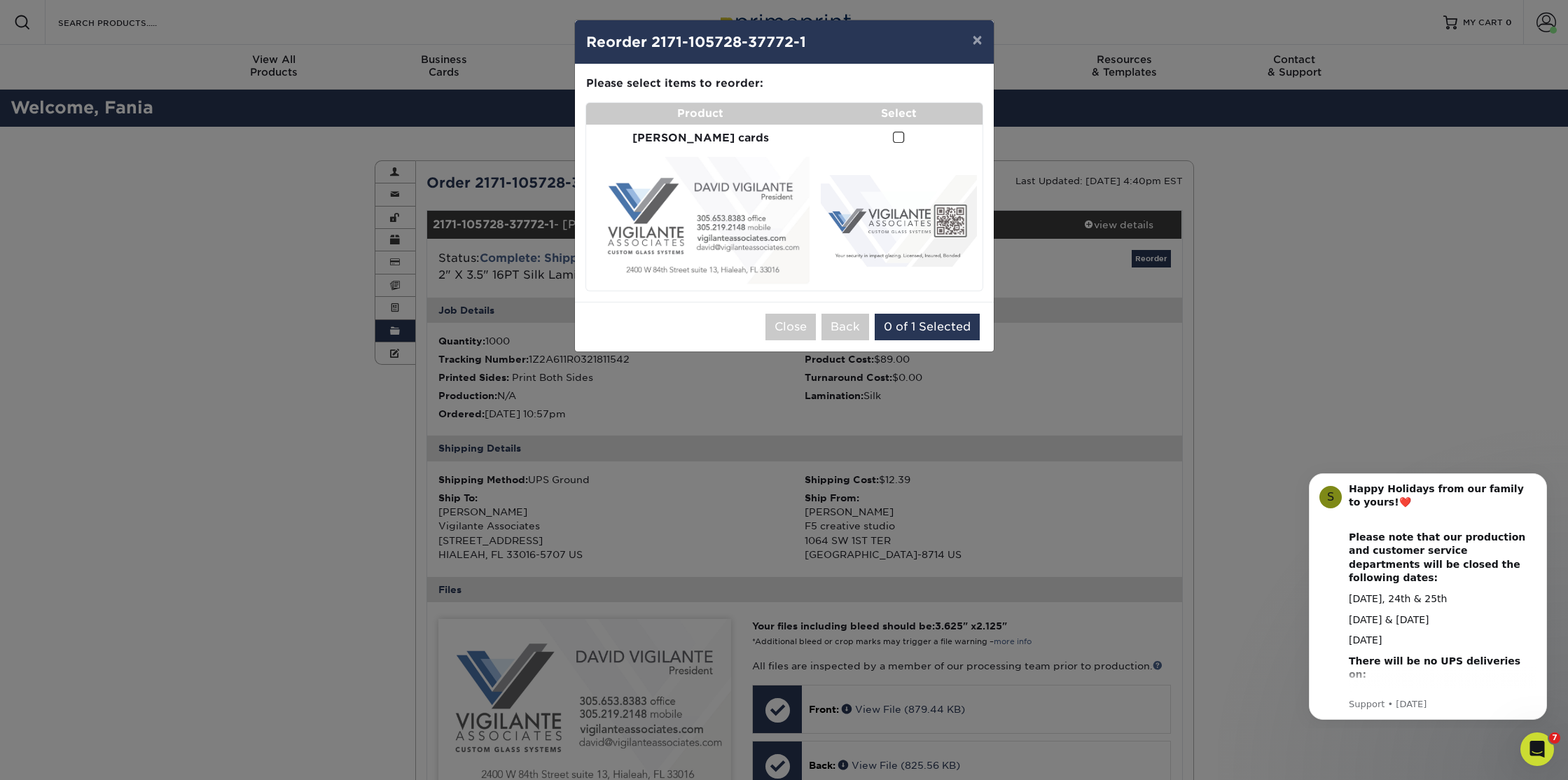
click at [893, 136] on span at bounding box center [899, 137] width 12 height 13
click at [0, 0] on input "checkbox" at bounding box center [0, 0] width 0 height 0
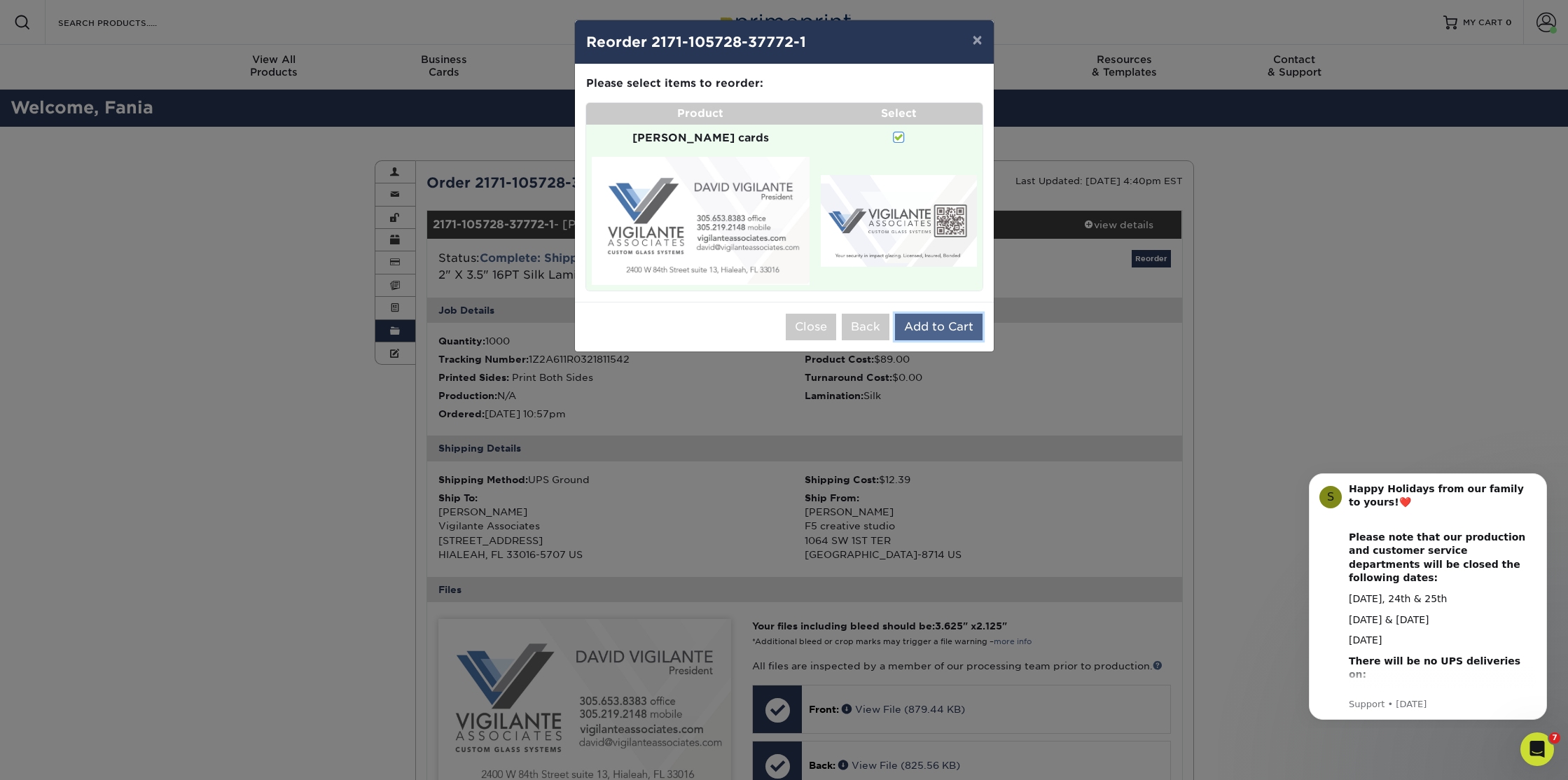
click at [935, 314] on button "Add to Cart" at bounding box center [938, 326] width 87 height 27
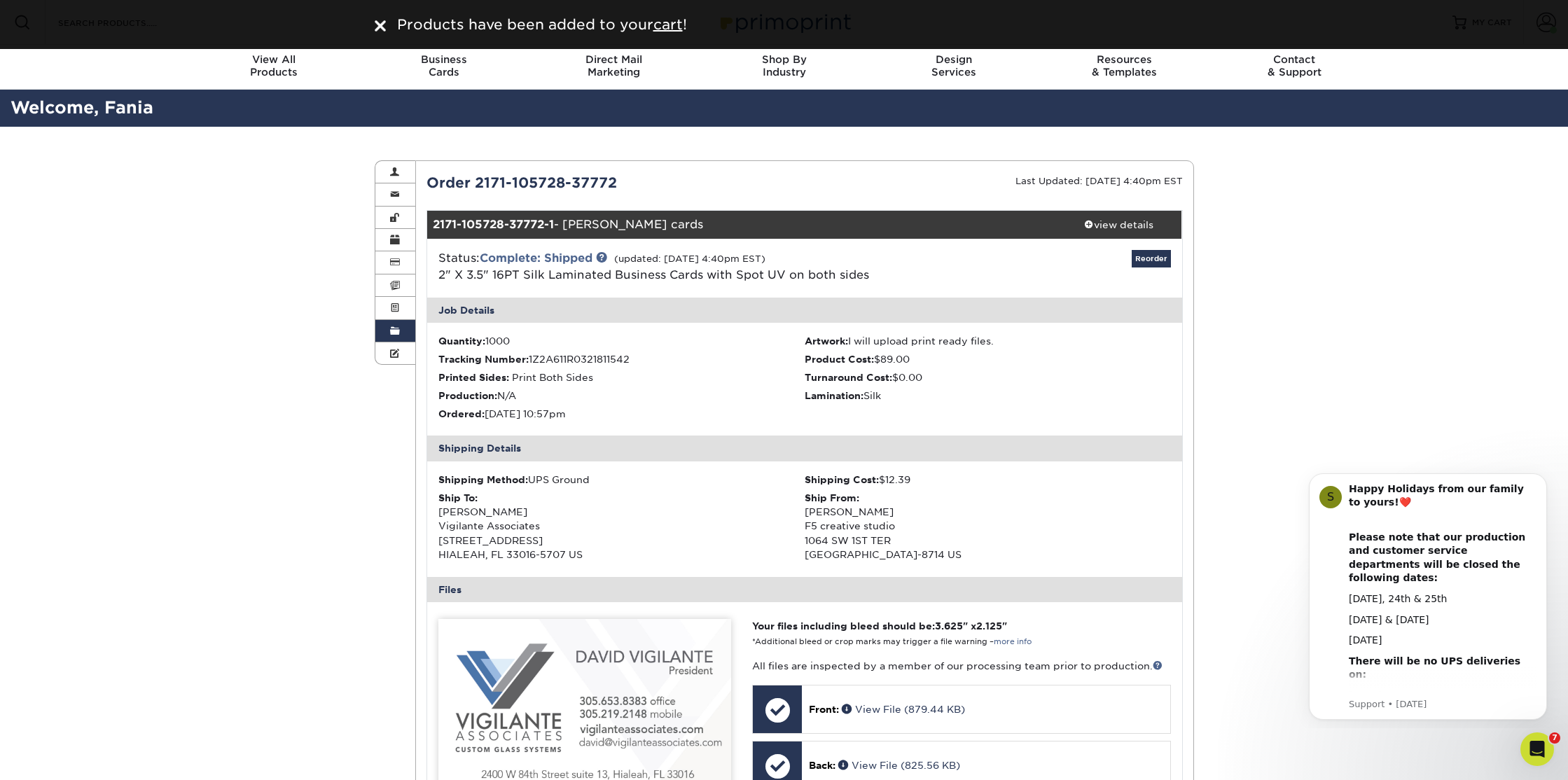
click at [389, 26] on div "Products have been added to your cart !" at bounding box center [784, 24] width 819 height 21
click at [381, 25] on img at bounding box center [380, 26] width 11 height 11
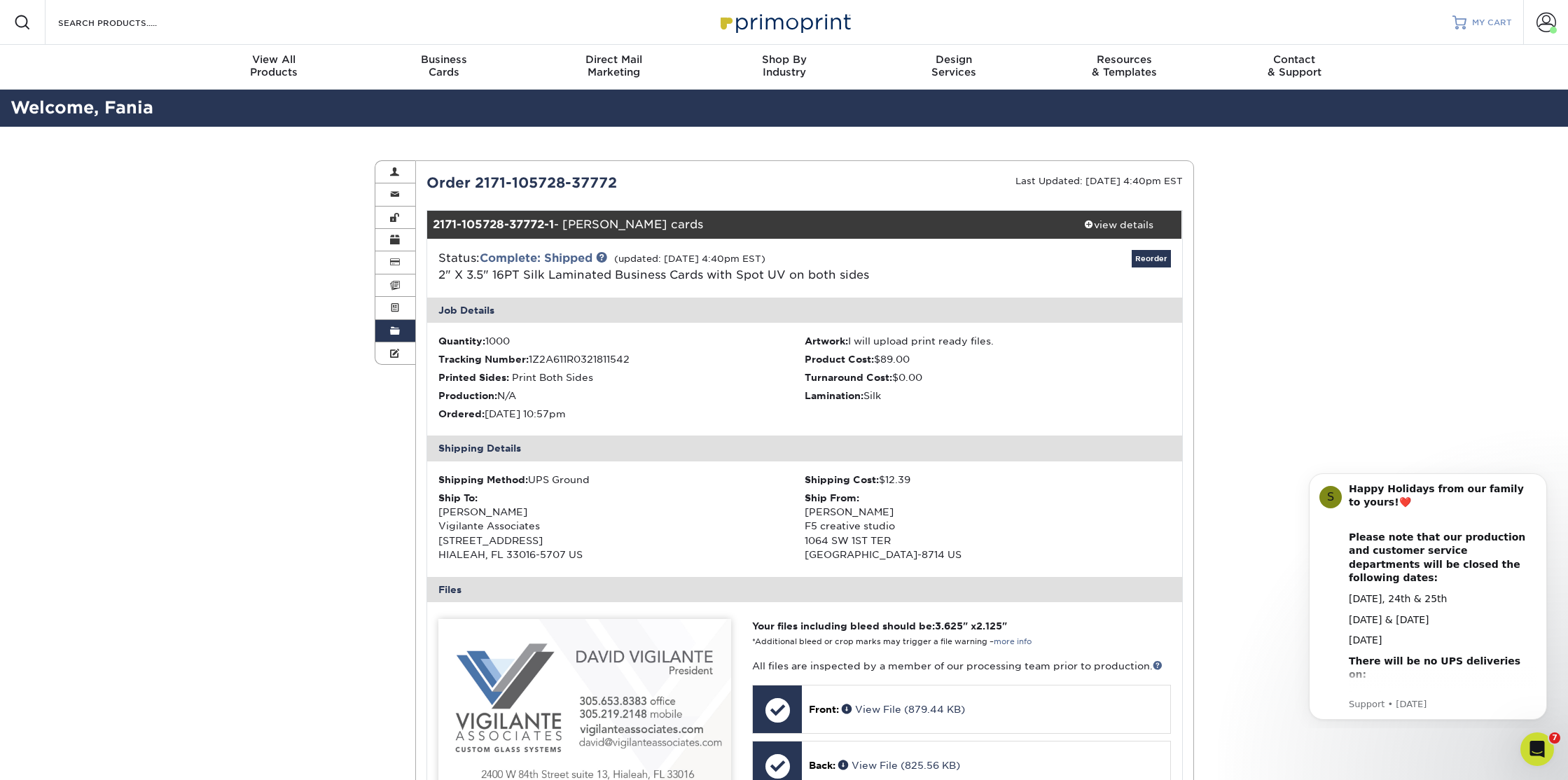
click at [1485, 19] on span "MY CART" at bounding box center [1491, 22] width 40 height 12
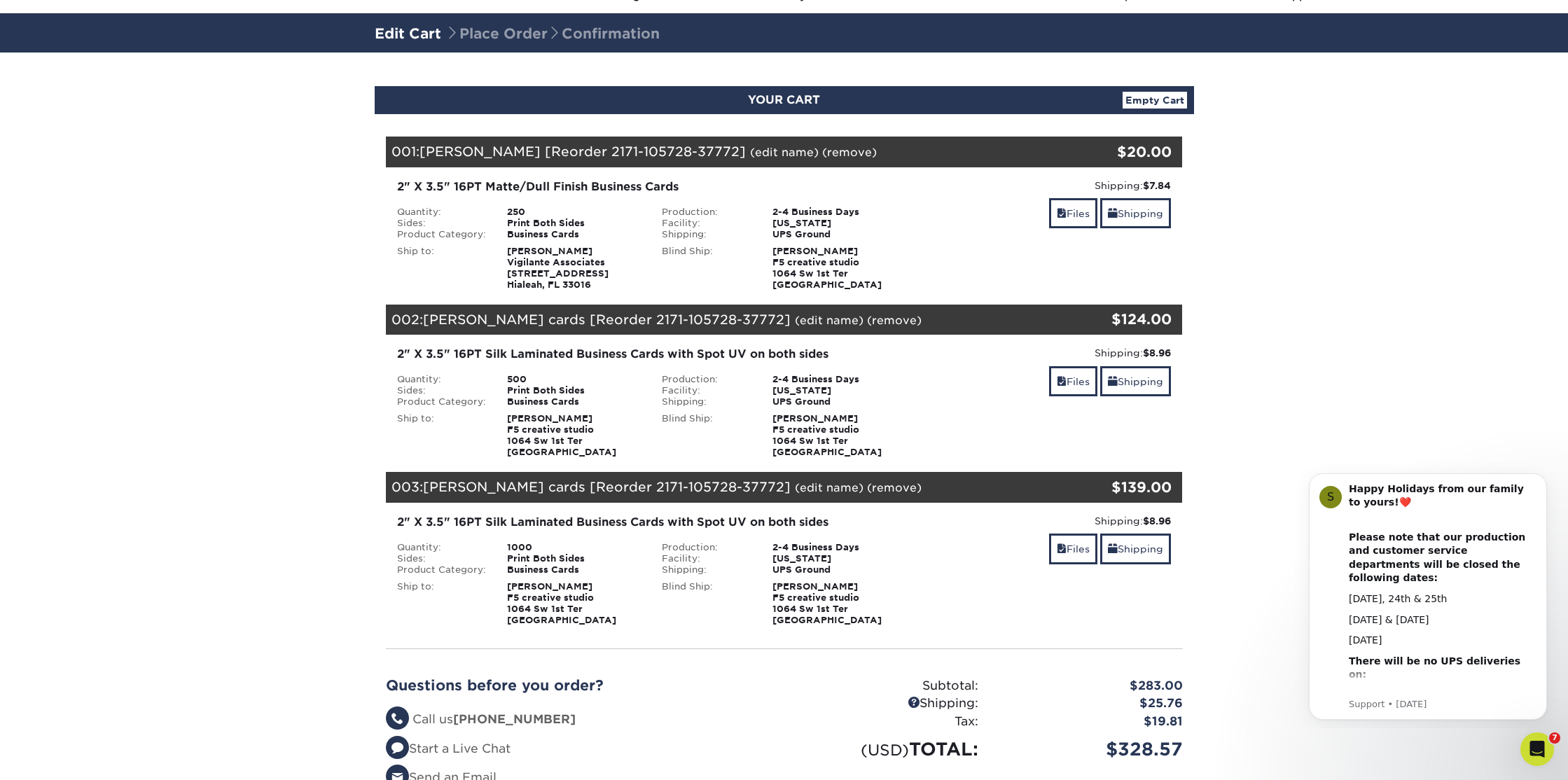
scroll to position [76, 0]
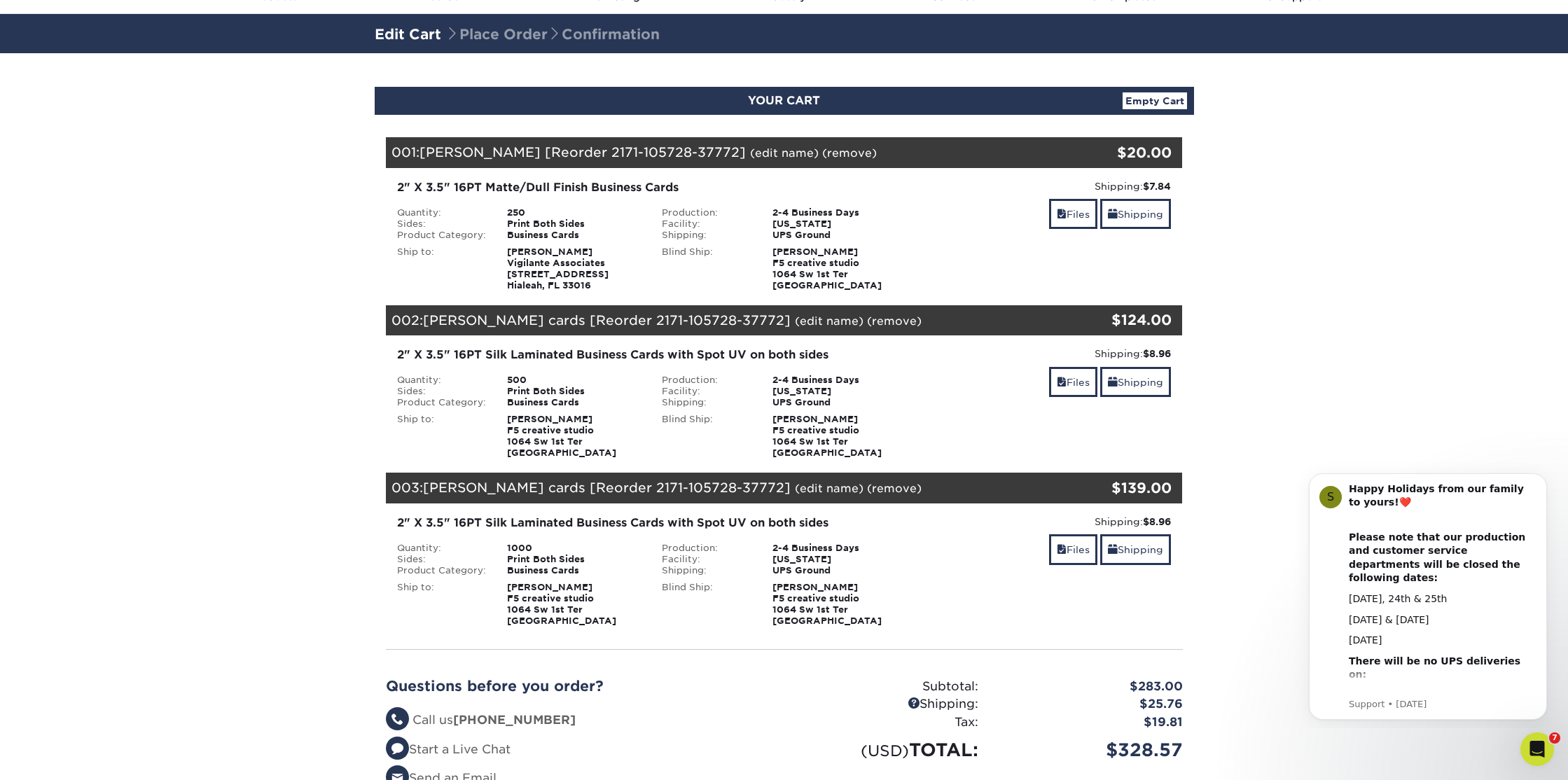
click at [932, 495] on div "003: David vigilante cards [Reorder 2171-105728-37772] (edit name) (remove) Are…" at bounding box center [718, 488] width 664 height 31
click at [869, 489] on link "(remove)" at bounding box center [894, 488] width 55 height 13
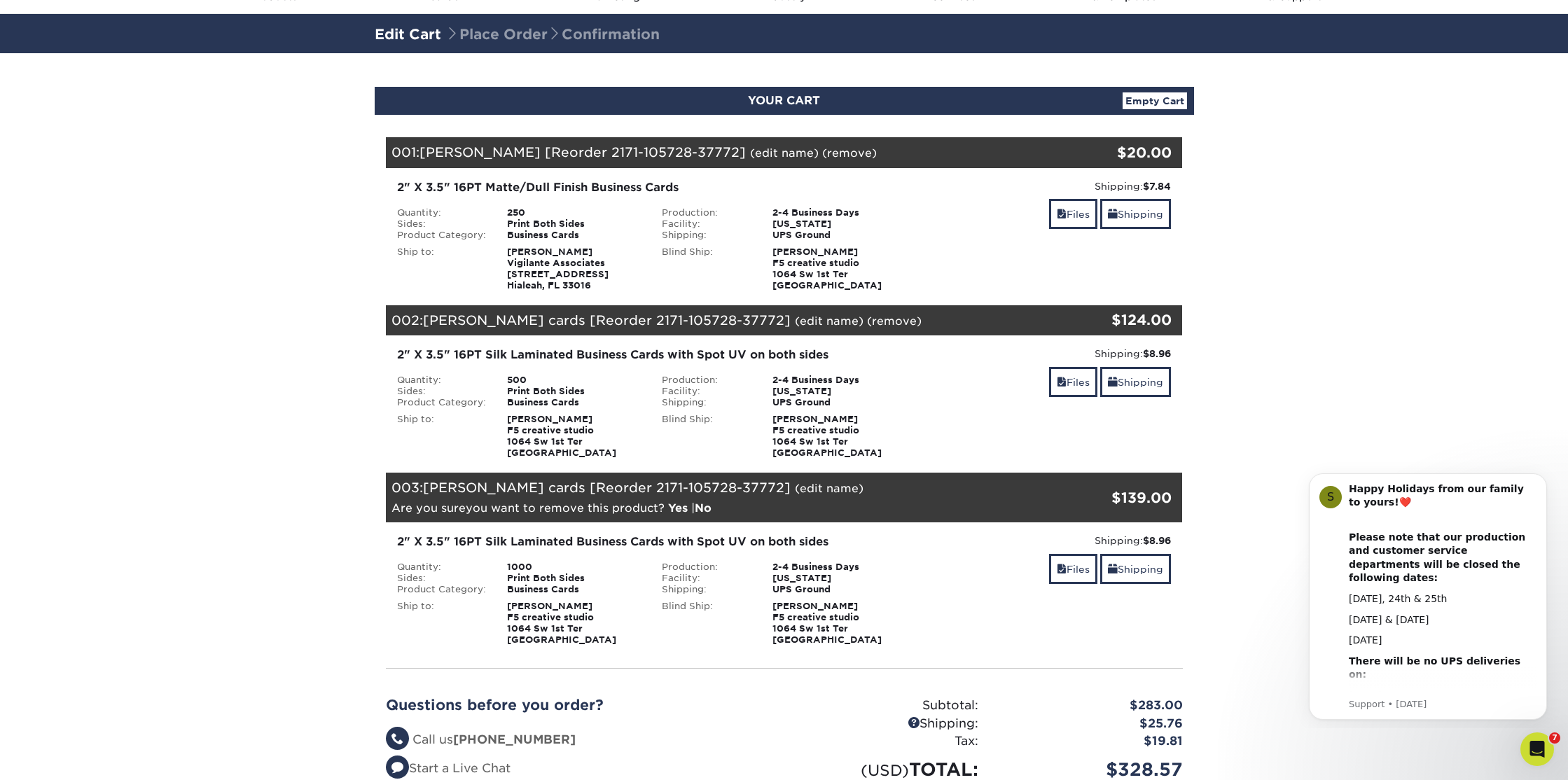
click at [676, 507] on link "Yes" at bounding box center [677, 508] width 19 height 13
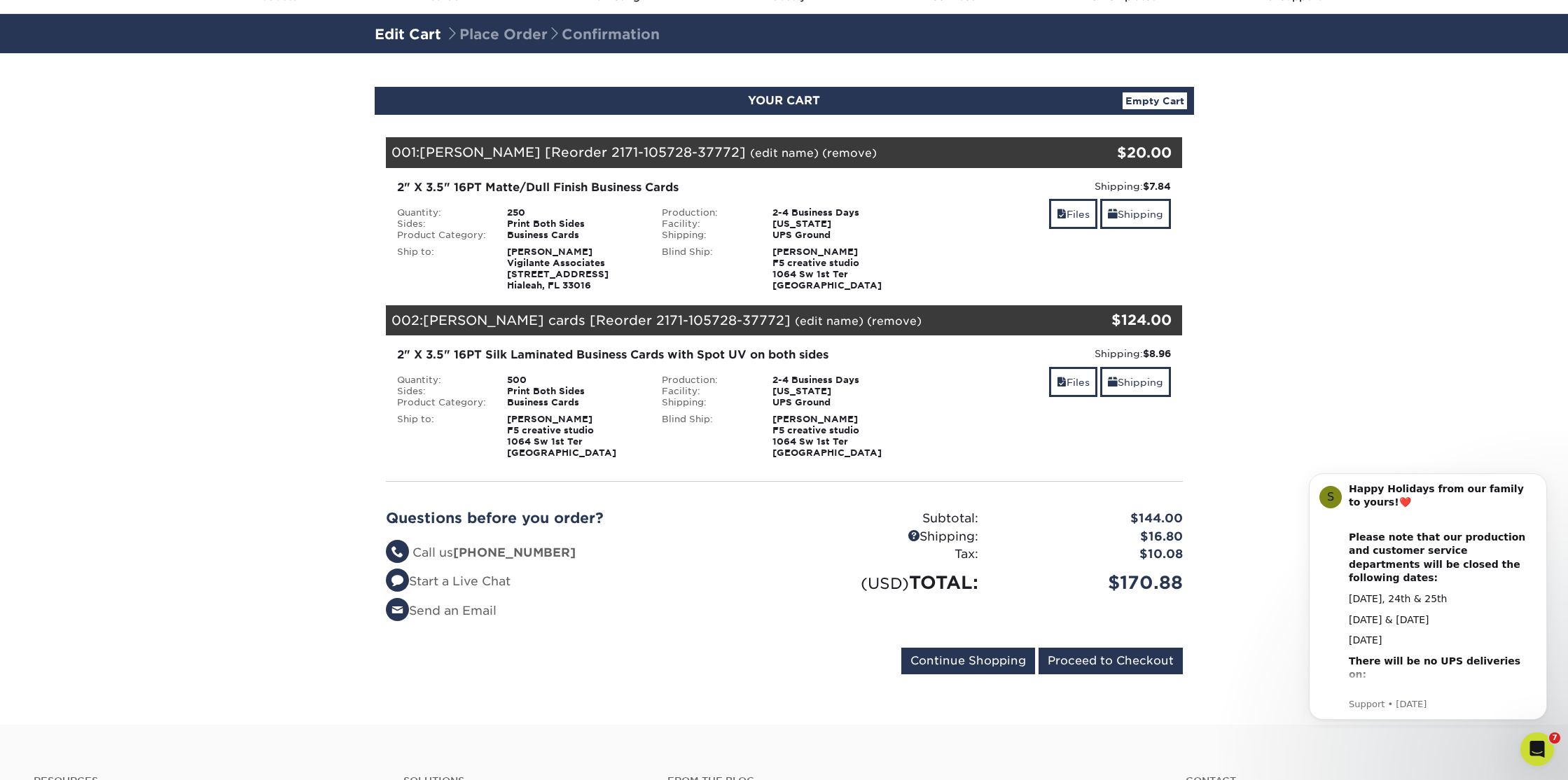
scroll to position [56, 0]
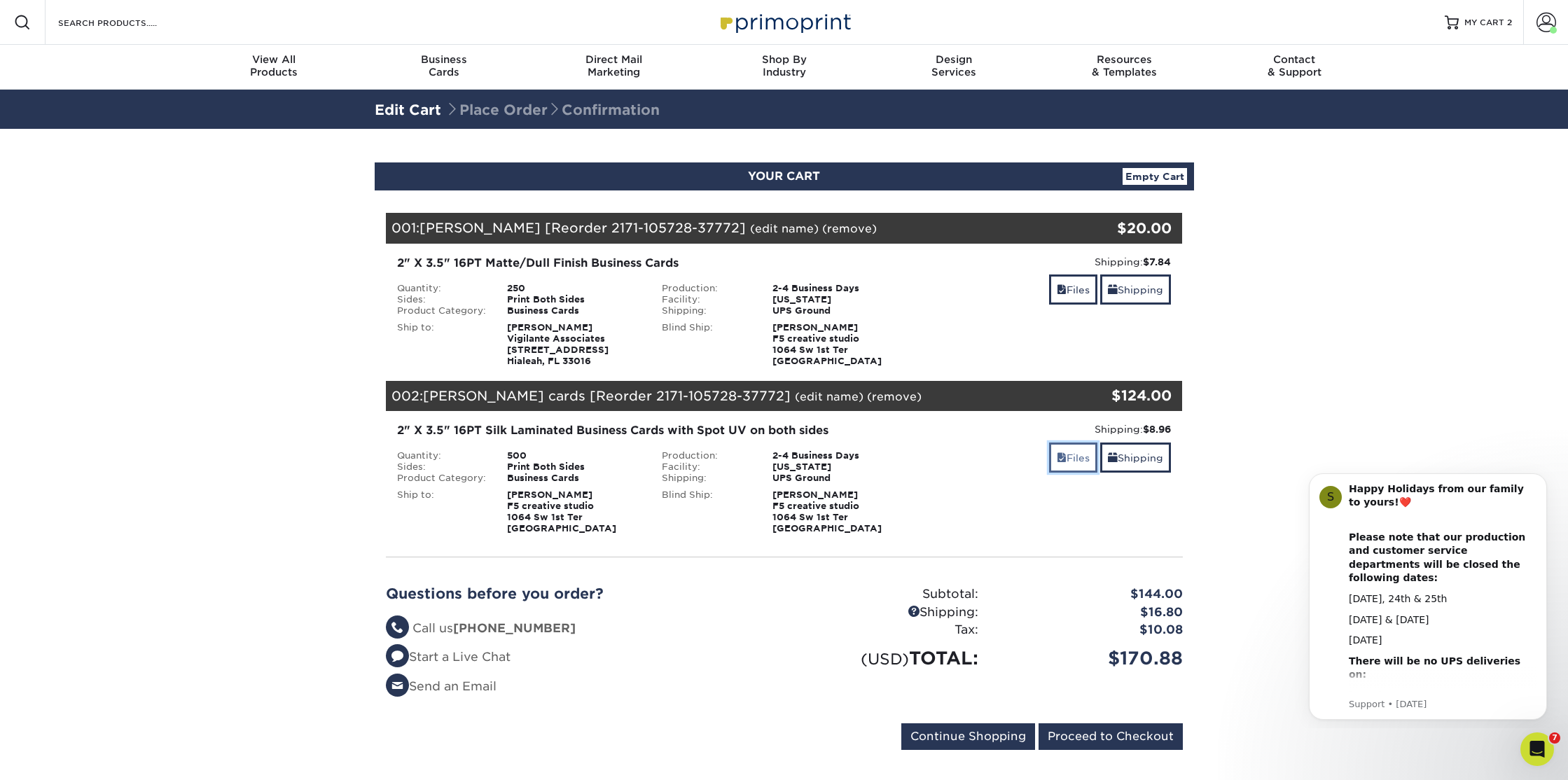
click at [1062, 454] on link "Files" at bounding box center [1073, 457] width 48 height 30
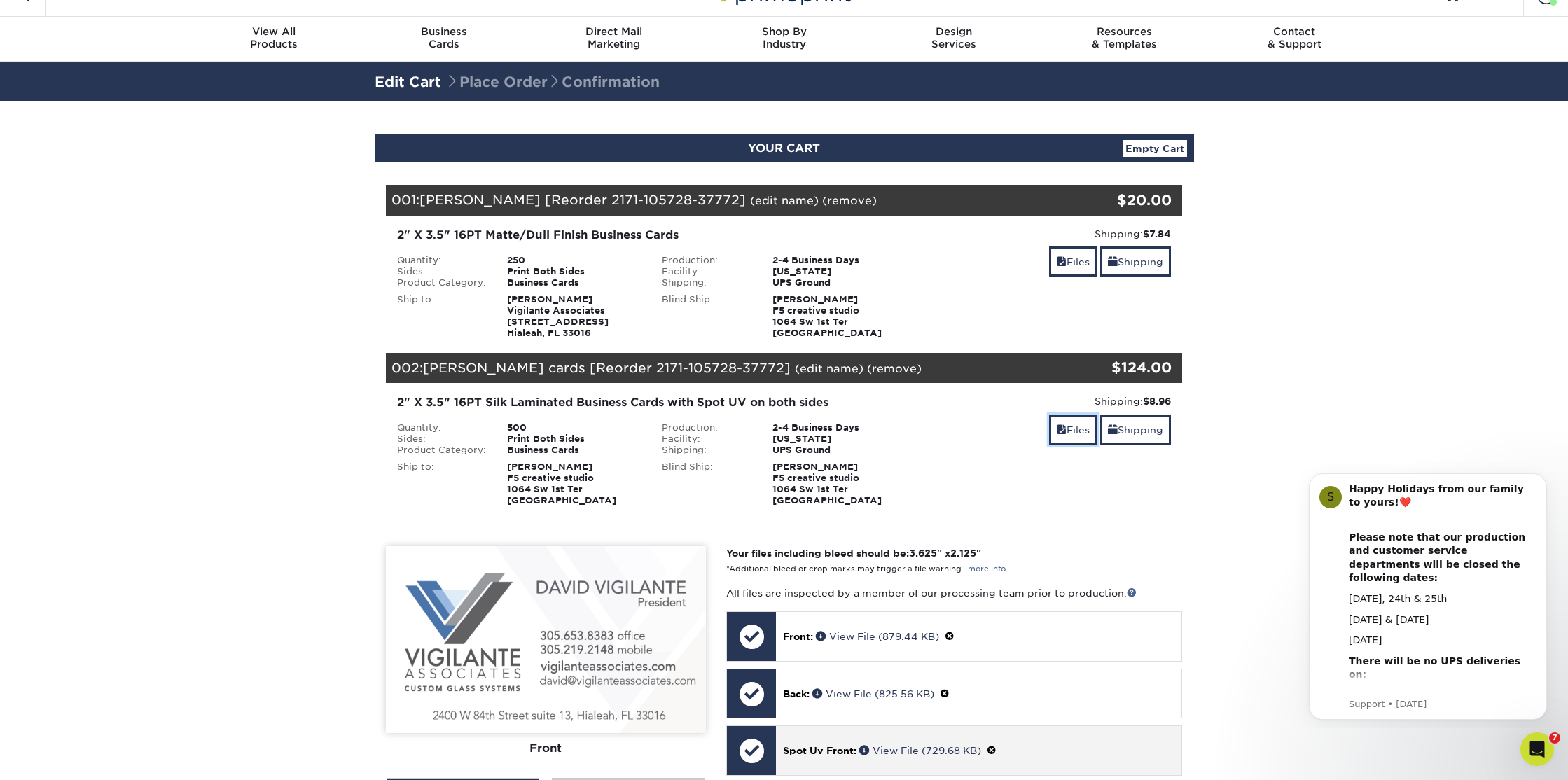
scroll to position [27, 0]
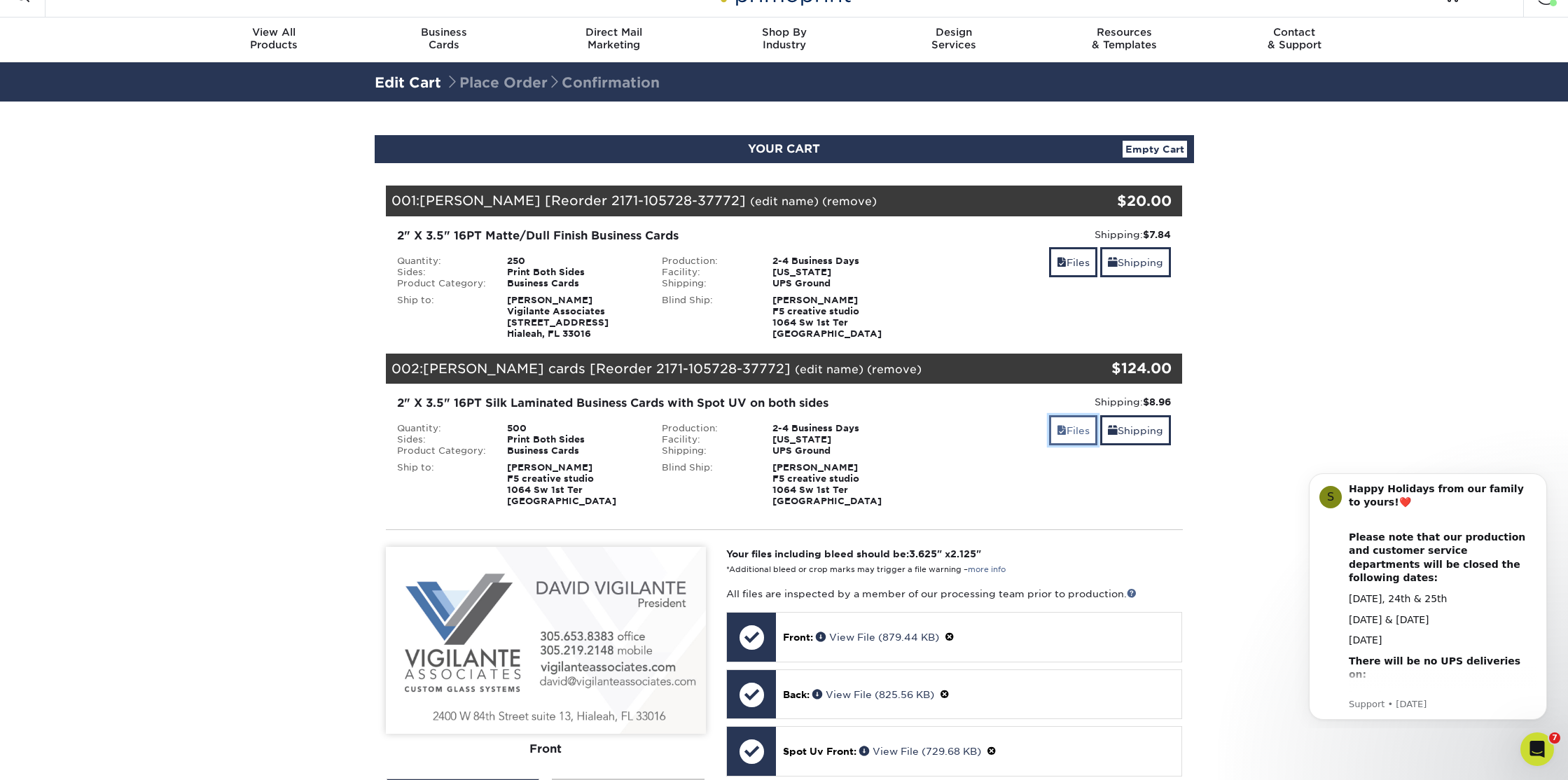
click at [1064, 430] on link "Files" at bounding box center [1073, 430] width 48 height 30
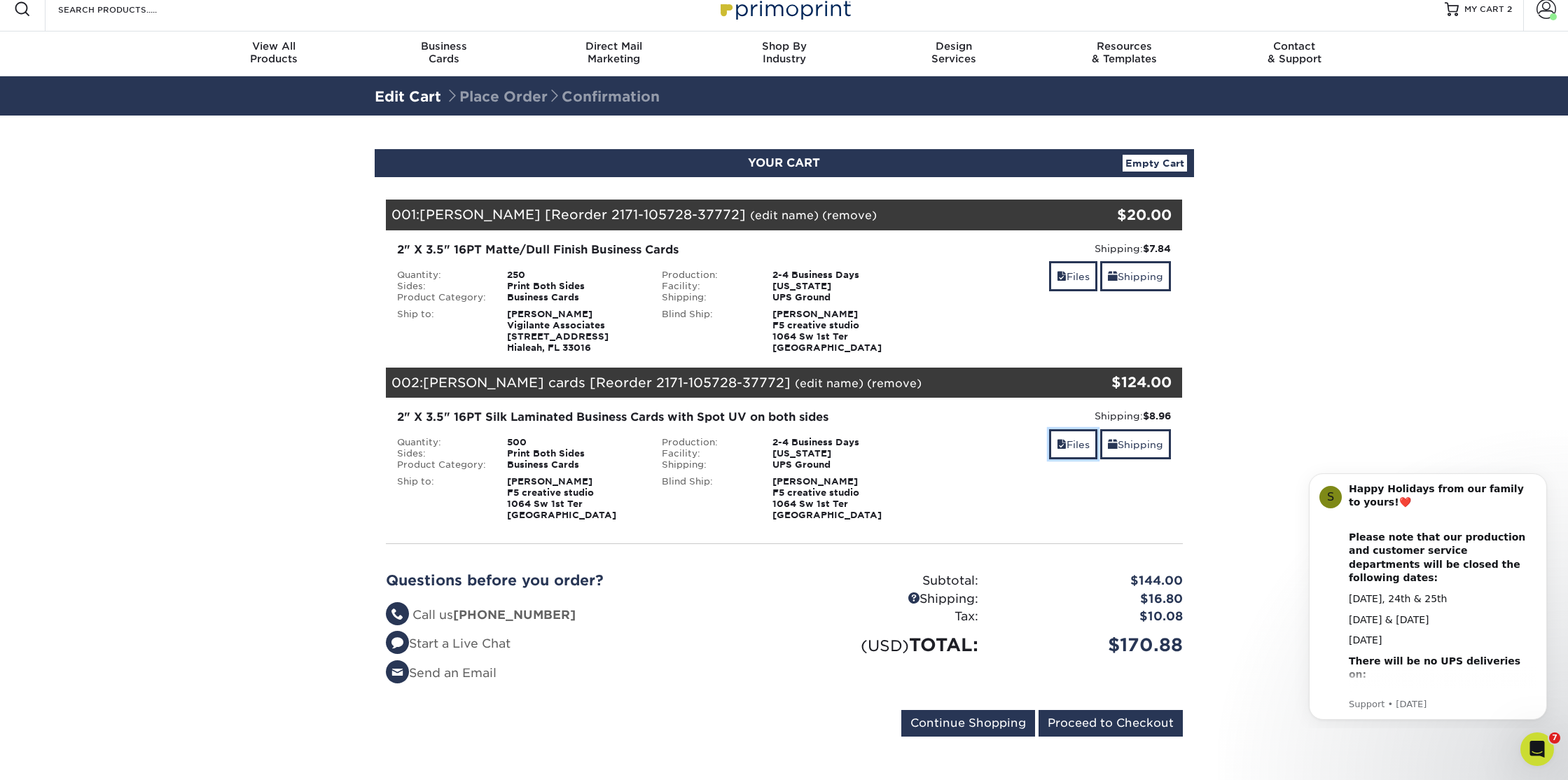
scroll to position [17, 0]
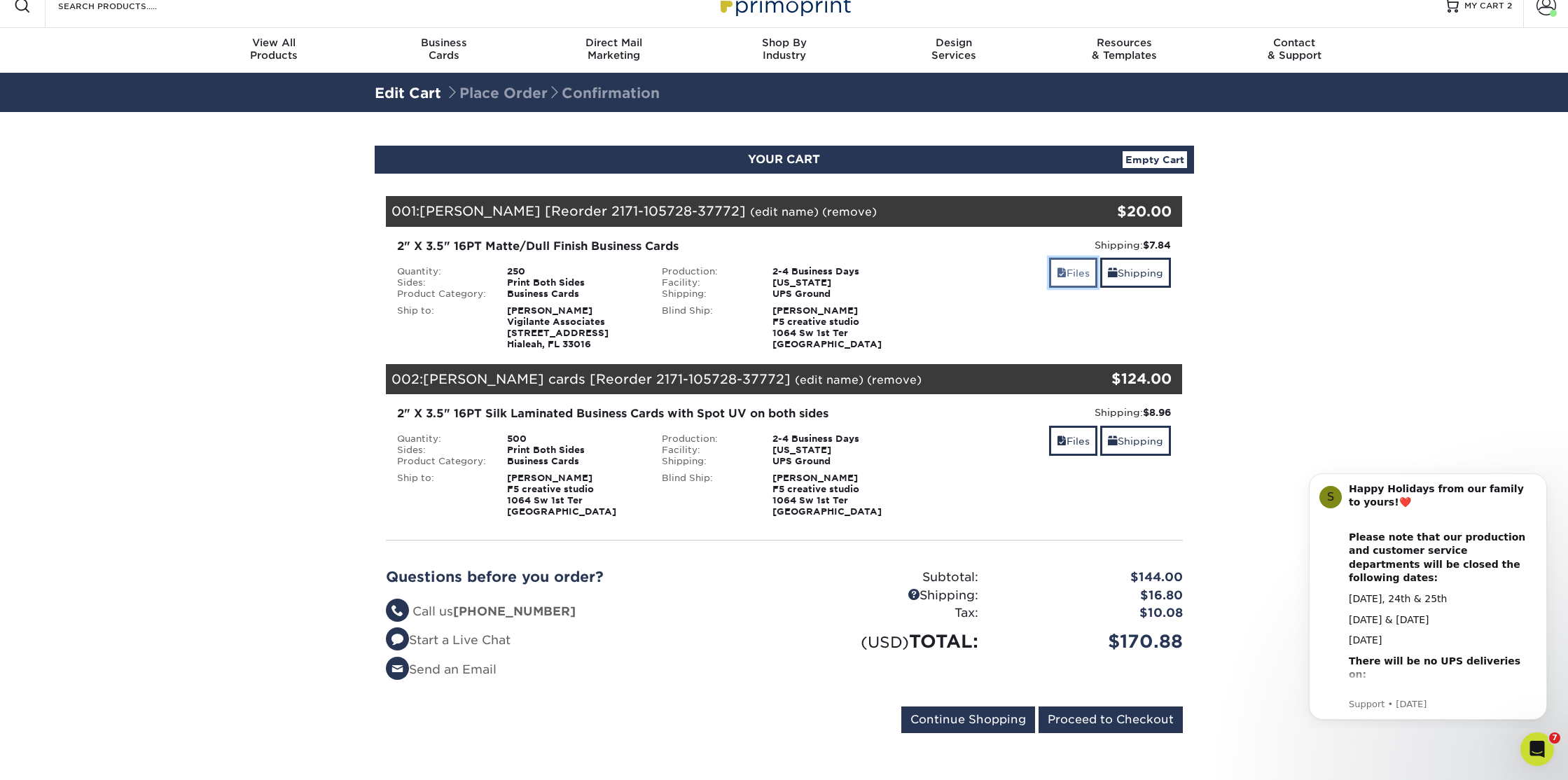
click at [1058, 272] on span at bounding box center [1061, 273] width 10 height 11
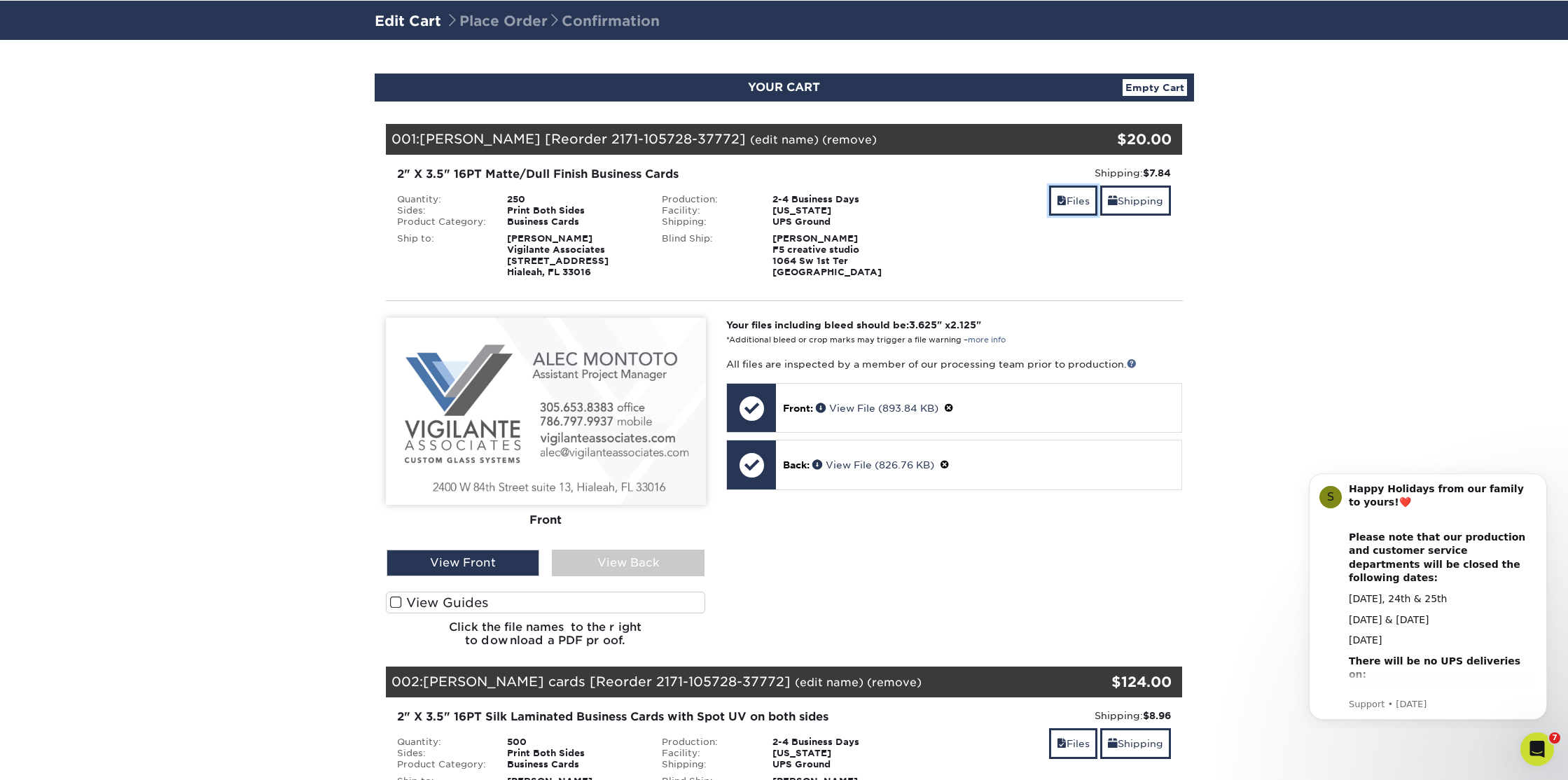
scroll to position [124, 0]
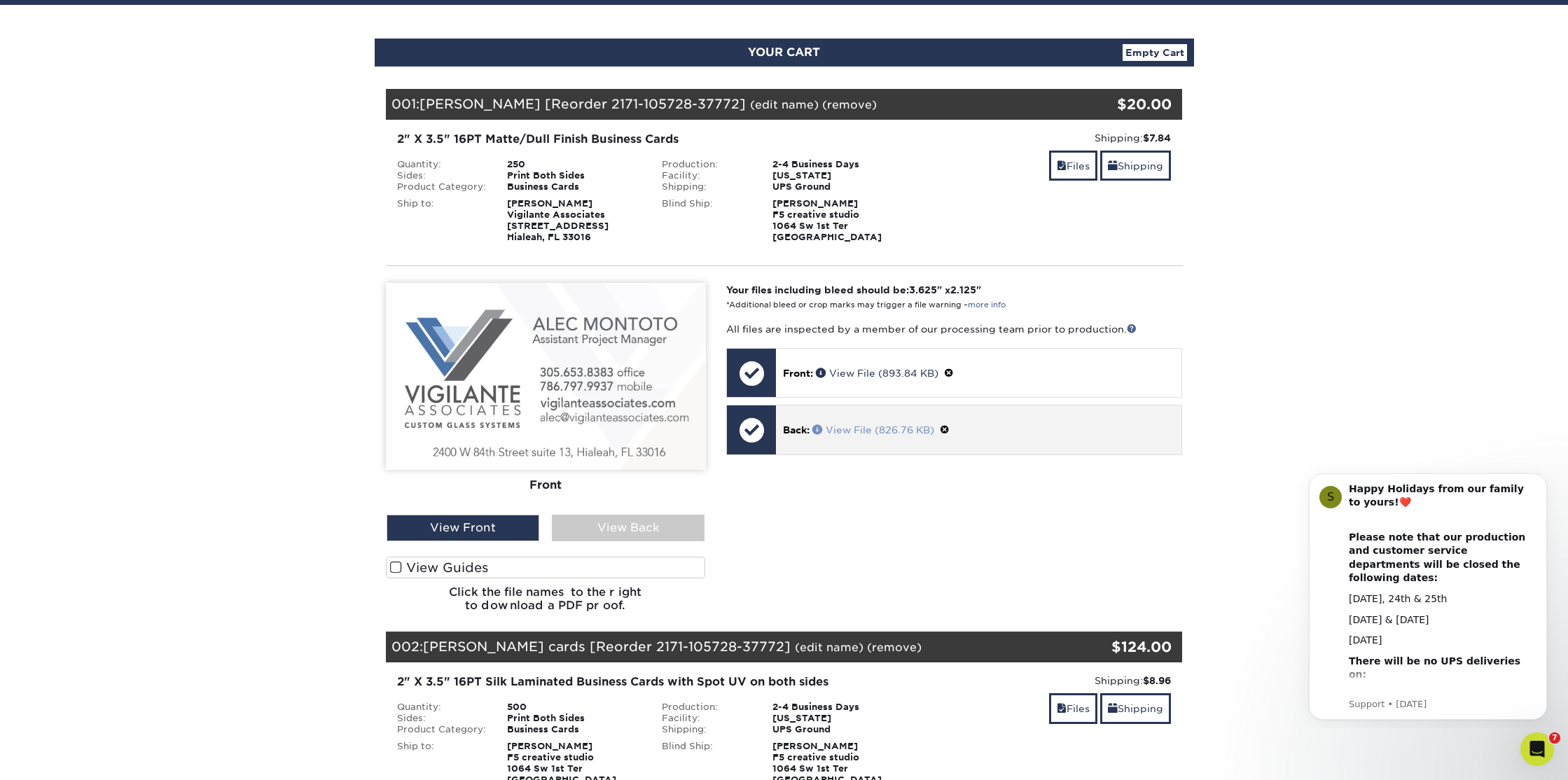
click at [873, 433] on link "View File (826.76 KB)" at bounding box center [873, 430] width 121 height 11
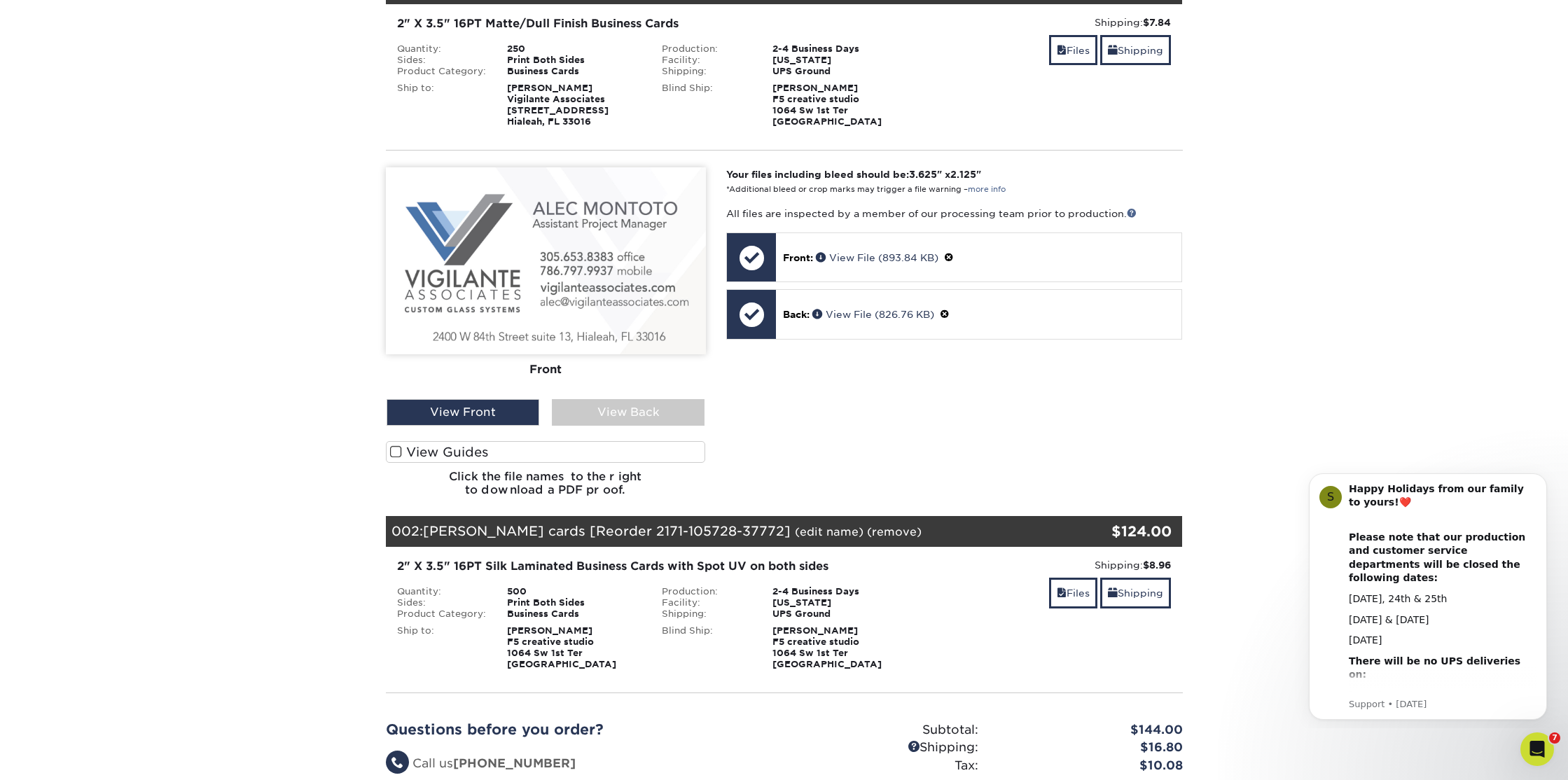
scroll to position [238, 0]
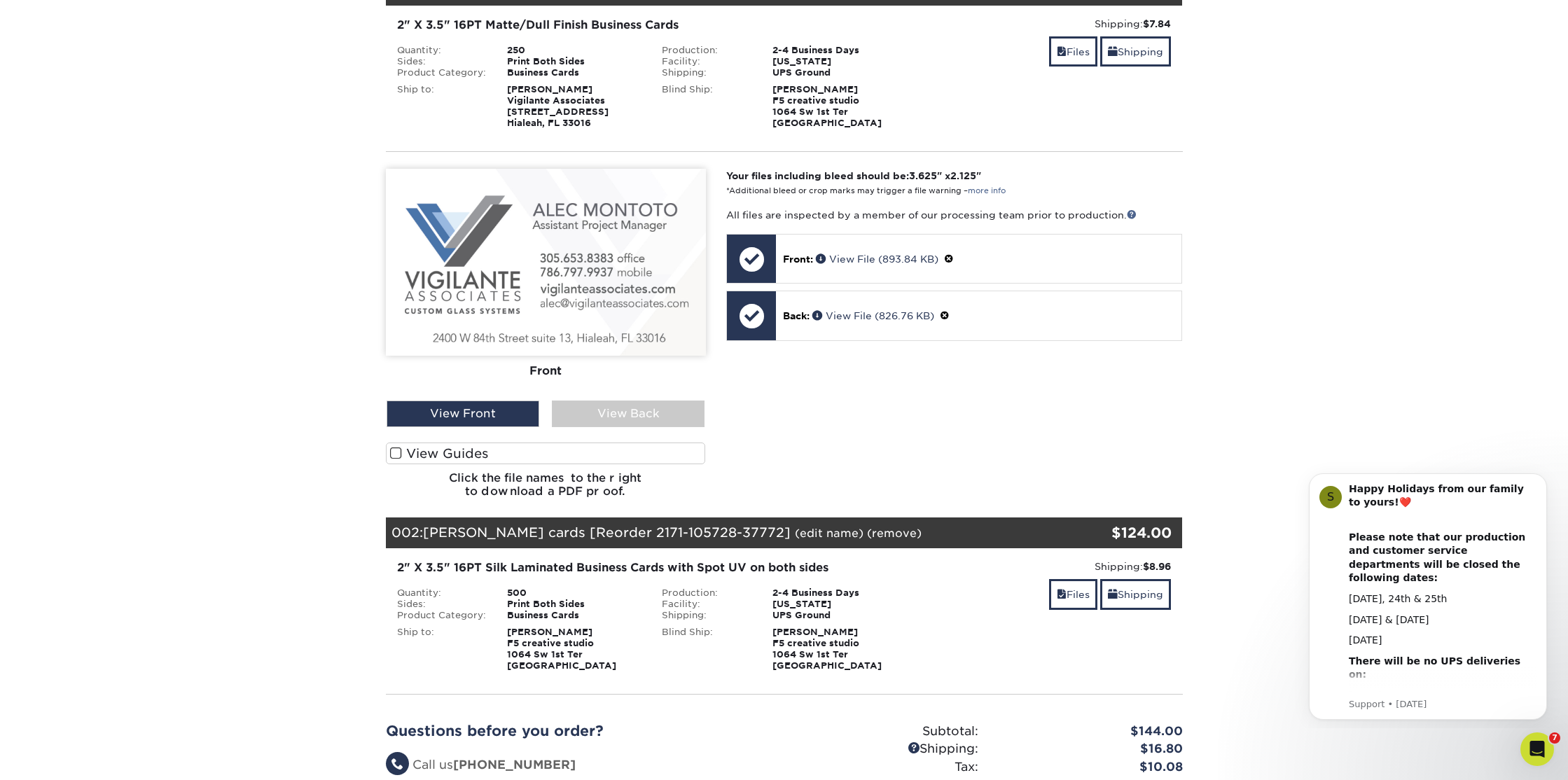
click at [376, 160] on div "Your Cart is Empty View Account Active Orders Order History Contact Us Business…" at bounding box center [784, 428] width 819 height 952
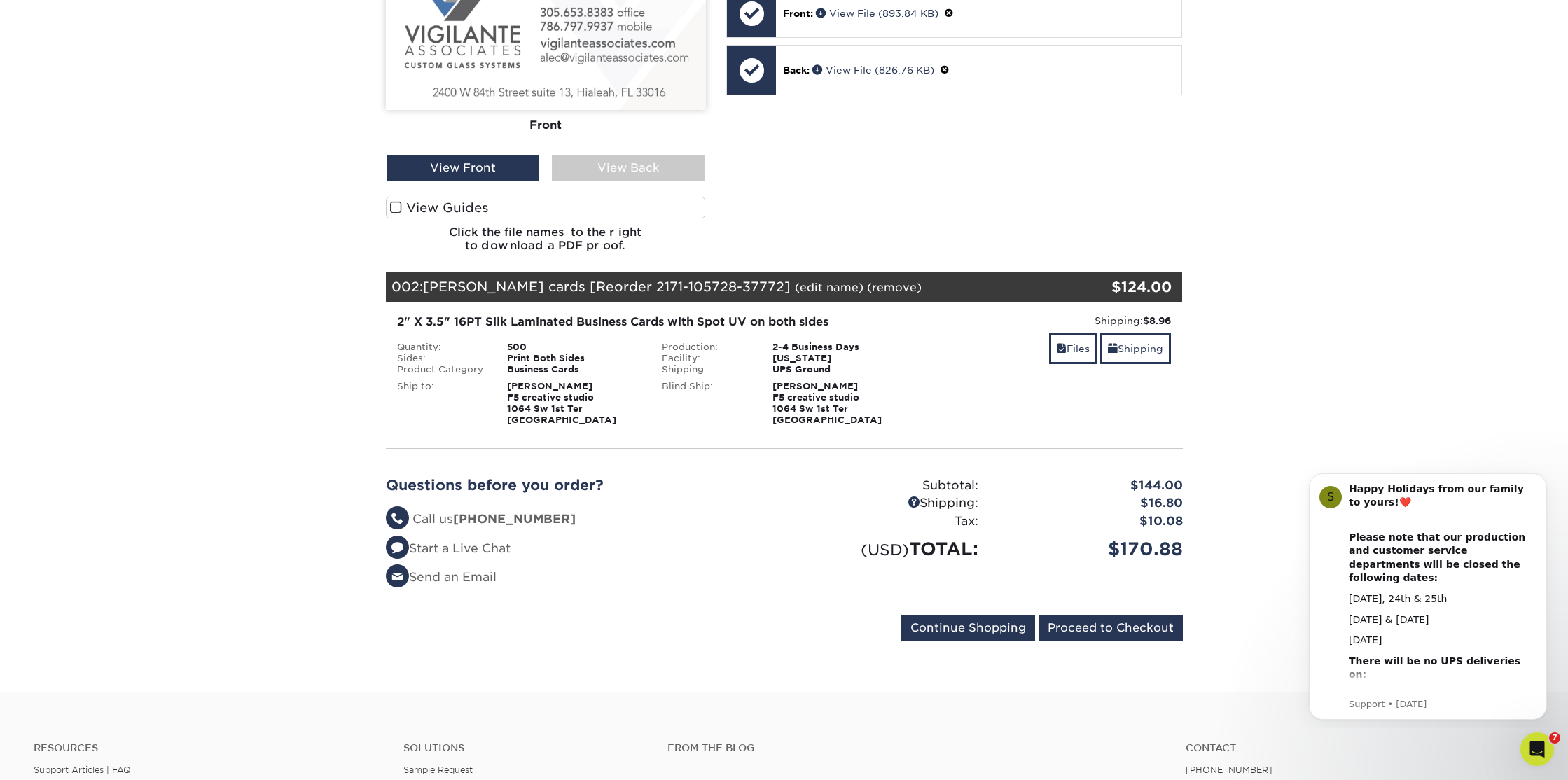
scroll to position [502, 0]
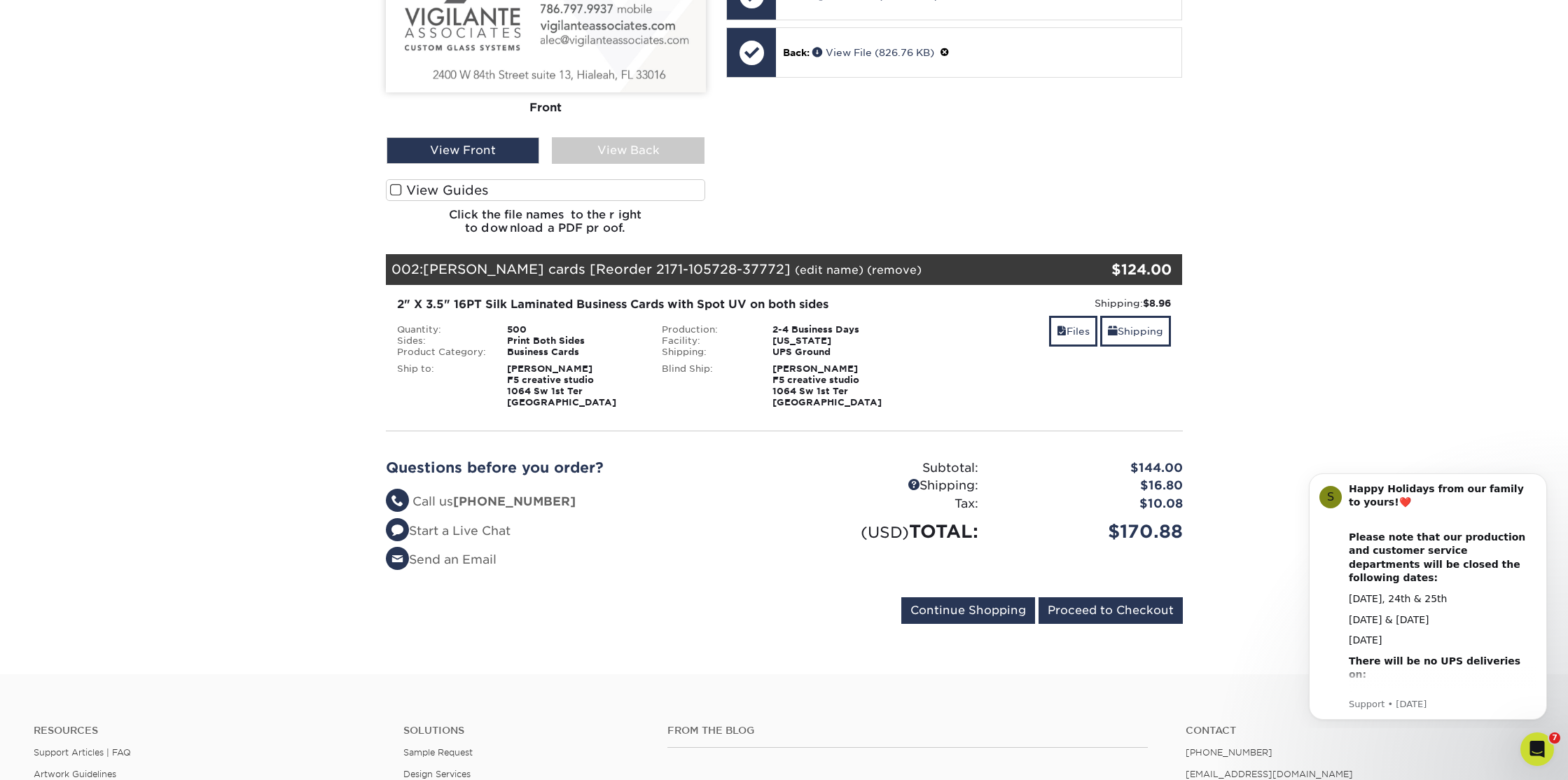
click at [1070, 330] on link "Files" at bounding box center [1073, 331] width 48 height 30
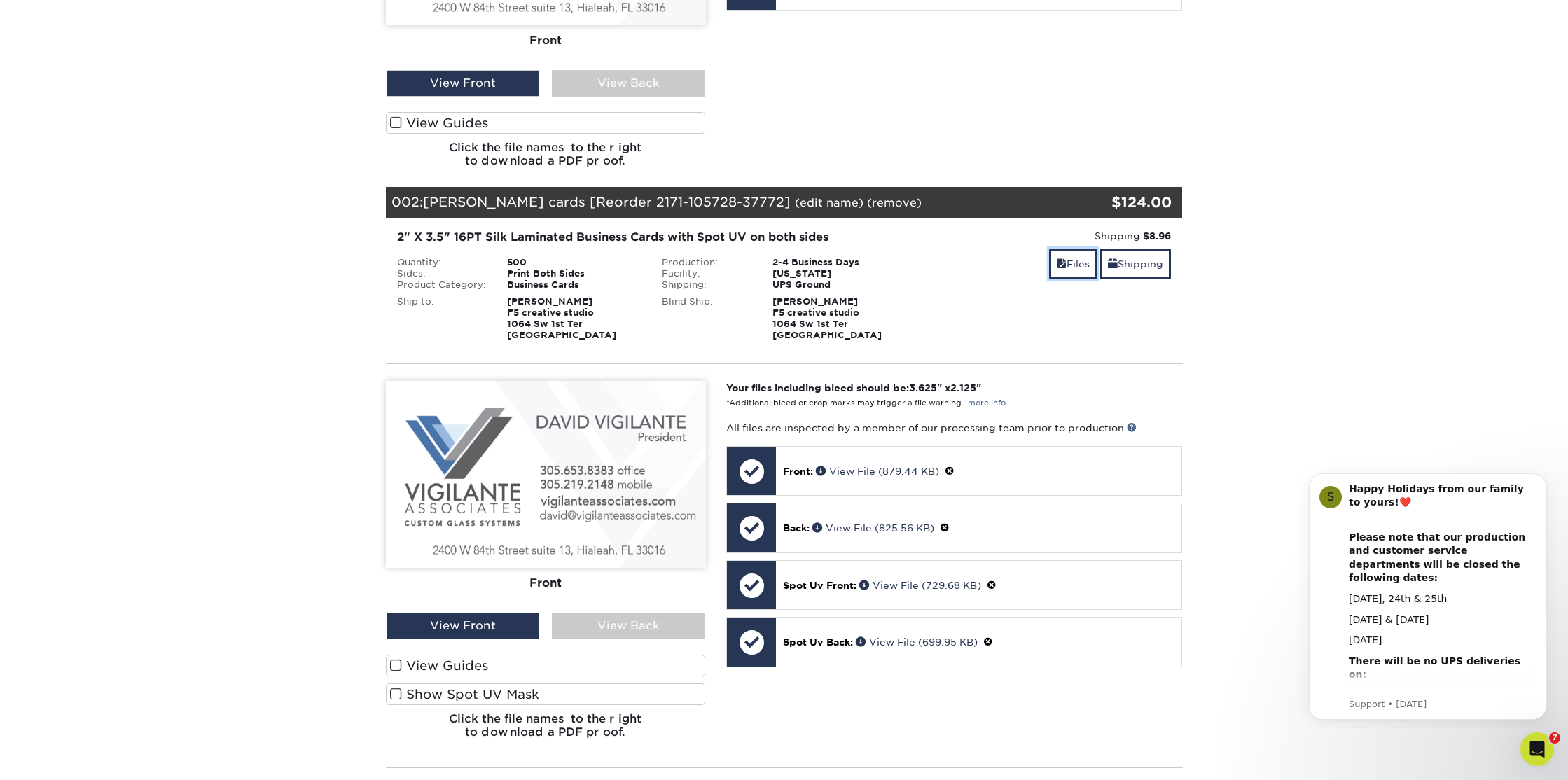
scroll to position [613, 0]
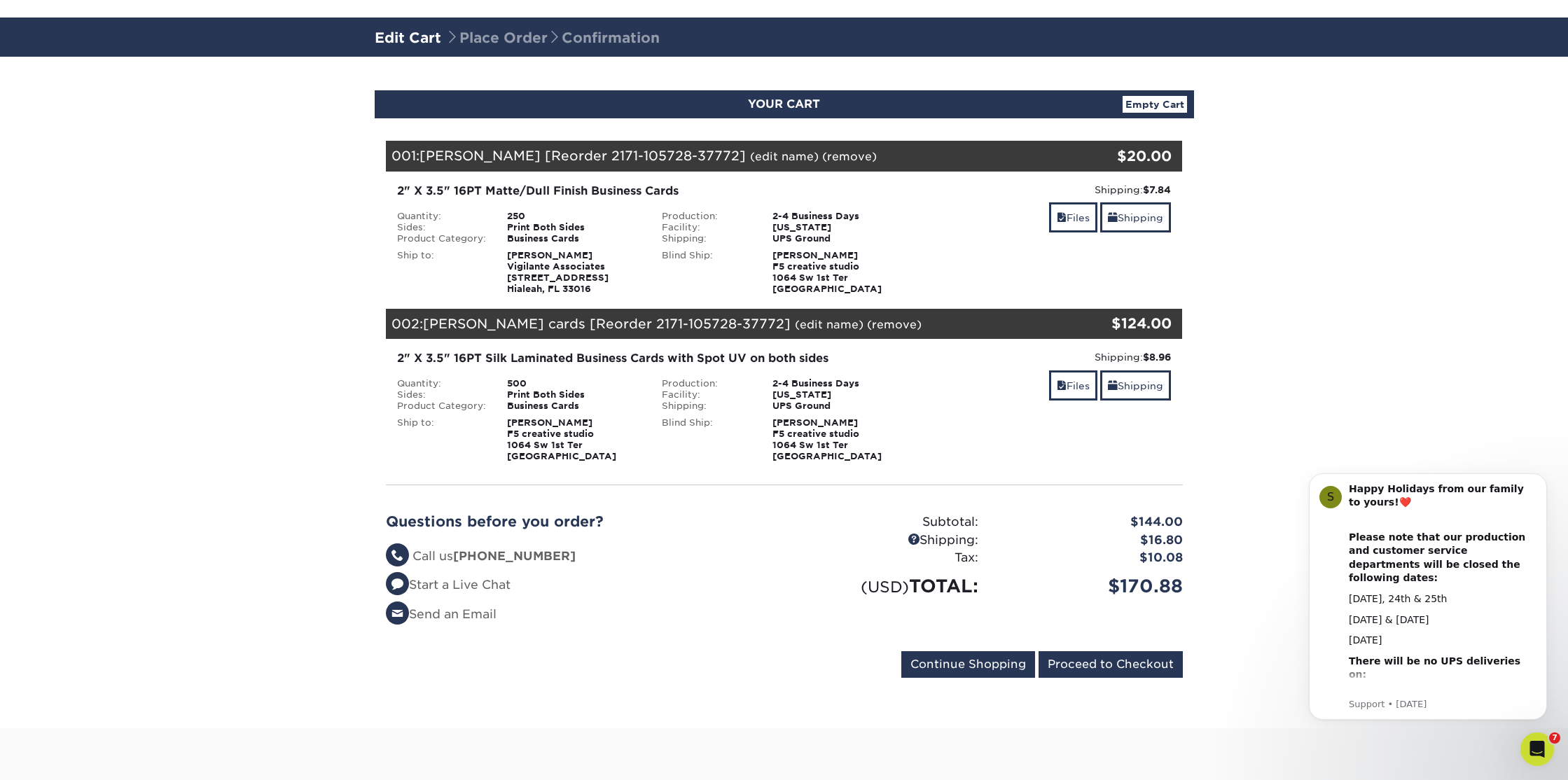
scroll to position [76, 0]
